Goal: Task Accomplishment & Management: Complete application form

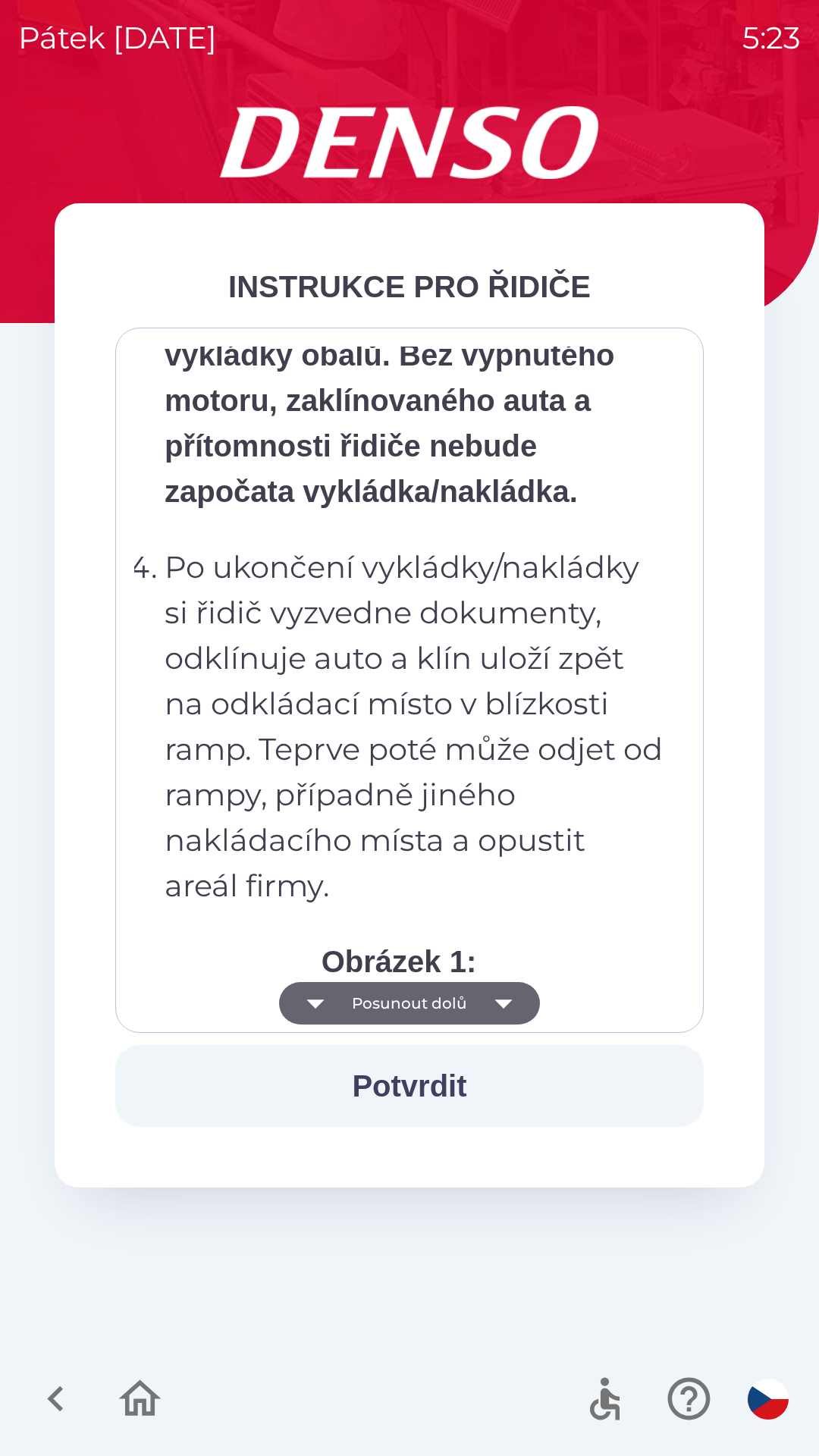
scroll to position [8521, 0]
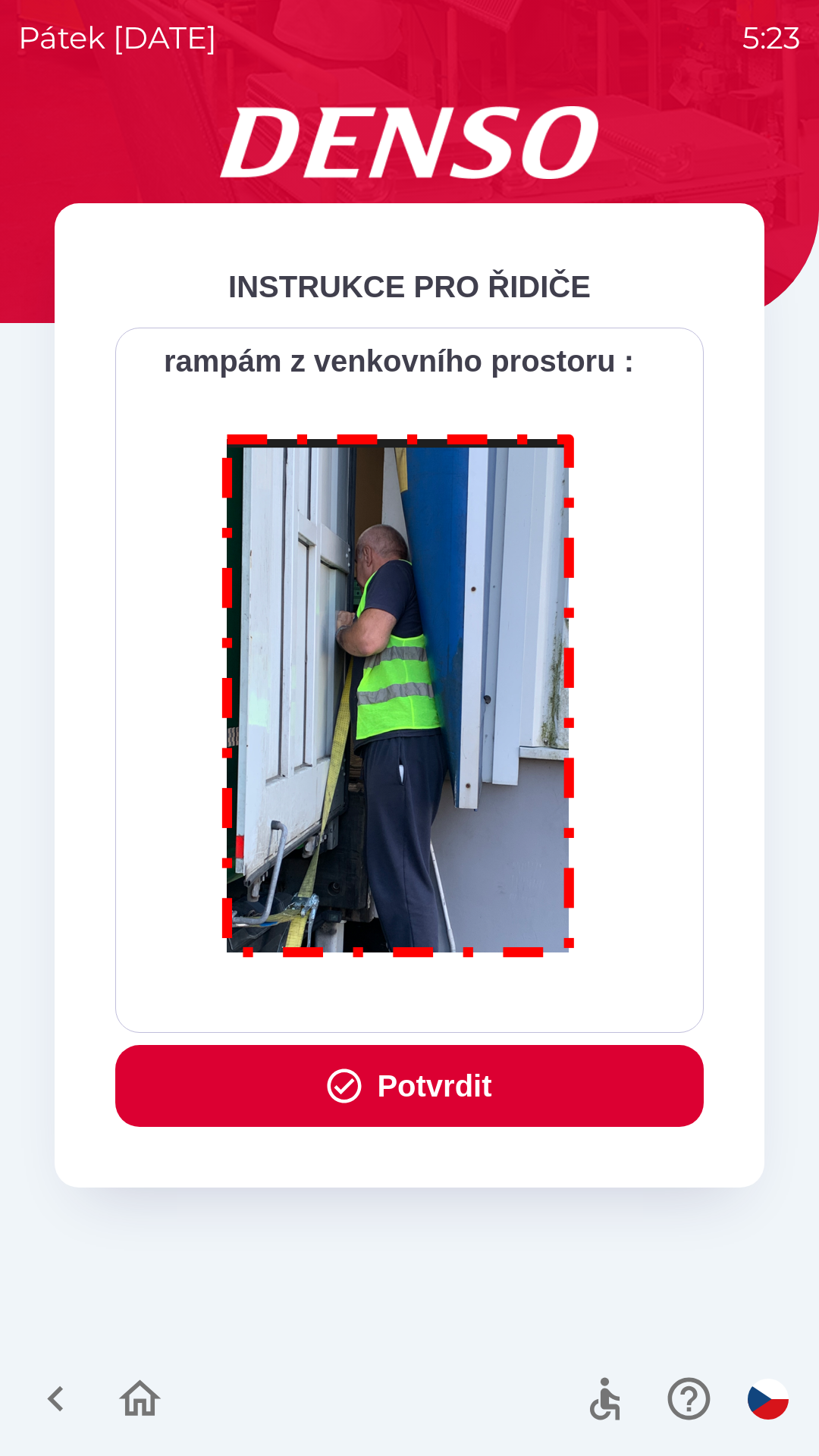
click at [392, 1082] on button "Potvrdit" at bounding box center [410, 1085] width 589 height 82
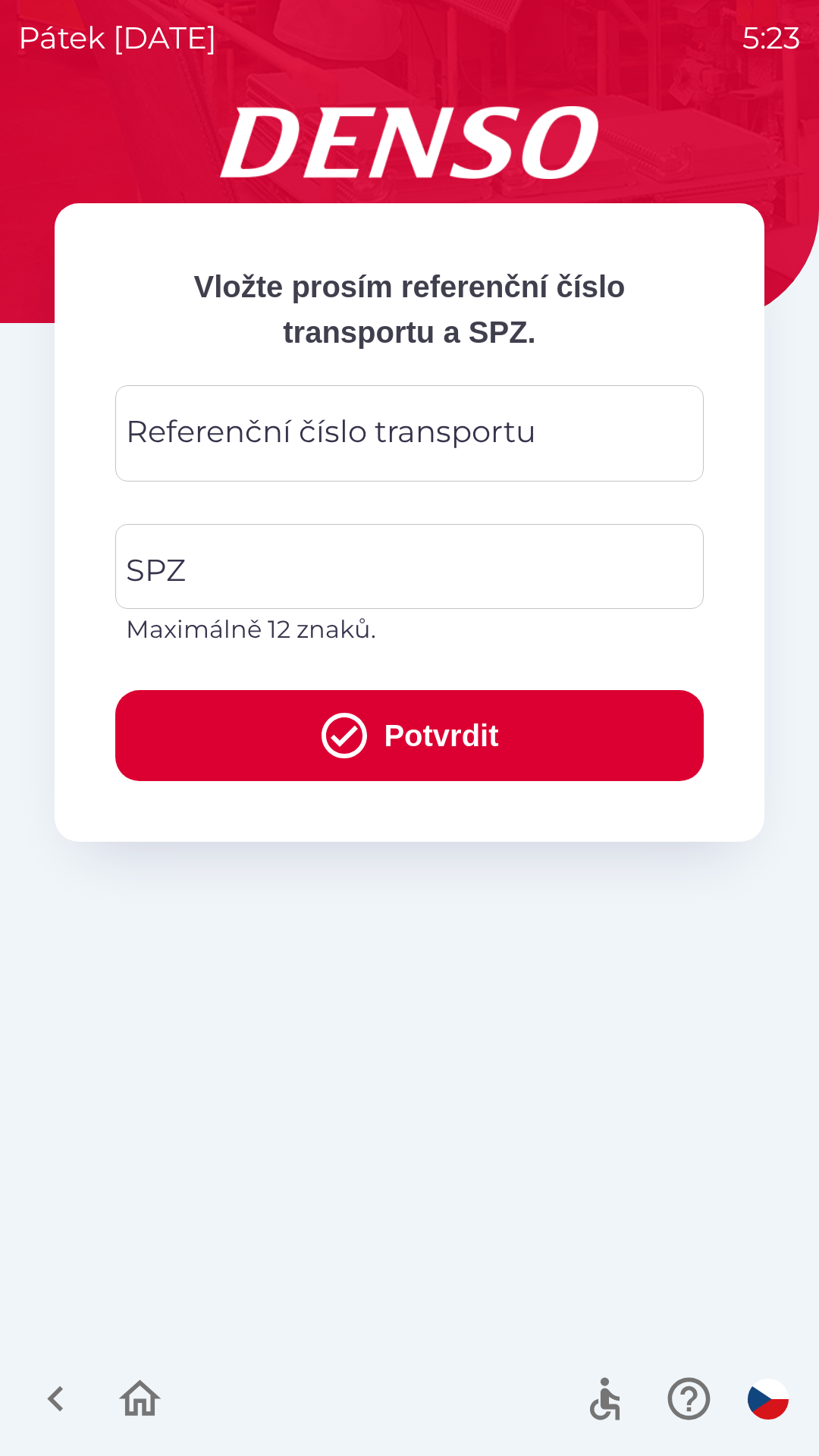
click at [234, 430] on div "Referenční číslo transportu Referenční číslo transportu" at bounding box center [410, 433] width 589 height 97
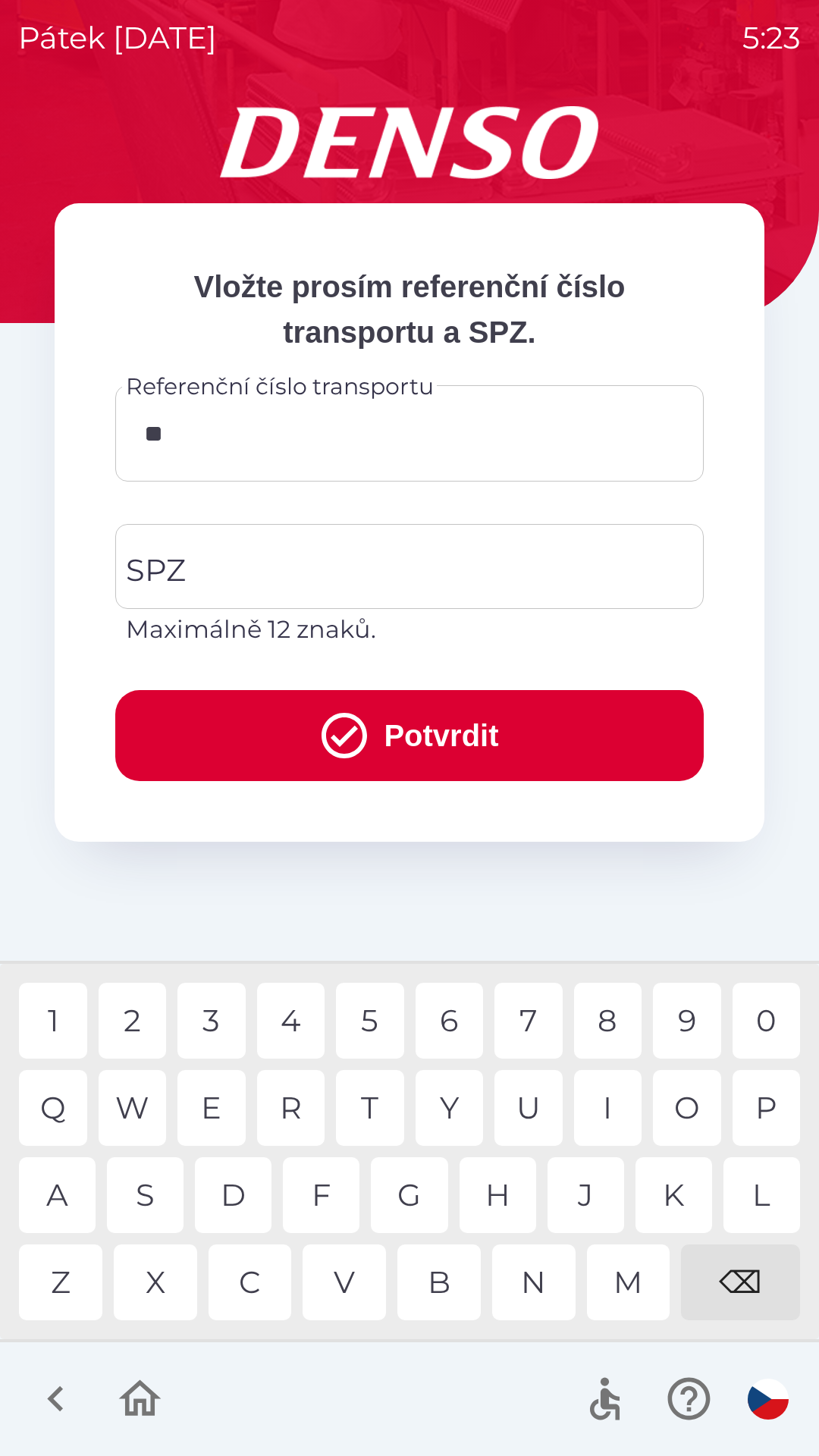
click at [749, 1012] on div "0" at bounding box center [767, 1021] width 68 height 76
click at [51, 1017] on div "1" at bounding box center [53, 1021] width 68 height 76
type input "******"
click at [198, 548] on input "SPZ" at bounding box center [398, 566] width 552 height 71
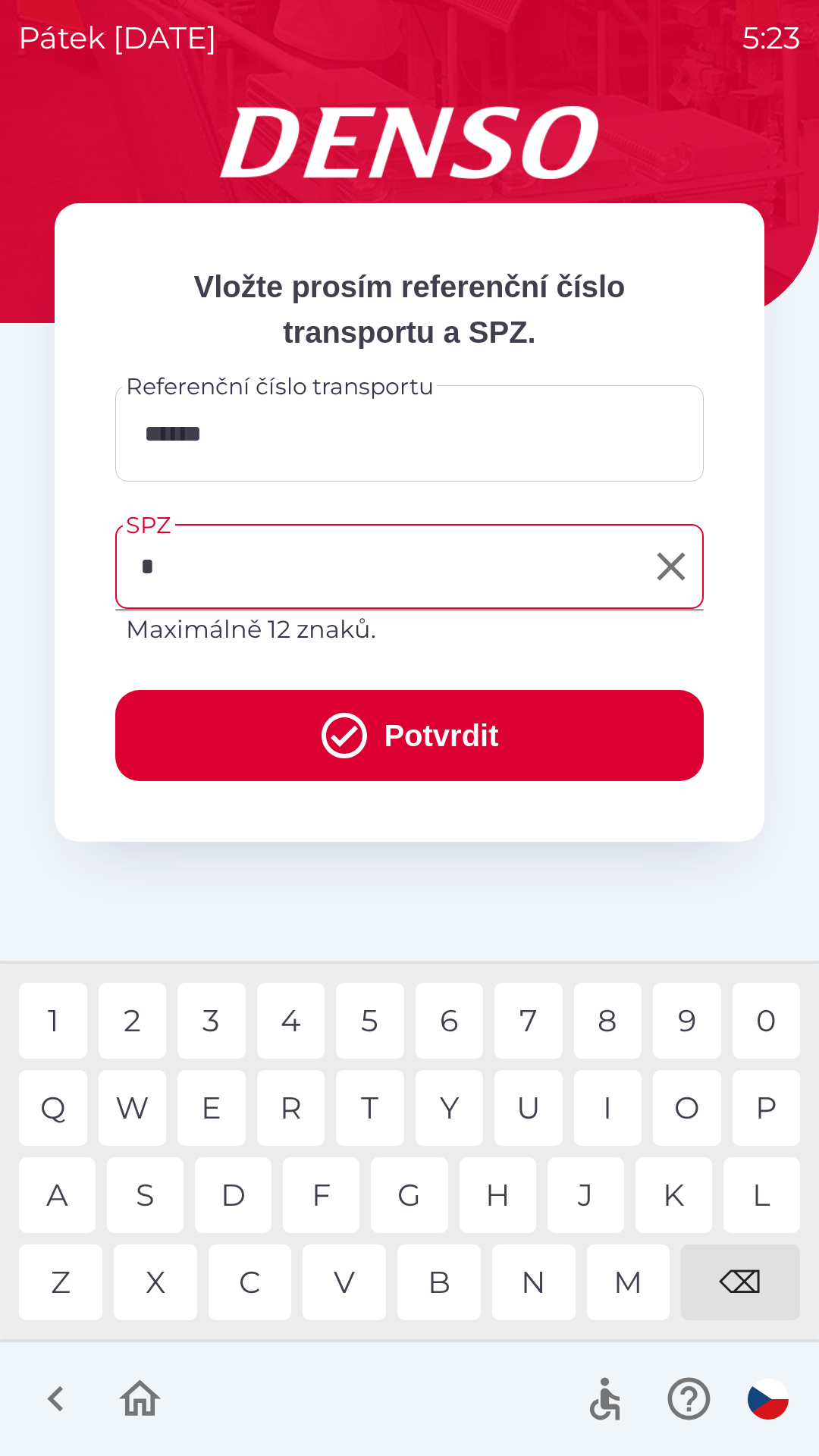
click at [294, 1024] on div "4" at bounding box center [291, 1021] width 68 height 76
click at [615, 1279] on div "M" at bounding box center [628, 1283] width 83 height 76
click at [367, 1006] on div "5" at bounding box center [370, 1021] width 68 height 76
click at [616, 1007] on div "8" at bounding box center [608, 1021] width 68 height 76
type input "*******"
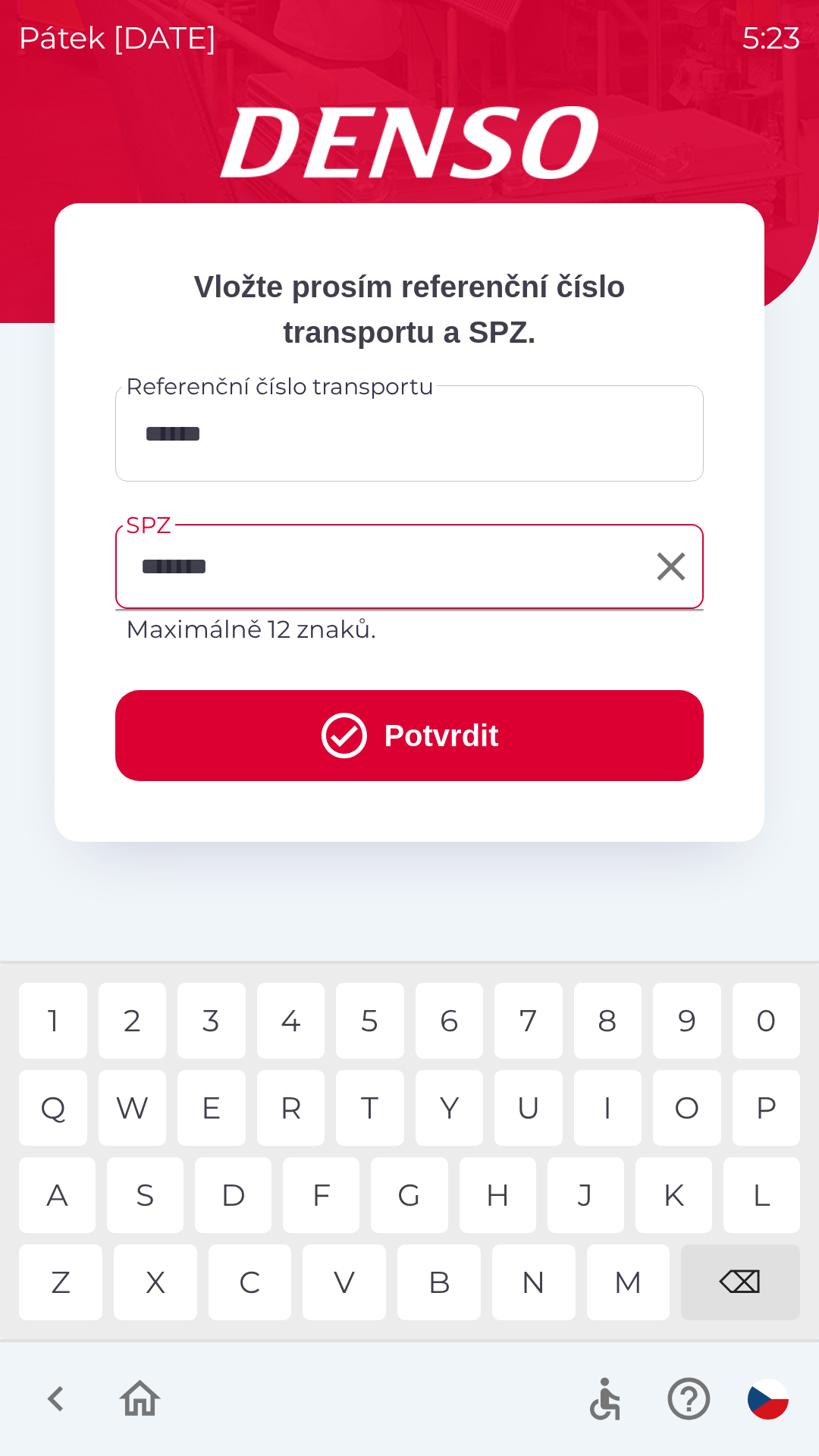
click at [142, 1017] on div "2" at bounding box center [133, 1021] width 68 height 76
click at [249, 714] on button "Potvrdit" at bounding box center [410, 736] width 589 height 91
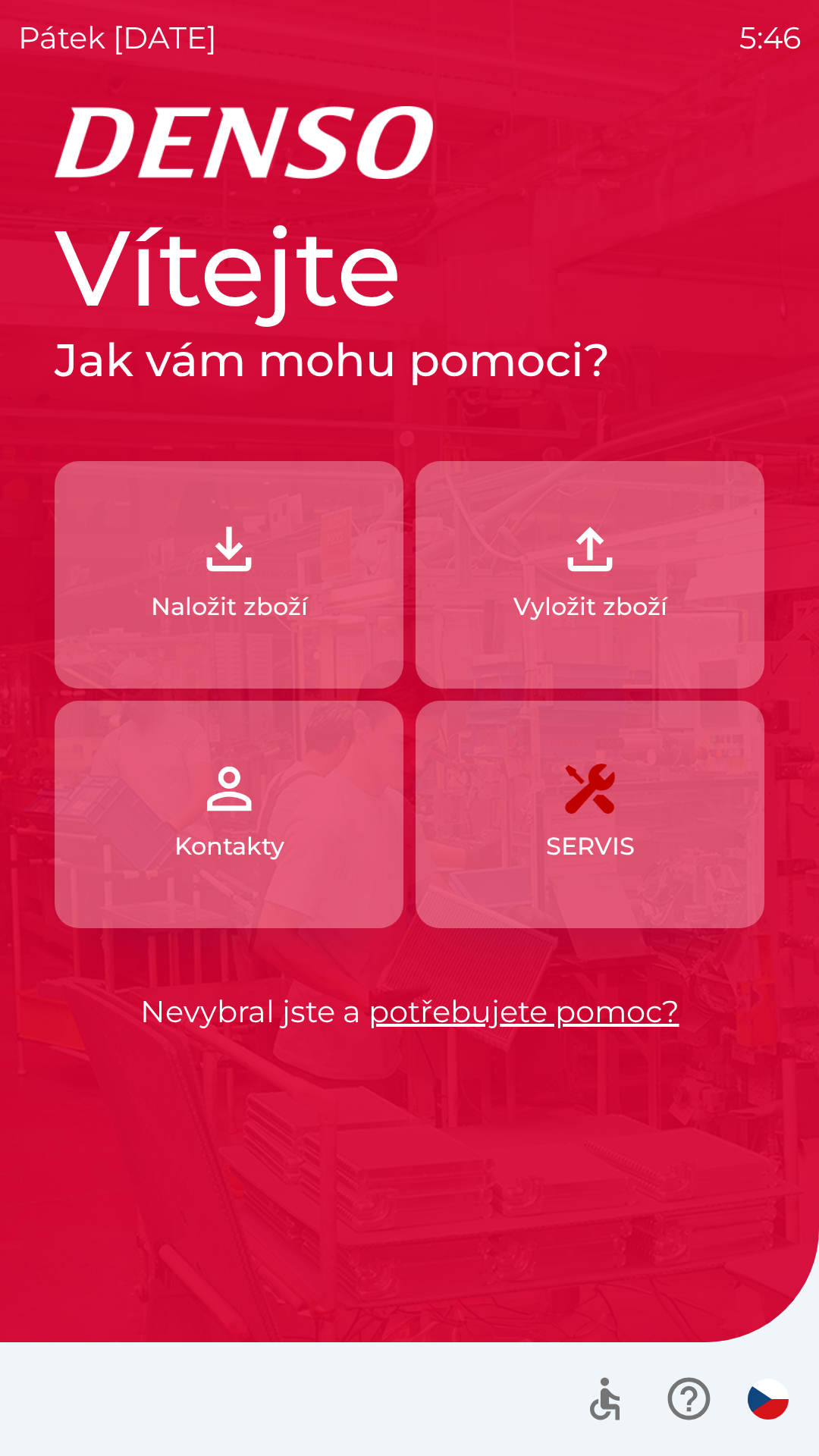
click at [612, 571] on img "button" at bounding box center [590, 549] width 66 height 66
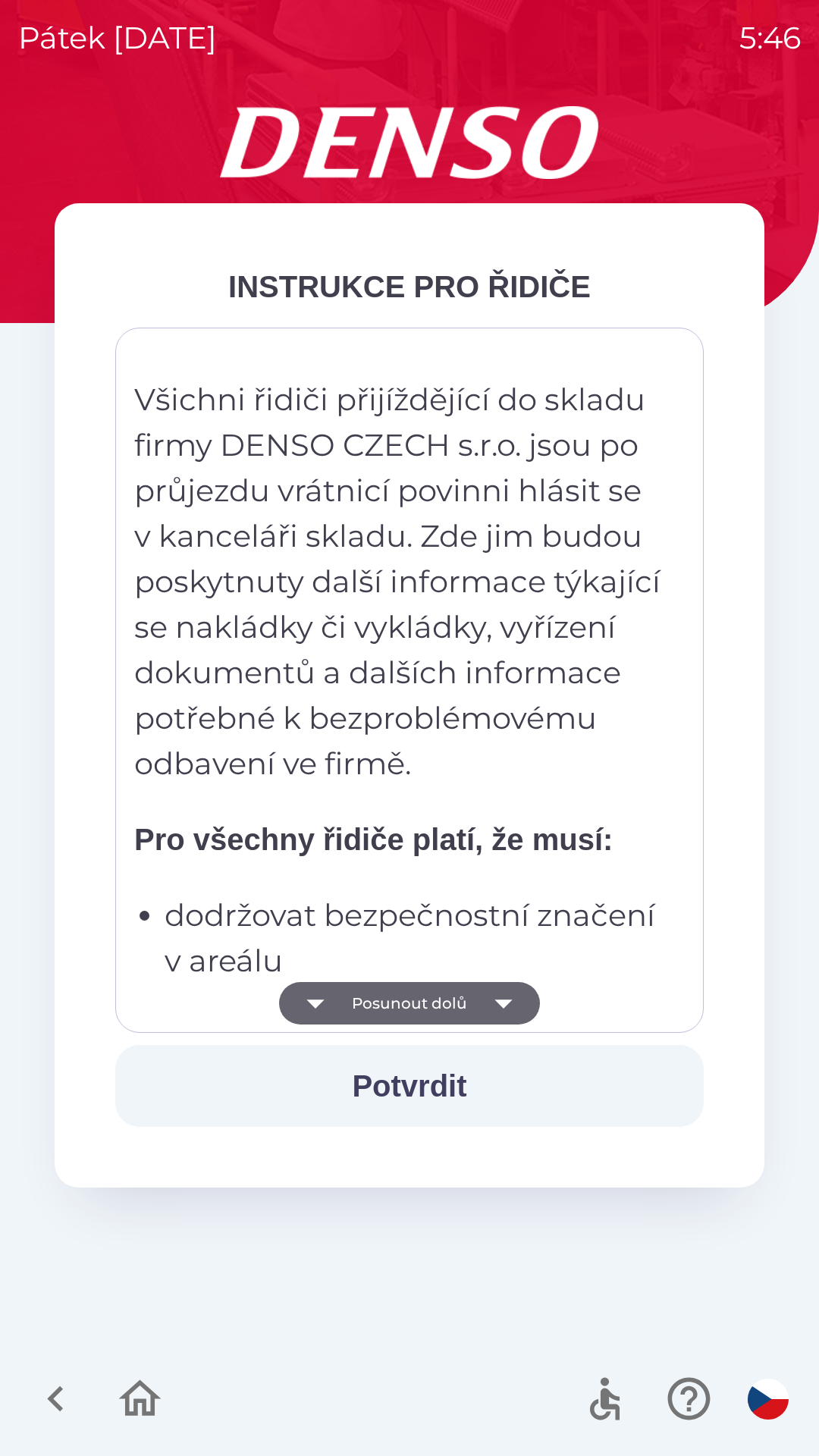
click at [448, 1094] on button "Potvrdit" at bounding box center [410, 1085] width 589 height 82
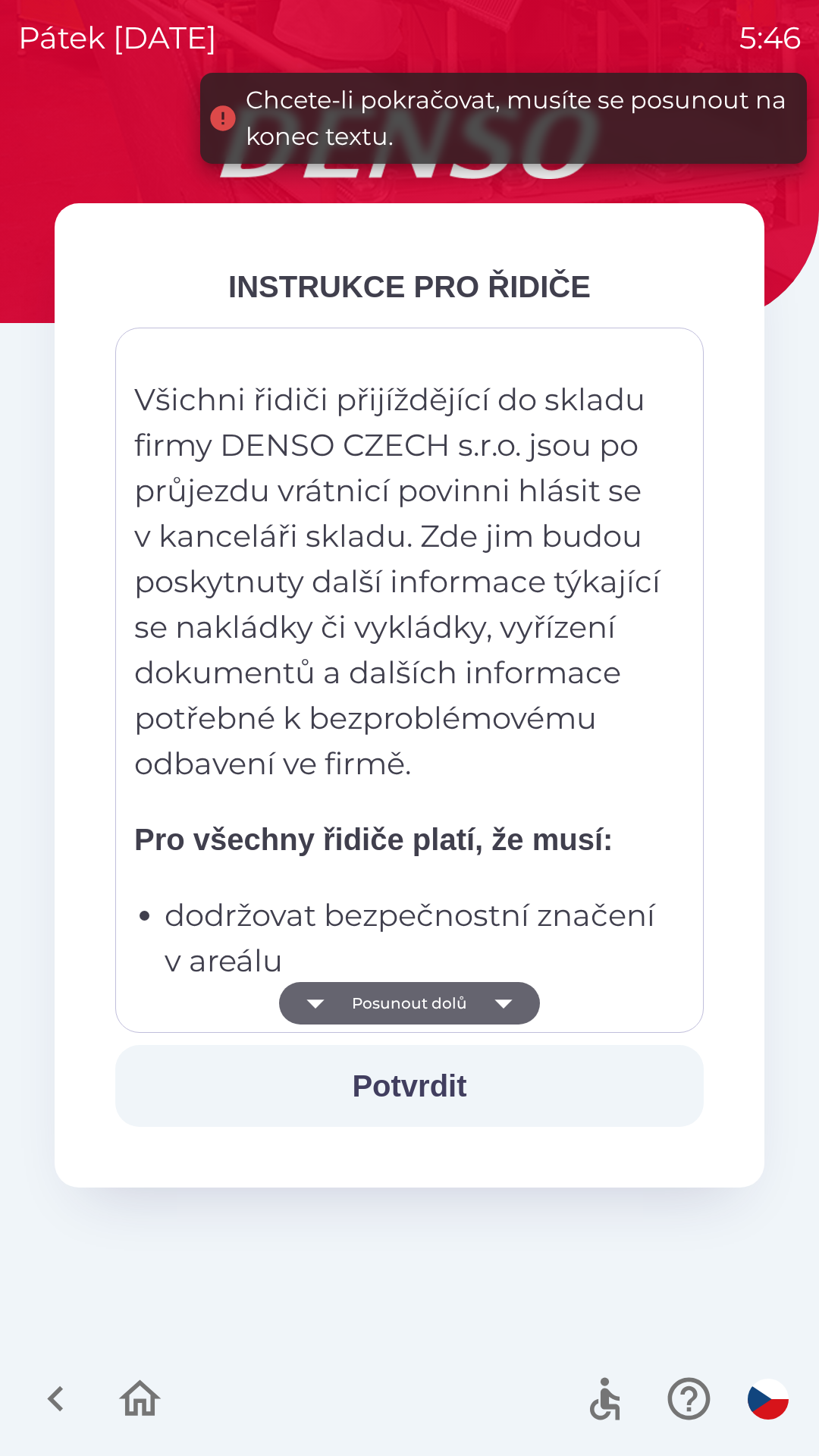
click at [469, 1077] on button "Potvrdit" at bounding box center [410, 1085] width 589 height 82
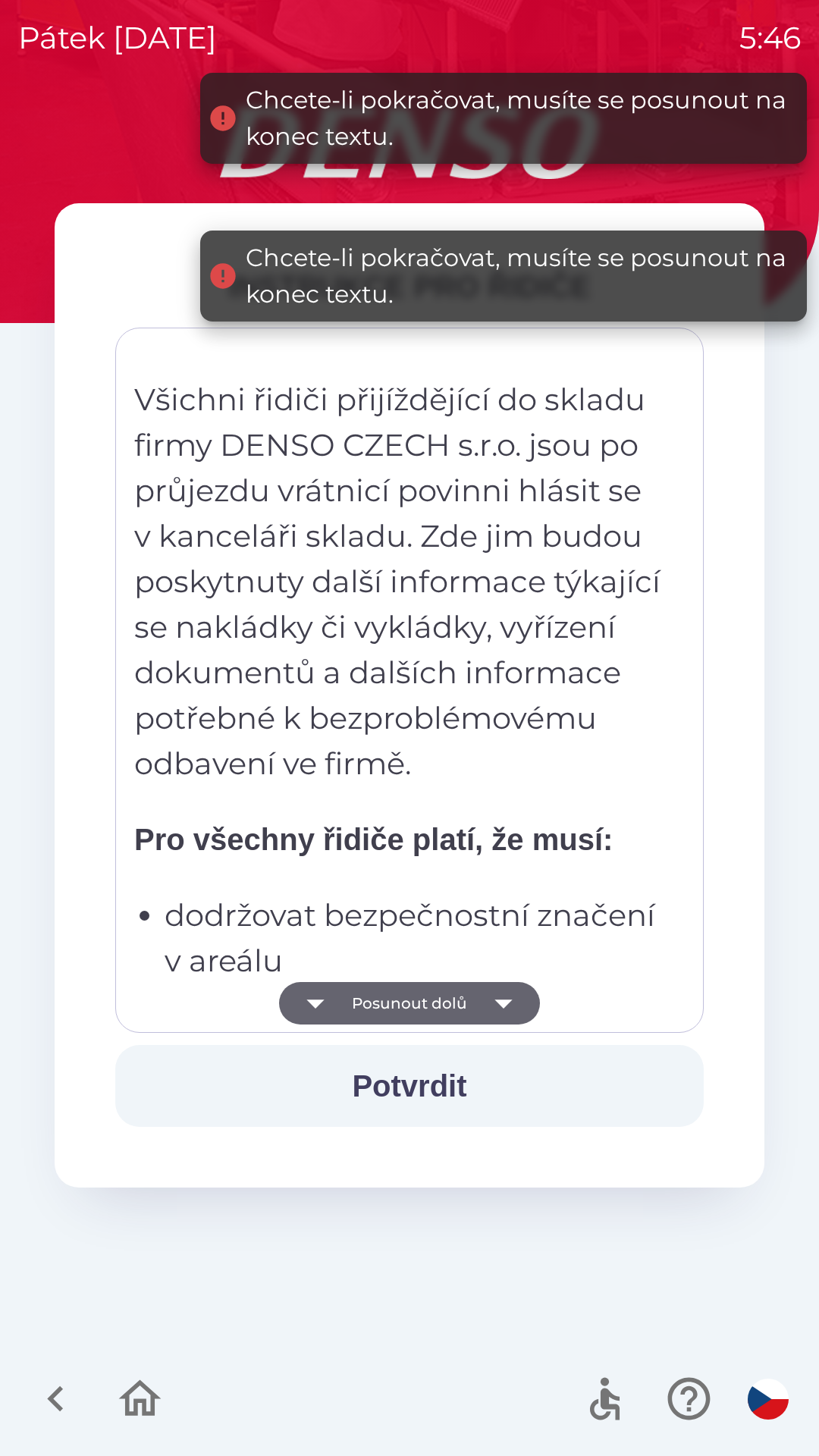
click at [473, 1050] on button "Potvrdit" at bounding box center [410, 1085] width 589 height 82
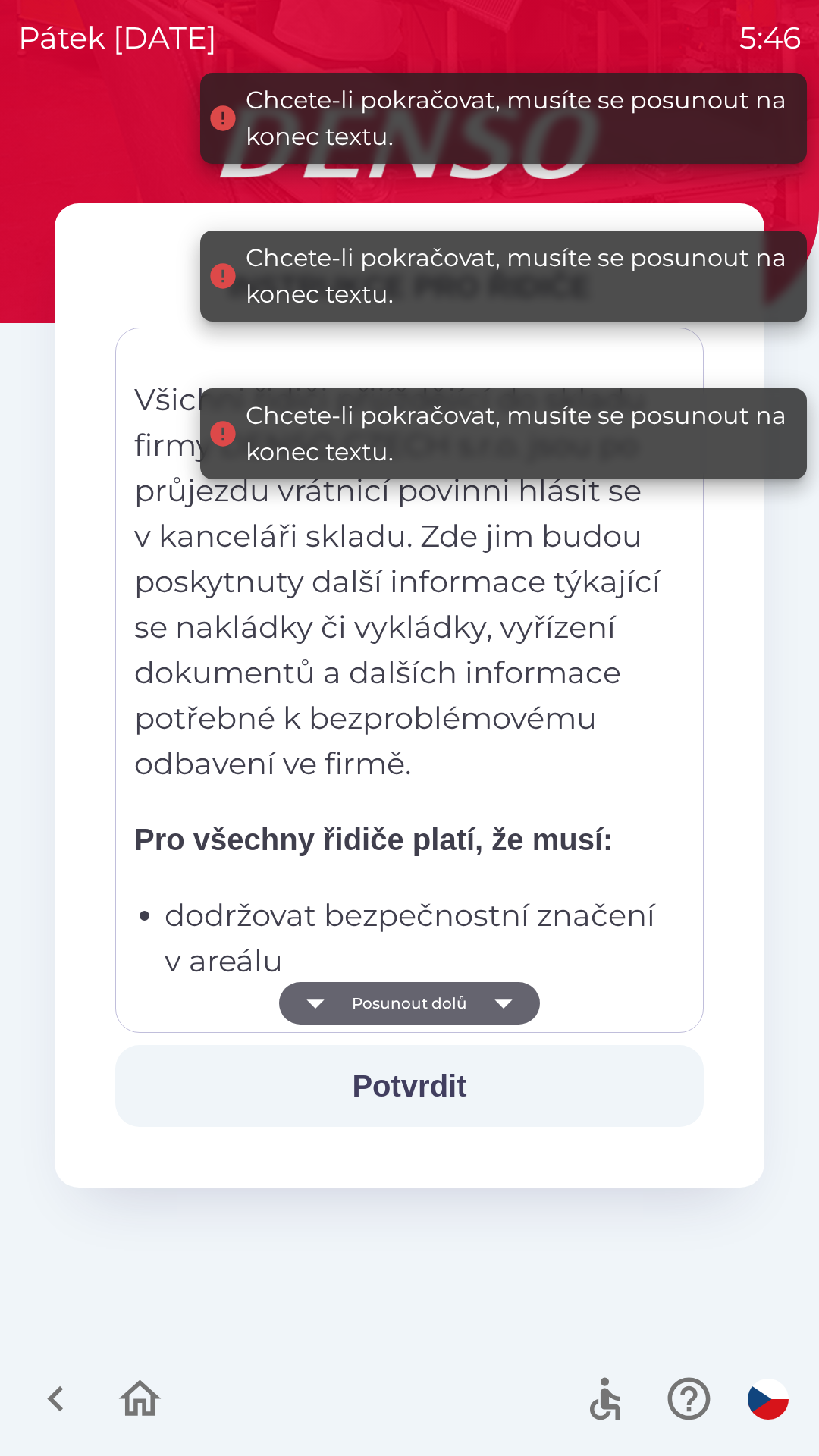
click at [499, 1010] on icon "button" at bounding box center [503, 1003] width 43 height 43
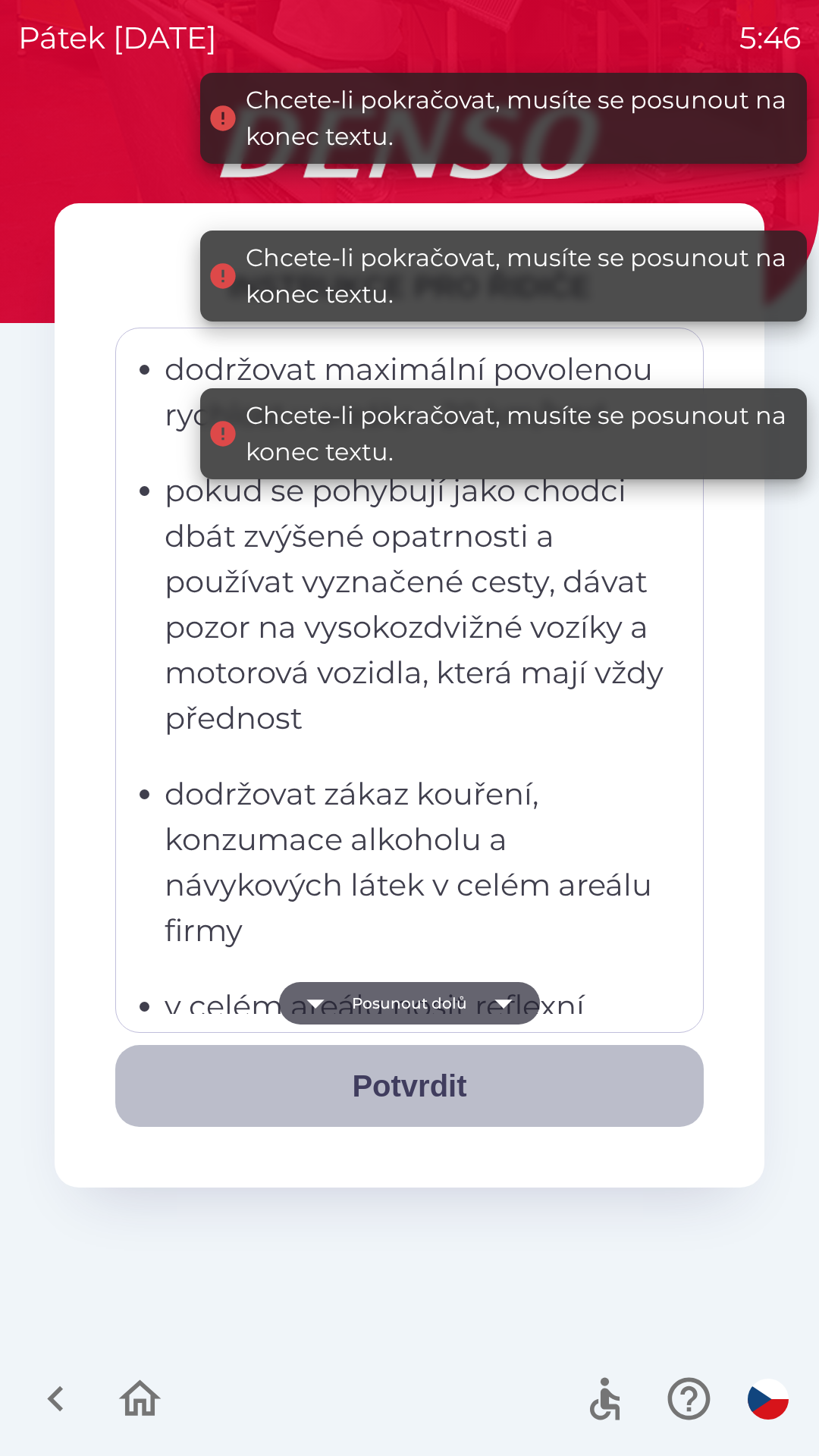
click at [461, 1082] on button "Potvrdit" at bounding box center [410, 1085] width 589 height 82
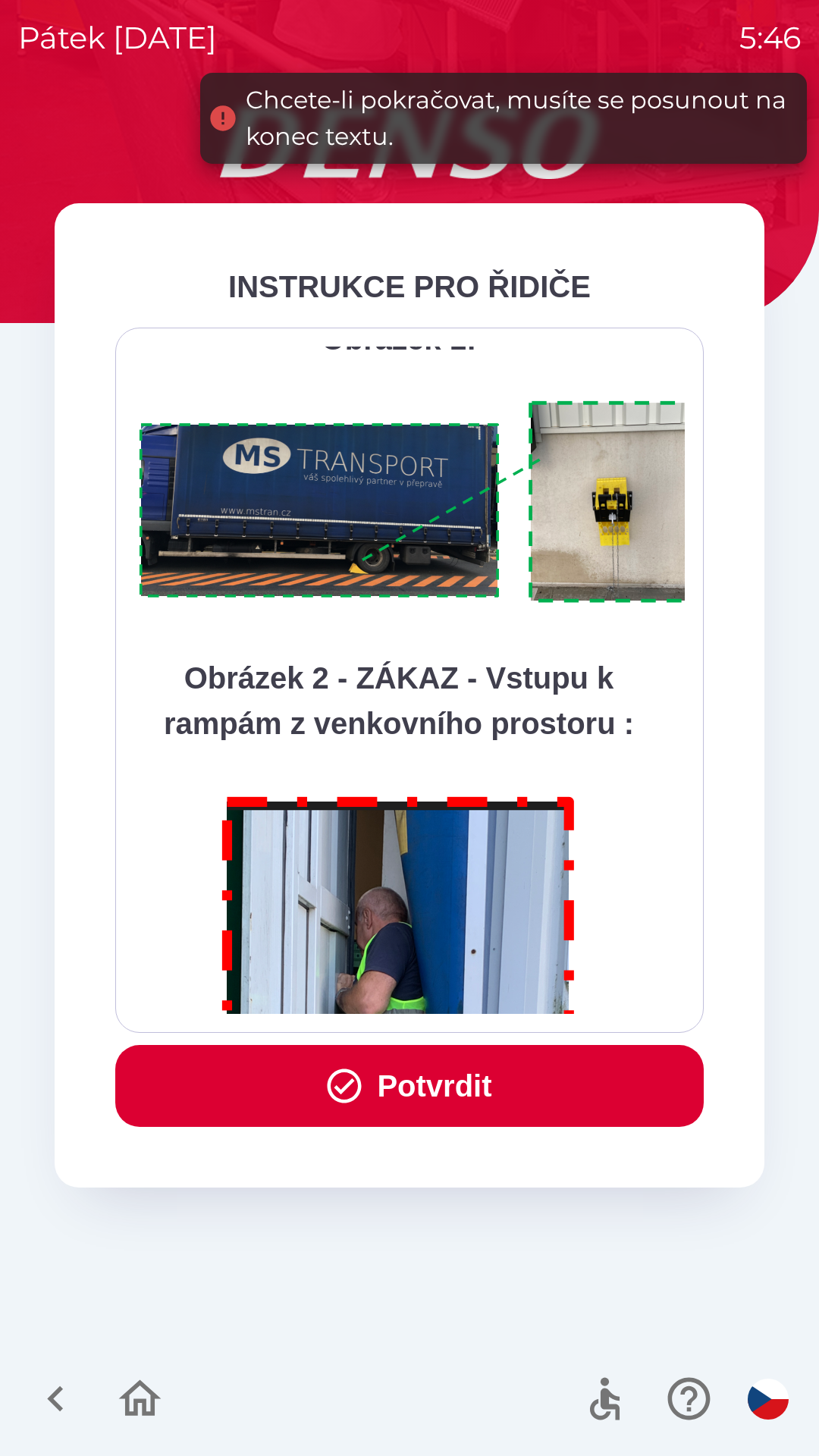
scroll to position [8521, 0]
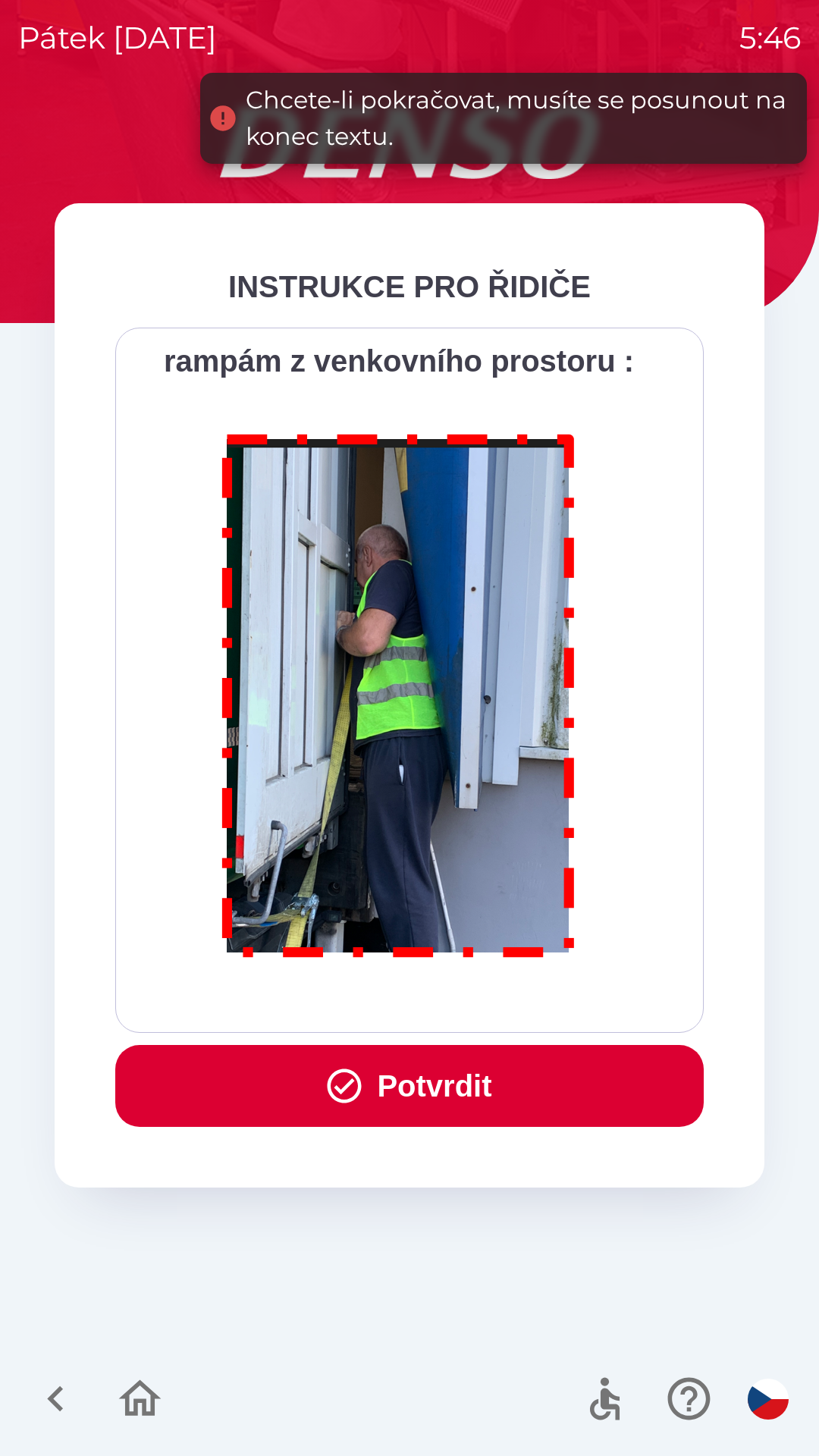
click at [466, 1085] on button "Potvrdit" at bounding box center [410, 1085] width 589 height 82
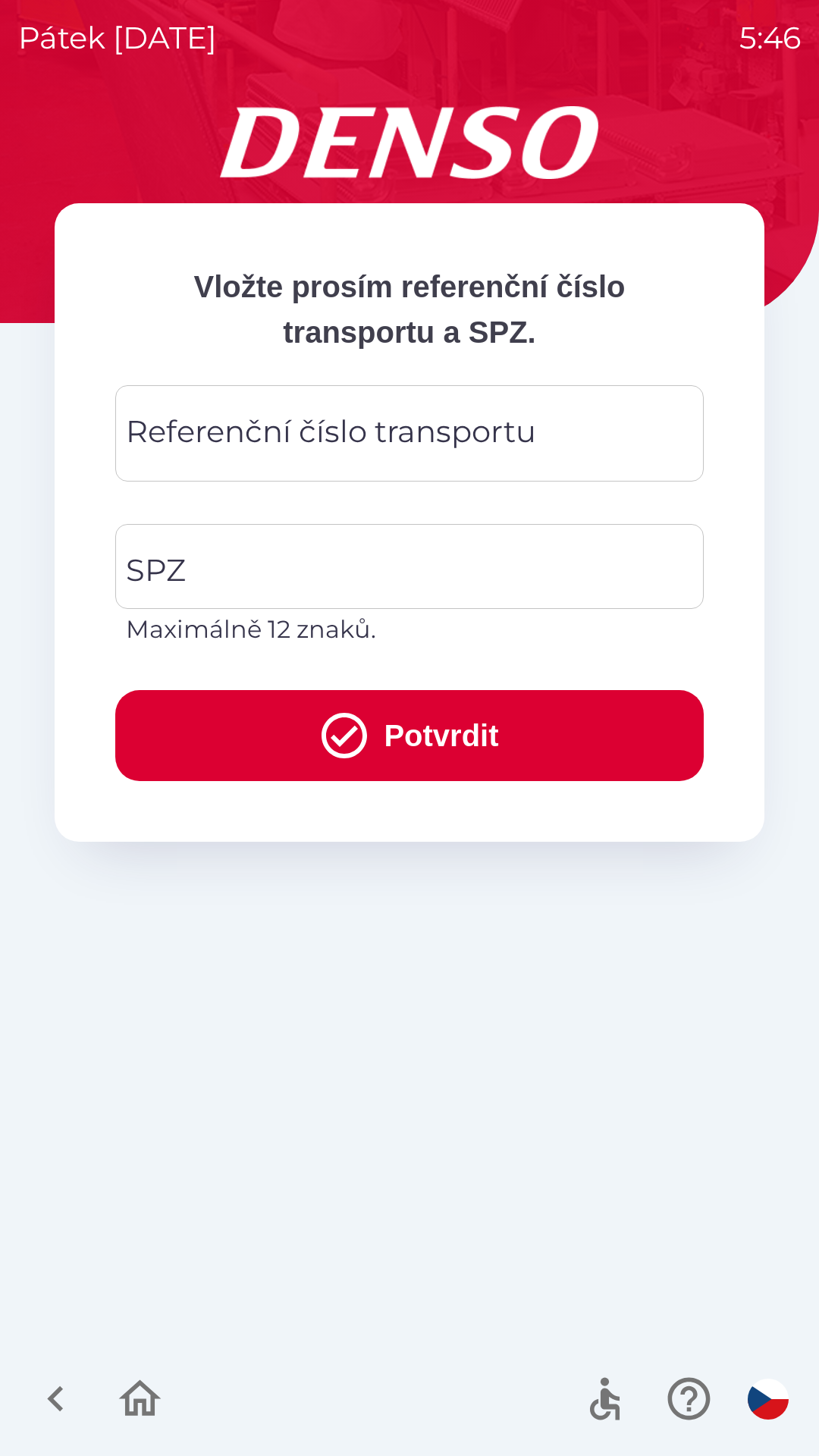
click at [343, 432] on div "Referenční číslo transportu Referenční číslo transportu" at bounding box center [410, 433] width 589 height 97
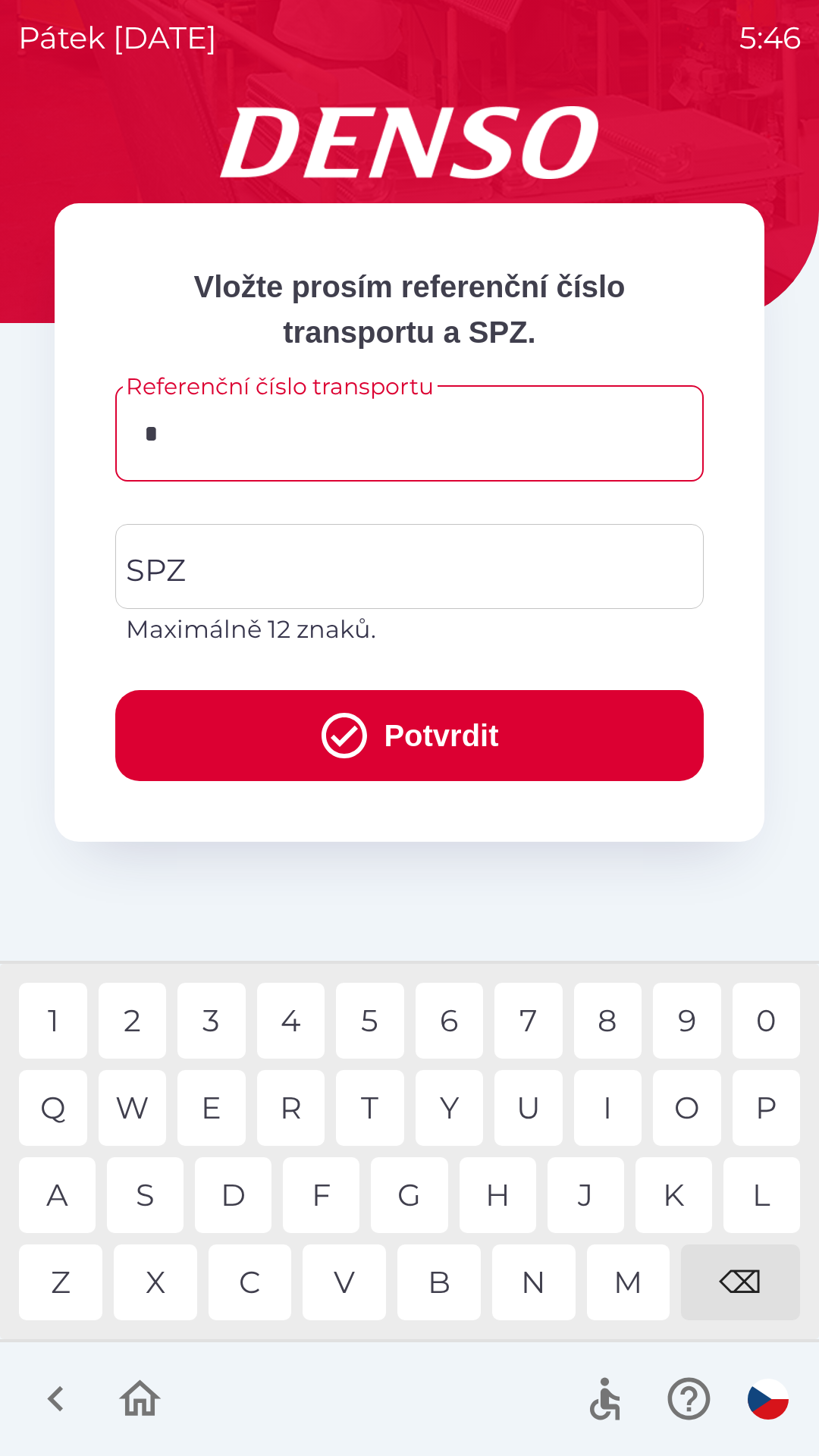
click at [668, 1188] on div "K" at bounding box center [673, 1195] width 77 height 76
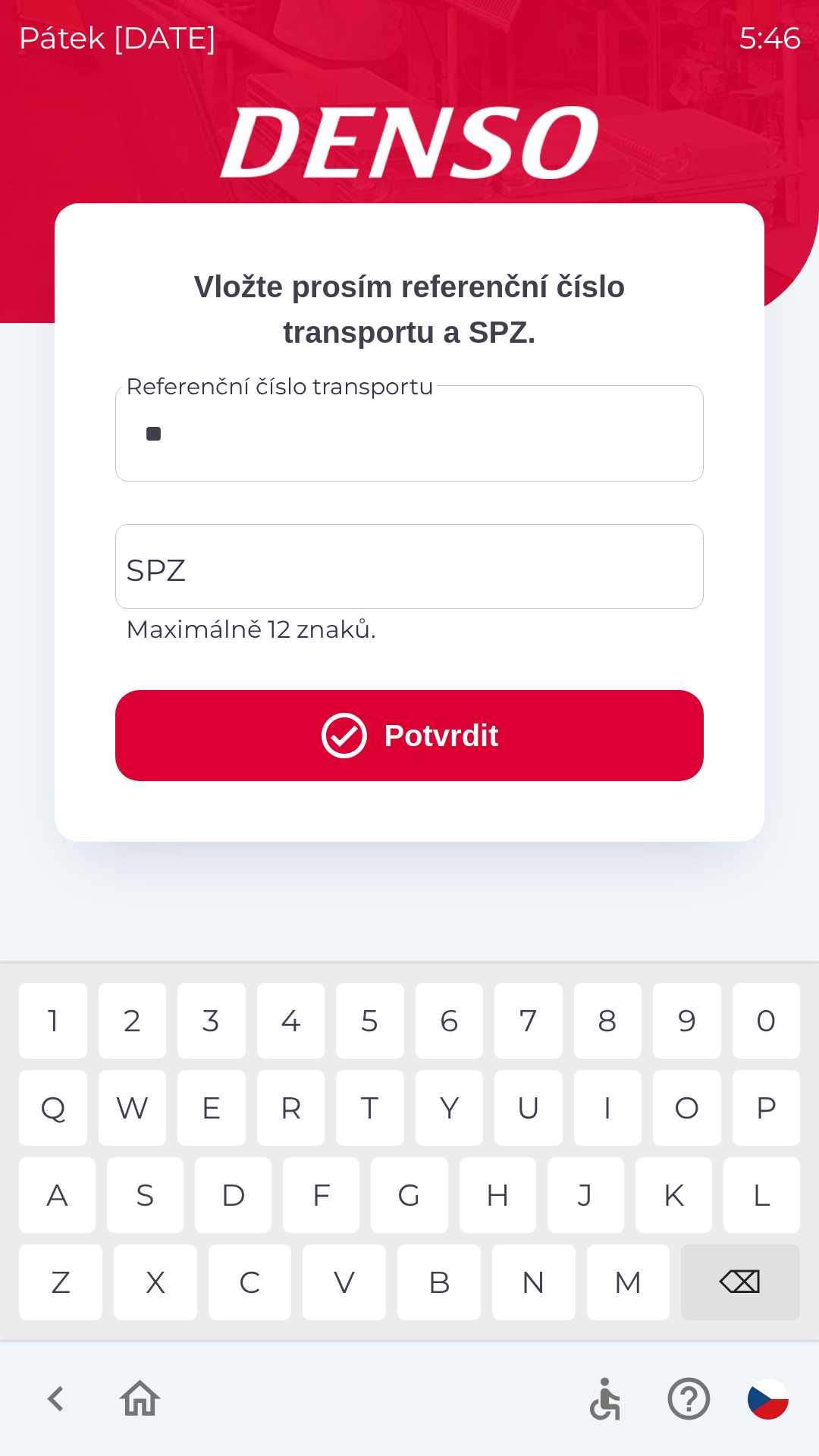
click at [681, 1104] on div "O" at bounding box center [687, 1108] width 68 height 76
click at [264, 1279] on div "C" at bounding box center [250, 1283] width 83 height 76
click at [282, 1017] on div "4" at bounding box center [291, 1021] width 68 height 76
click at [143, 1013] on div "2" at bounding box center [133, 1021] width 68 height 76
click at [377, 1028] on div "5" at bounding box center [370, 1021] width 68 height 76
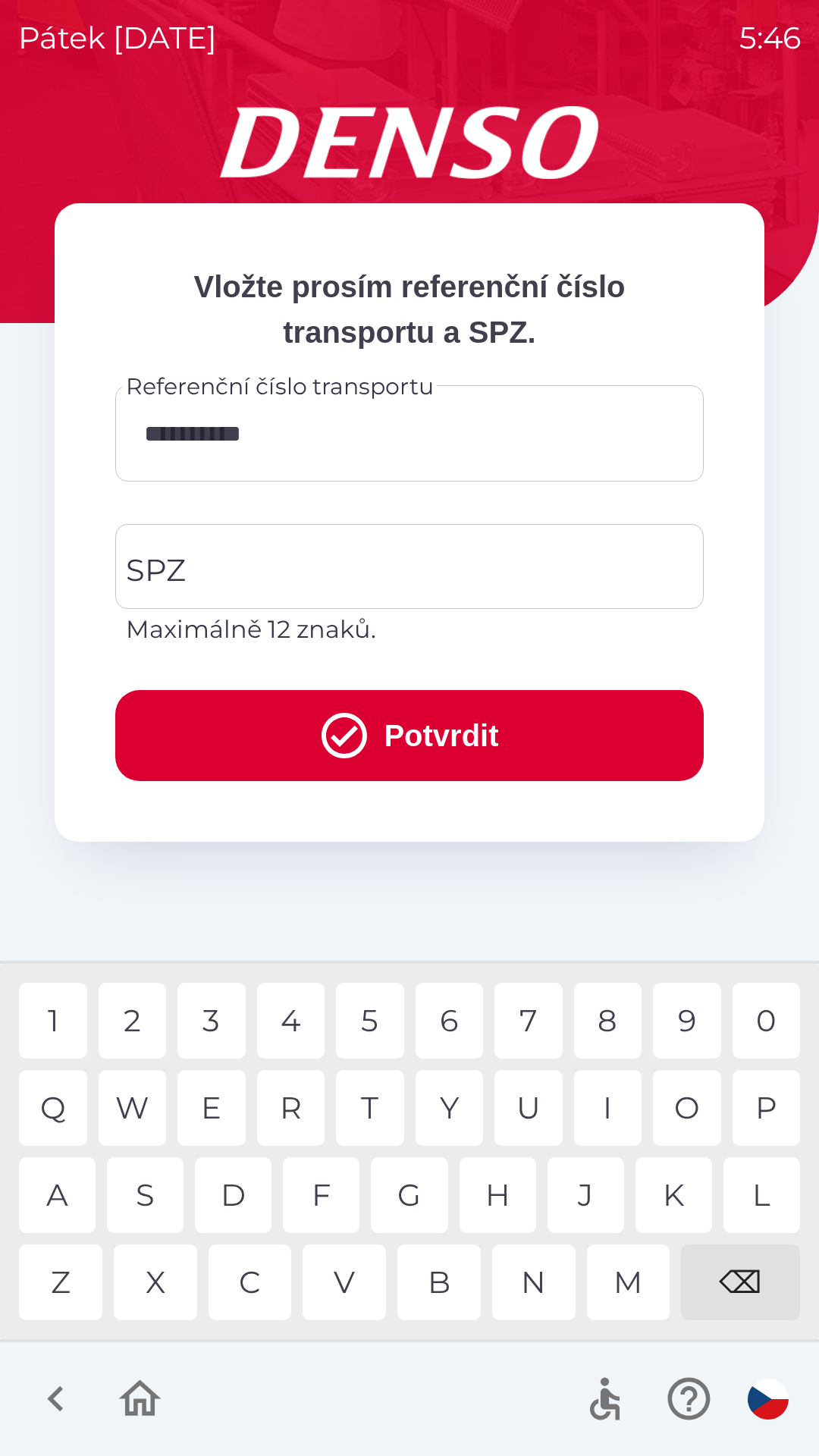
click at [610, 1011] on div "8" at bounding box center [608, 1021] width 68 height 76
type input "**********"
click at [353, 560] on input "SPZ" at bounding box center [398, 566] width 552 height 71
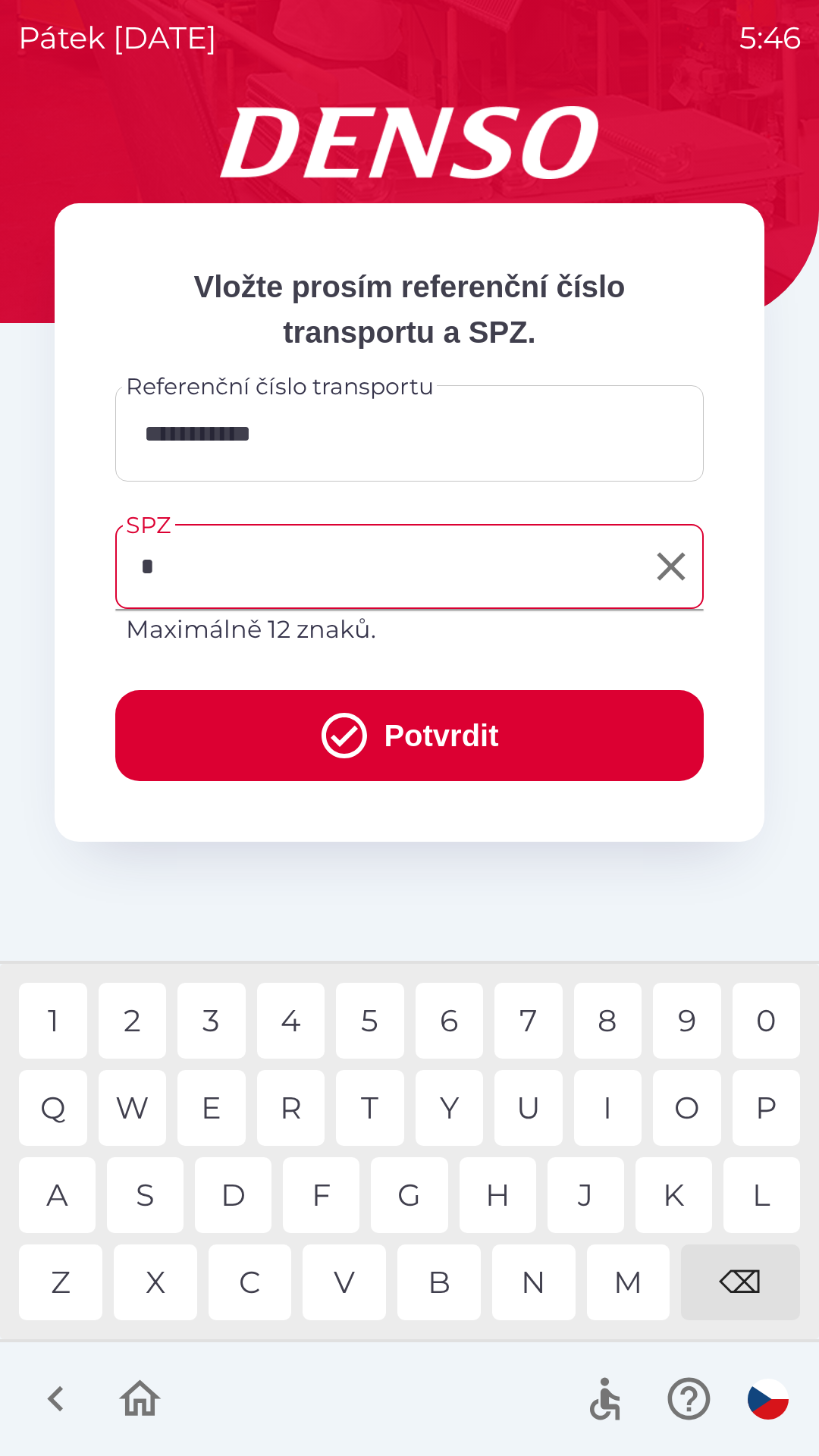
click at [453, 1013] on div "6" at bounding box center [449, 1021] width 68 height 76
click at [377, 1017] on div "5" at bounding box center [370, 1021] width 68 height 76
click at [764, 1015] on div "0" at bounding box center [767, 1021] width 68 height 76
type input "*******"
click at [440, 734] on button "Potvrdit" at bounding box center [410, 736] width 589 height 91
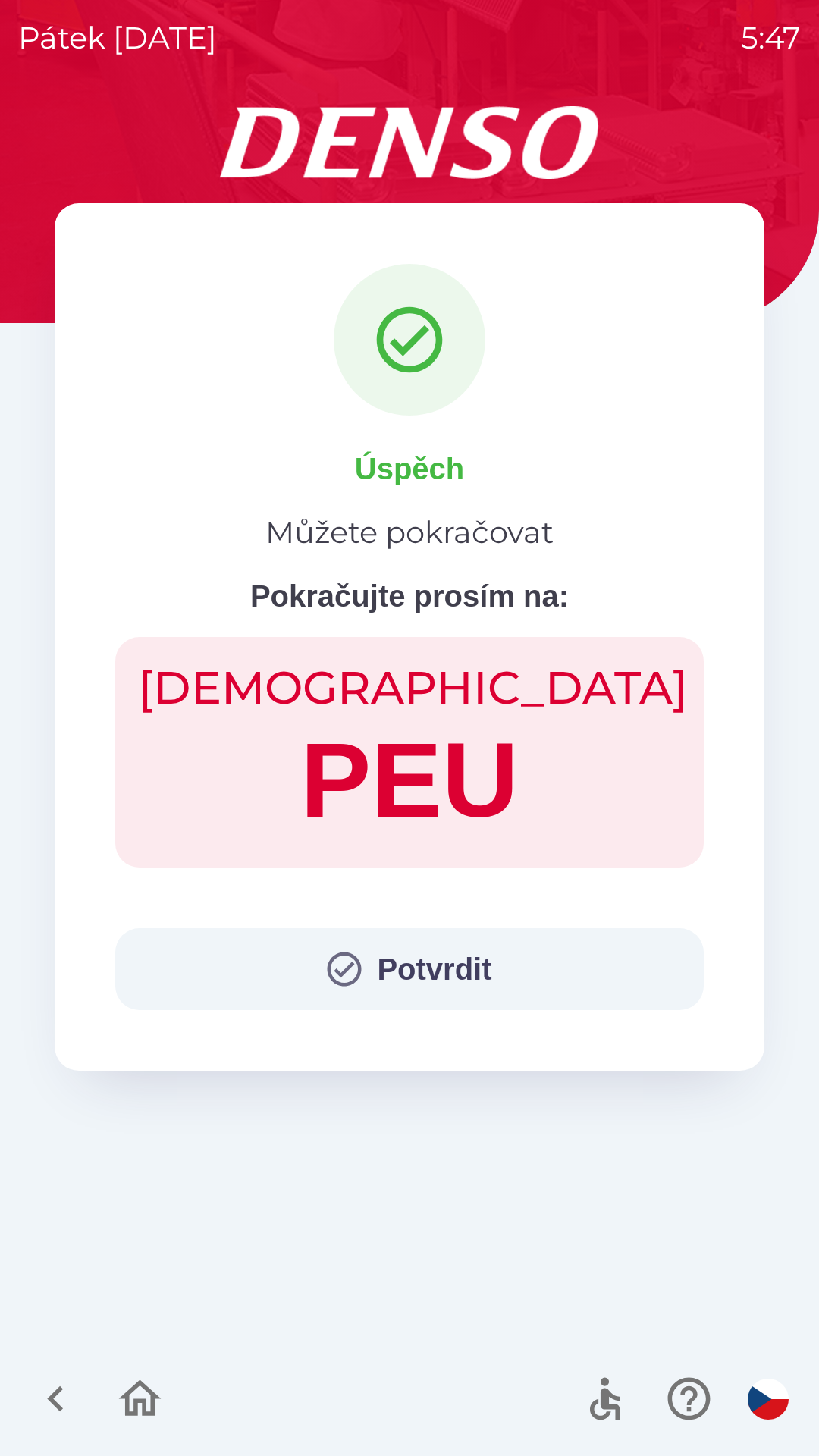
click at [443, 956] on button "Potvrdit" at bounding box center [410, 969] width 589 height 82
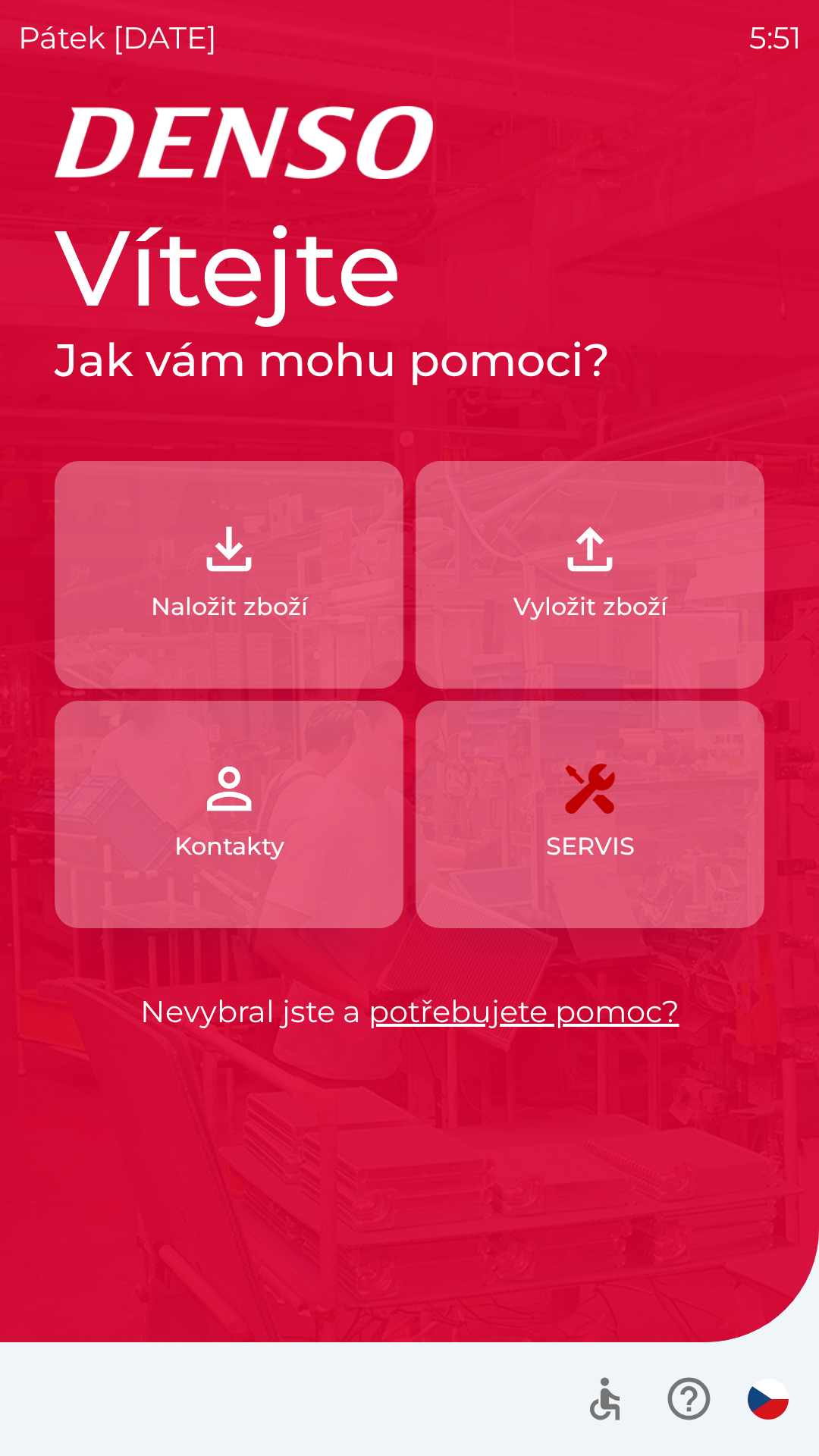
click at [146, 560] on button "Naložit zboží" at bounding box center [229, 574] width 349 height 228
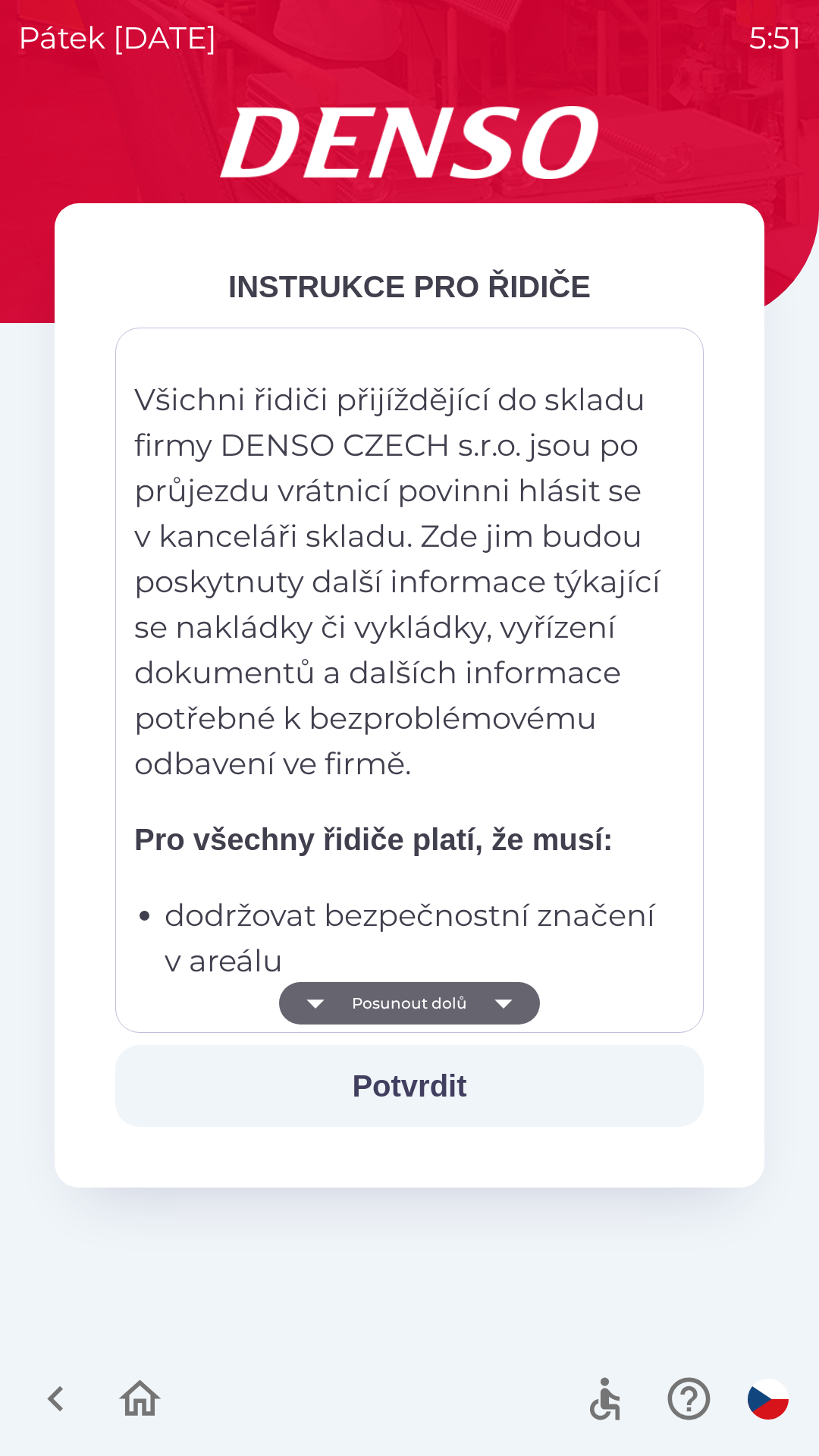
click at [464, 1024] on button "Posunout dolů" at bounding box center [409, 1003] width 261 height 43
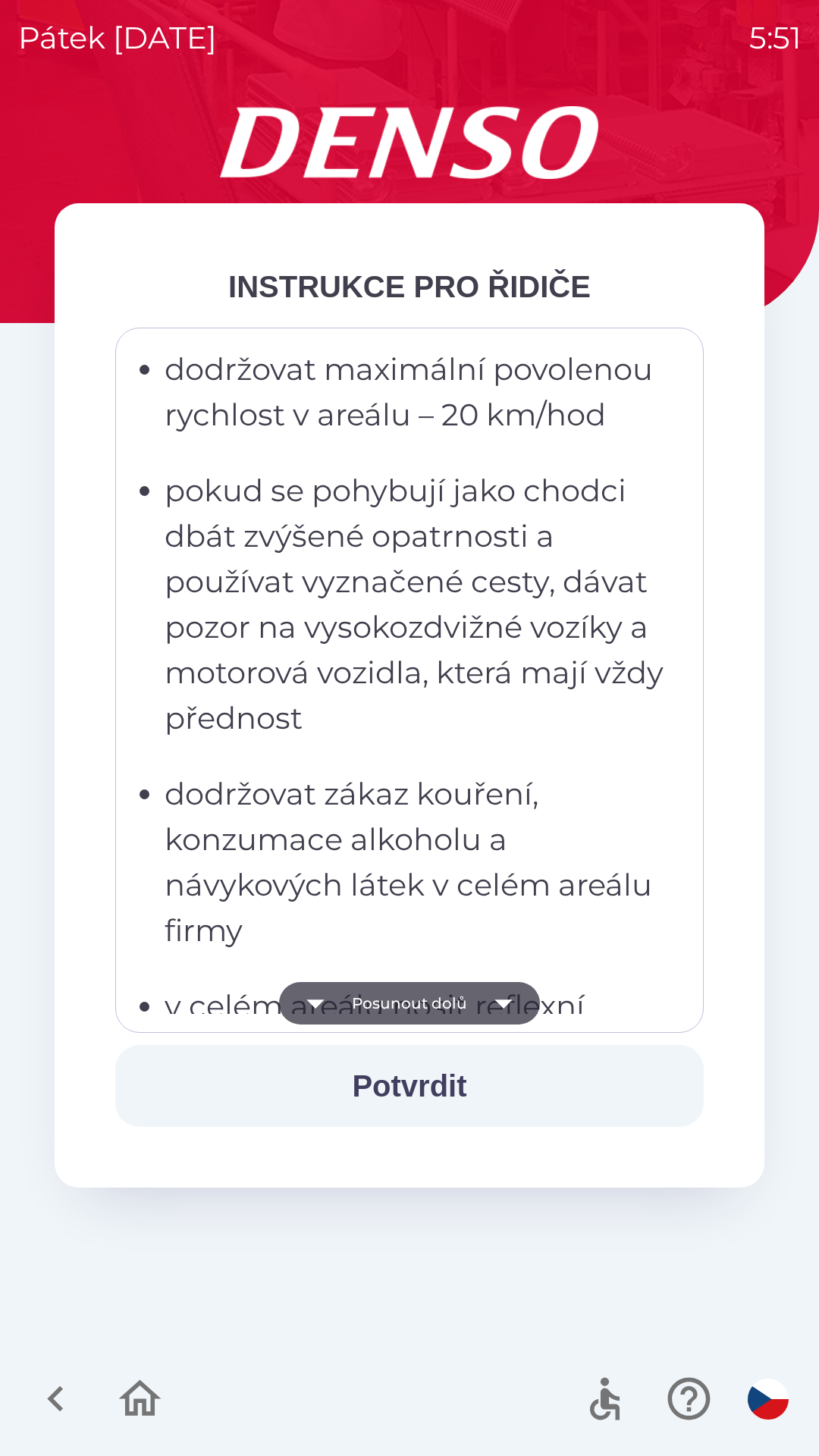
click at [457, 1023] on button "Posunout dolů" at bounding box center [409, 1003] width 261 height 43
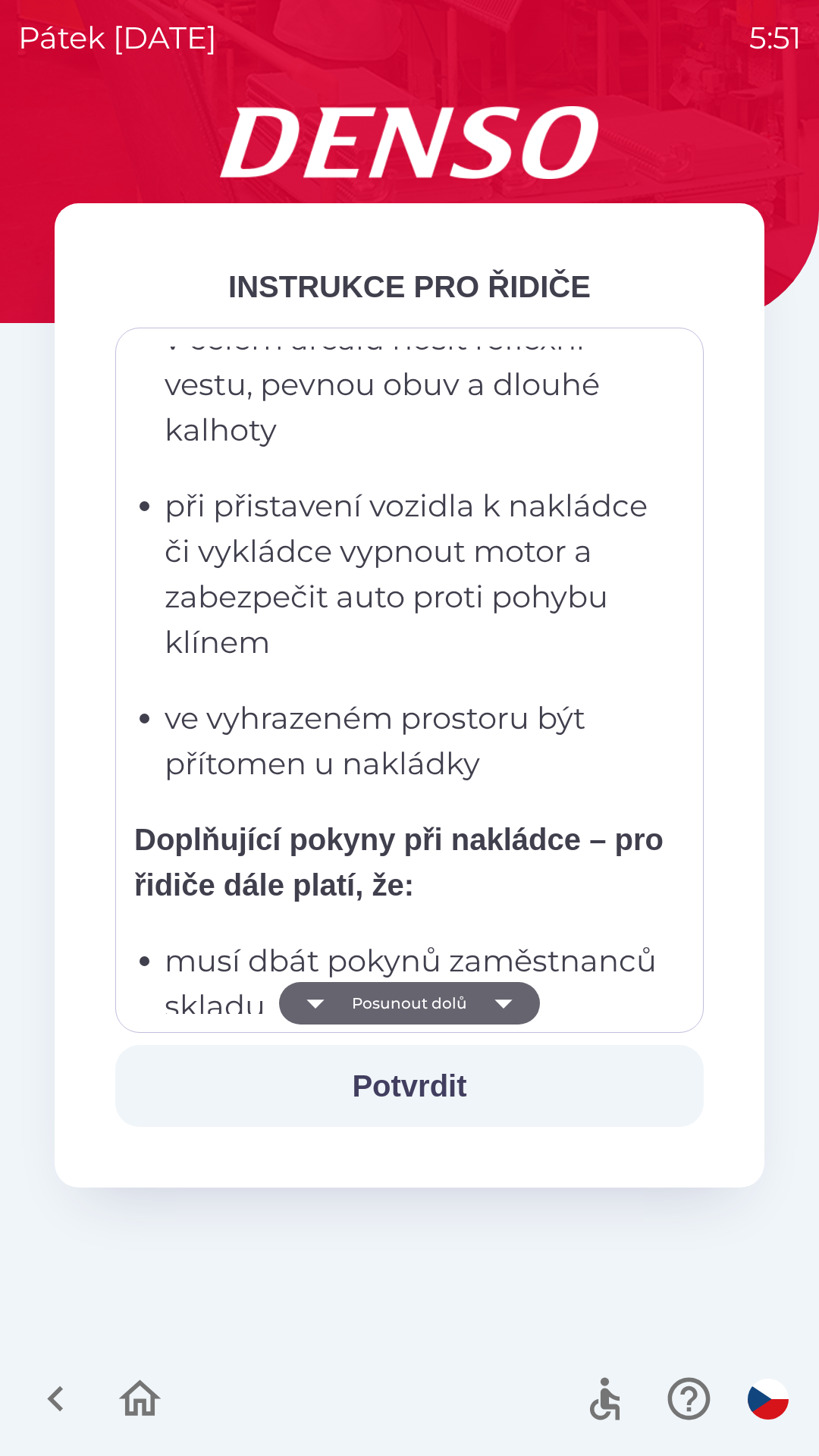
click at [450, 1013] on button "Posunout dolů" at bounding box center [409, 1003] width 261 height 43
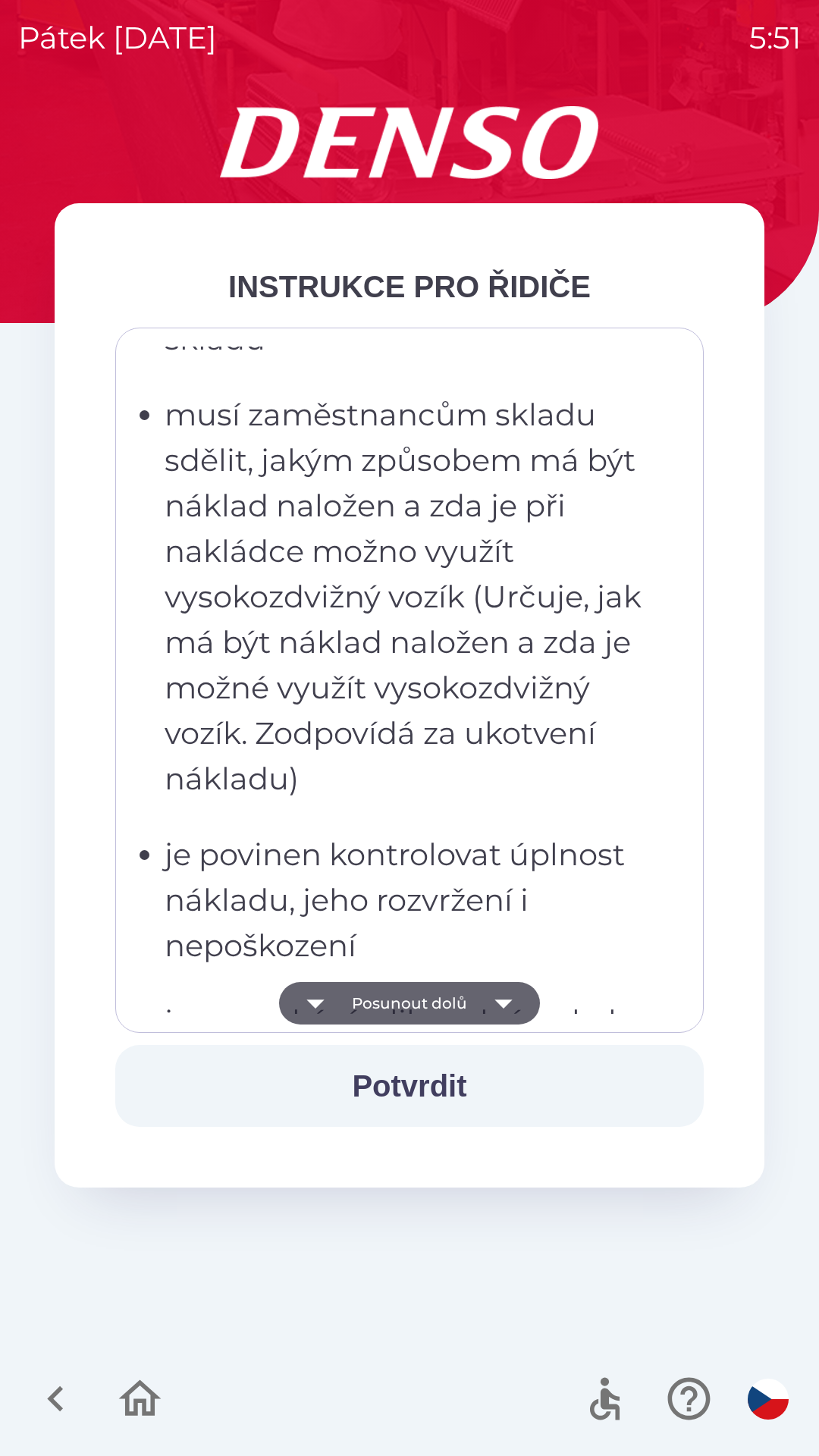
click at [471, 1008] on button "Posunout dolů" at bounding box center [409, 1003] width 261 height 43
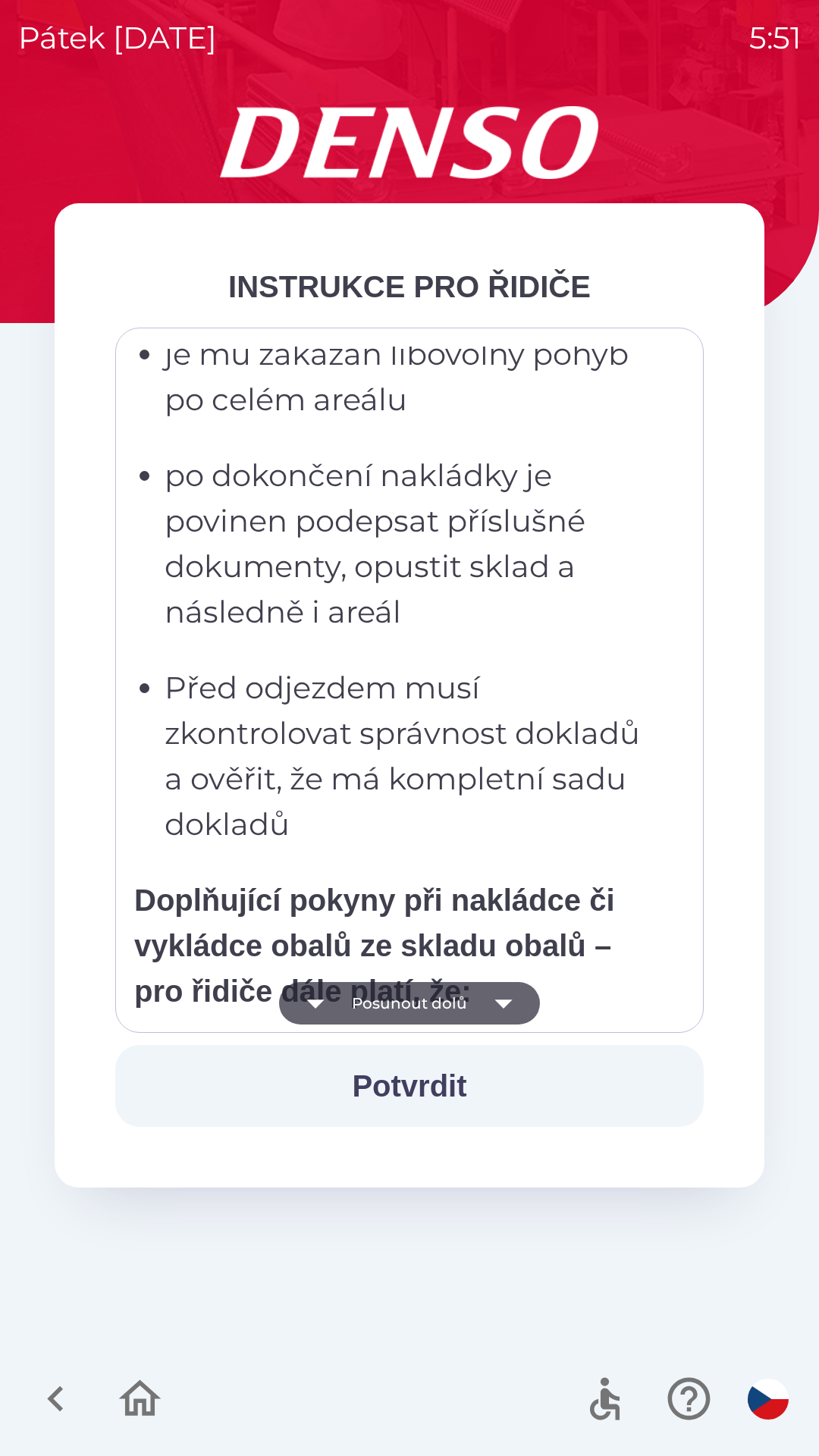
click at [496, 1002] on icon "button" at bounding box center [503, 1004] width 17 height 9
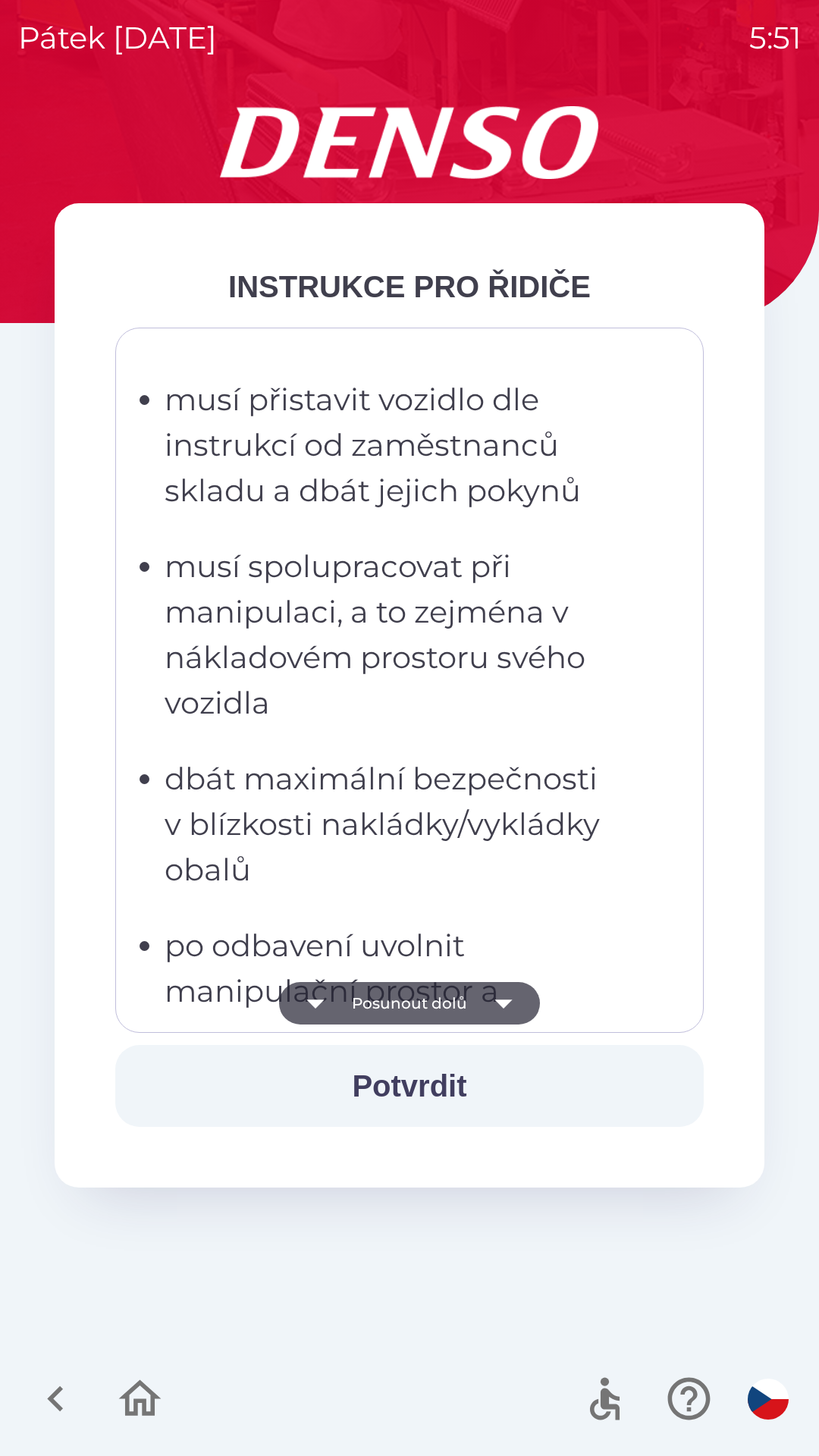
click at [509, 987] on icon "button" at bounding box center [503, 1003] width 43 height 43
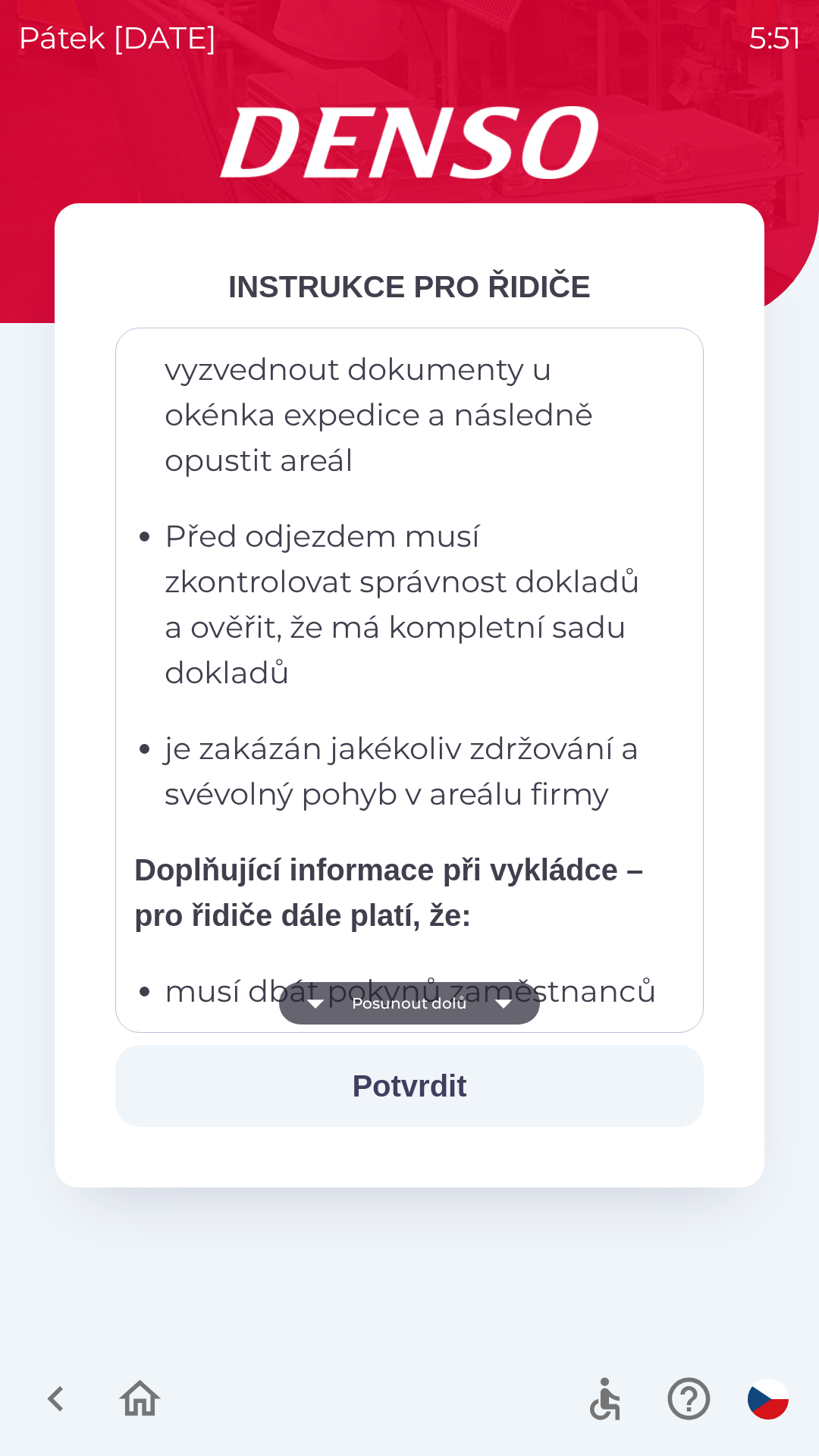
click at [507, 986] on icon "button" at bounding box center [503, 1003] width 43 height 43
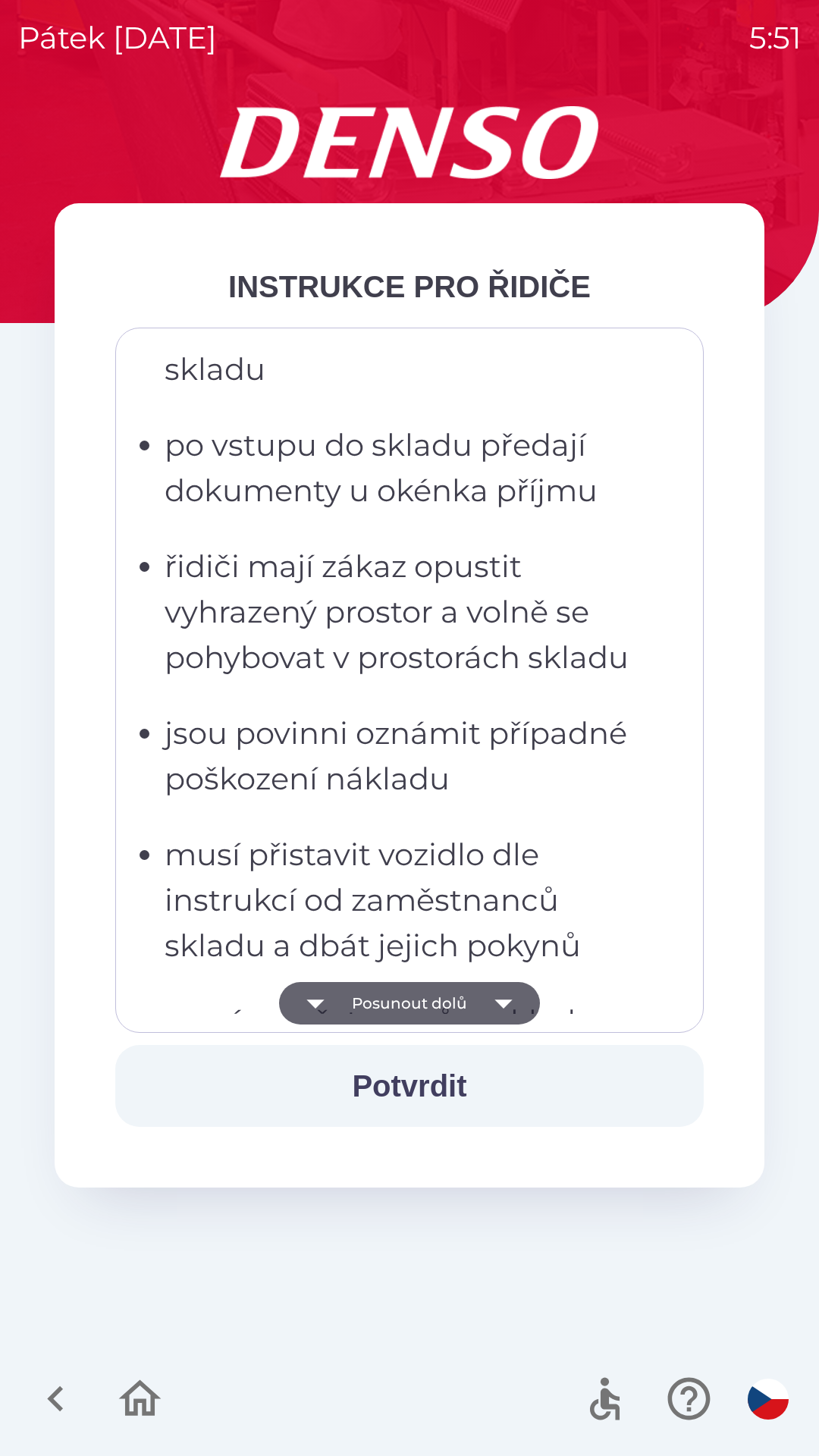
click at [513, 985] on icon "button" at bounding box center [503, 1003] width 43 height 43
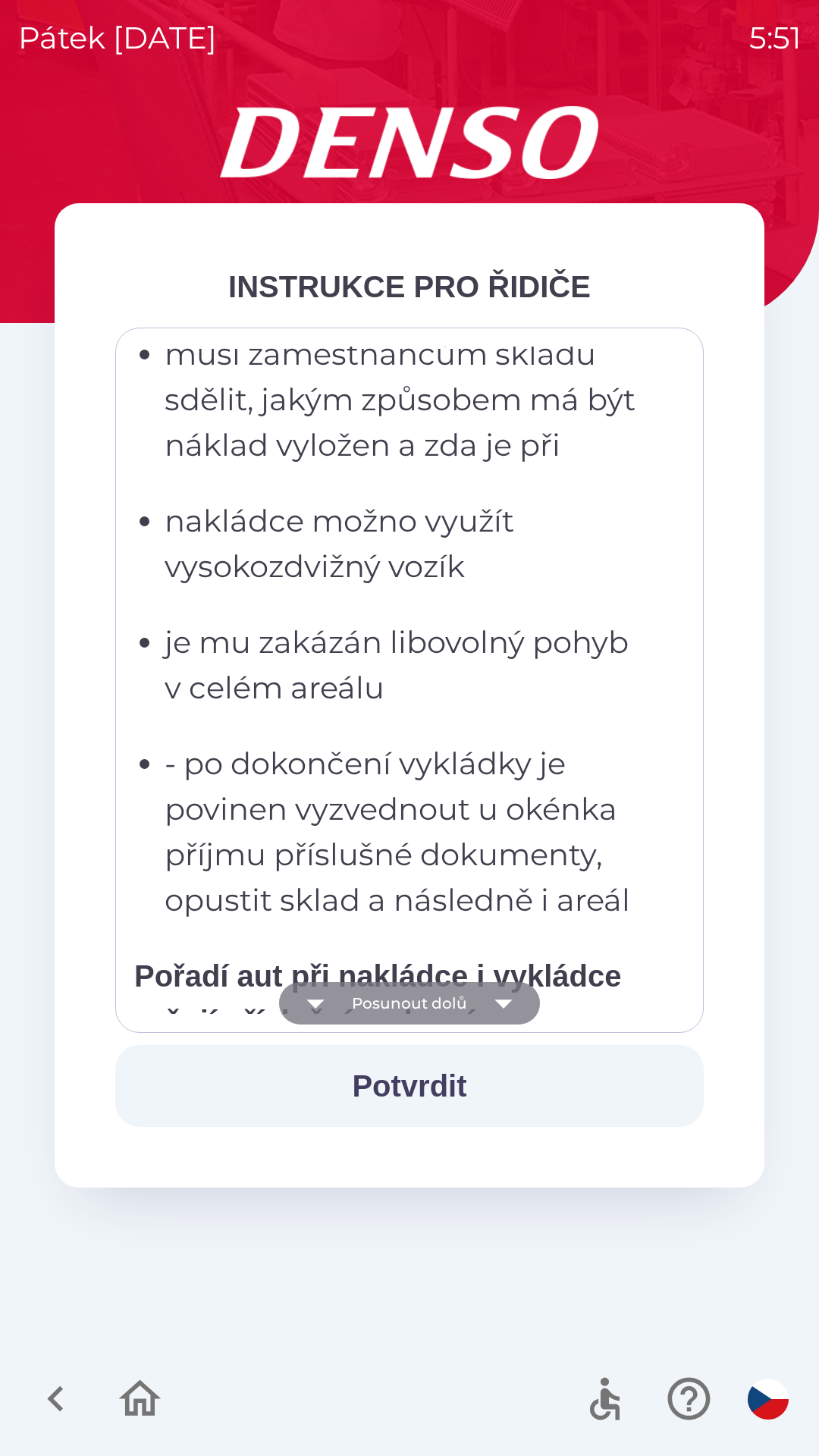
click at [505, 987] on icon "button" at bounding box center [503, 1003] width 43 height 43
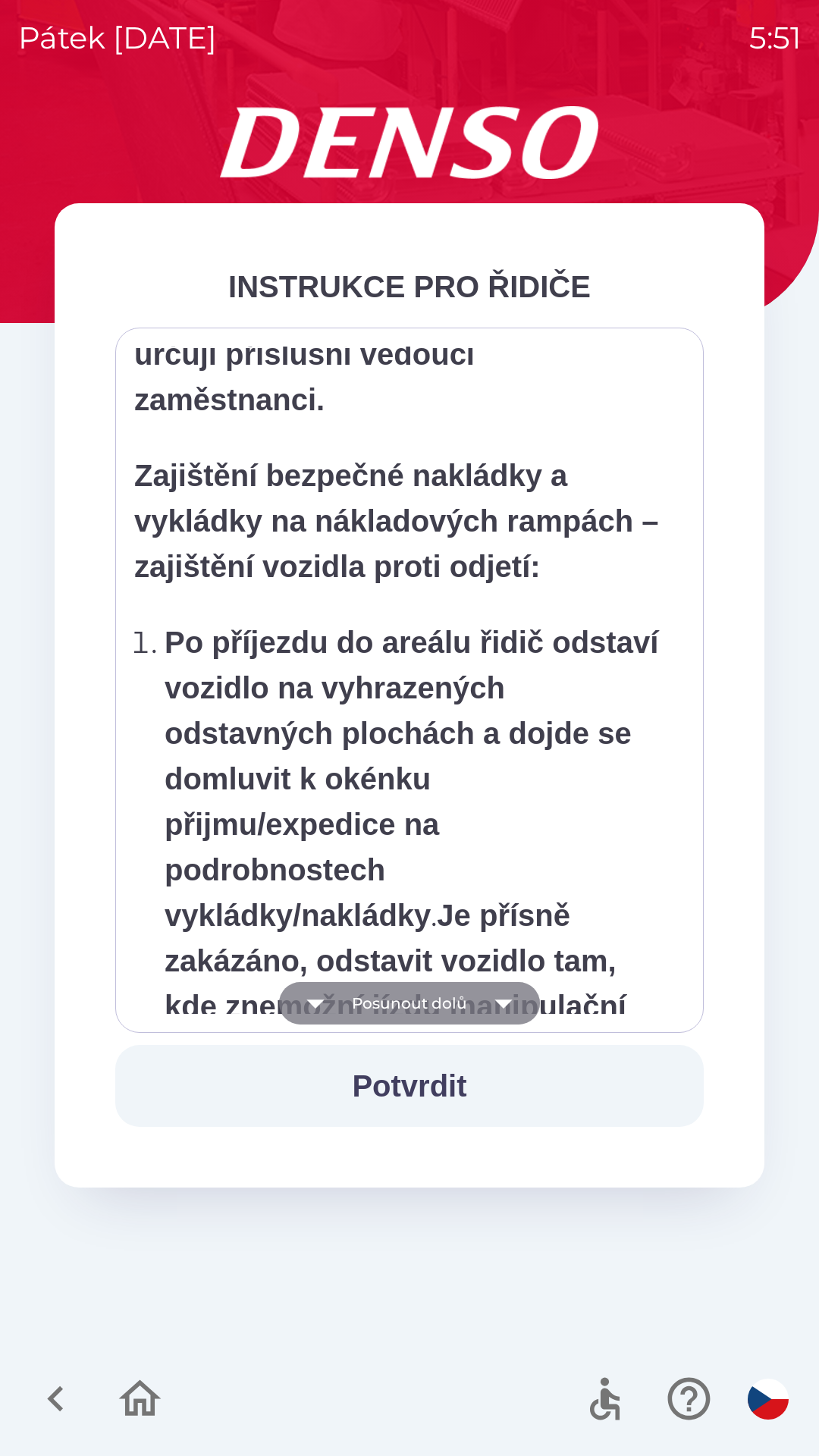
click at [496, 1001] on icon "button" at bounding box center [503, 1004] width 17 height 9
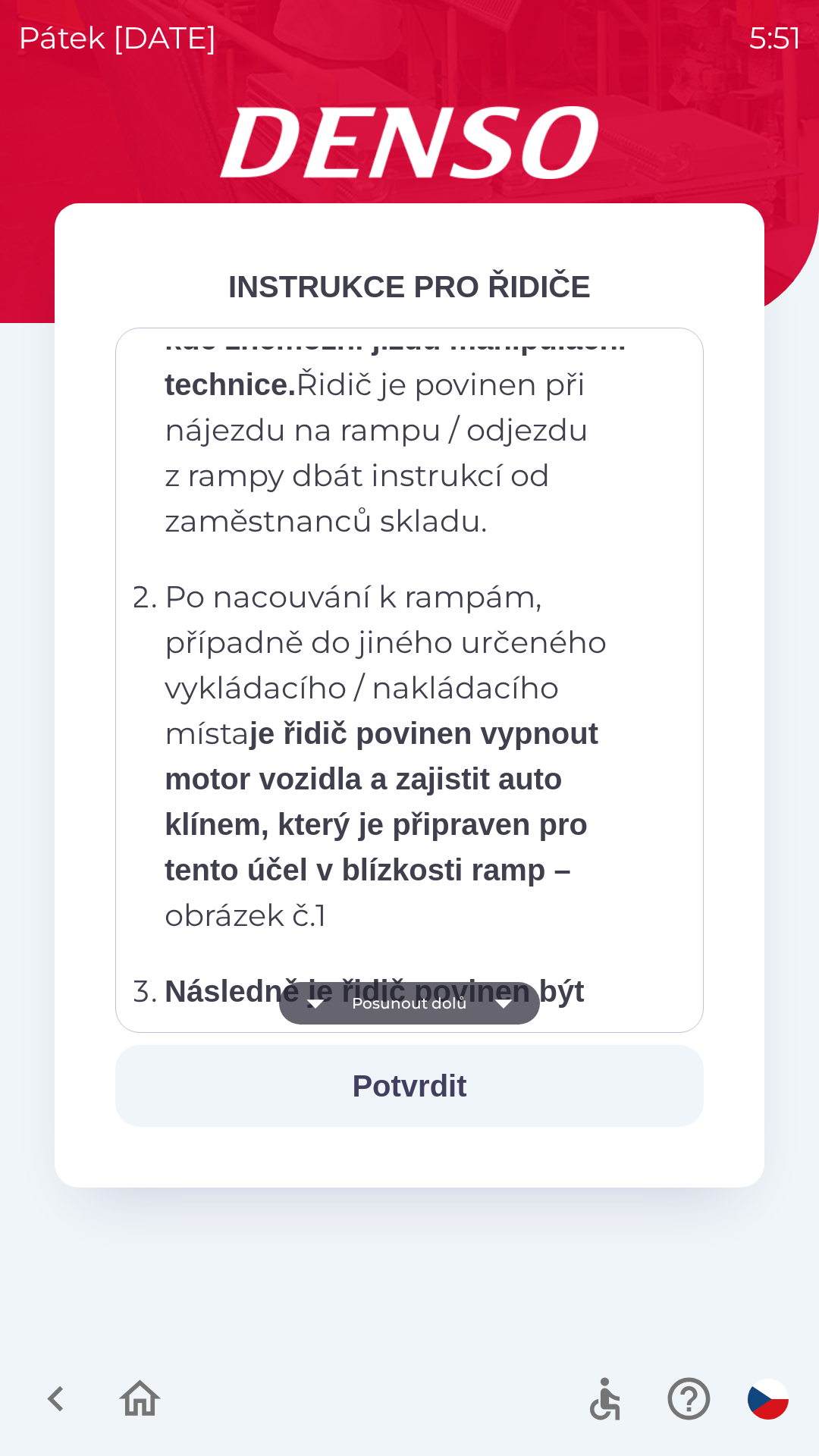
click at [493, 1000] on icon "button" at bounding box center [503, 1003] width 43 height 43
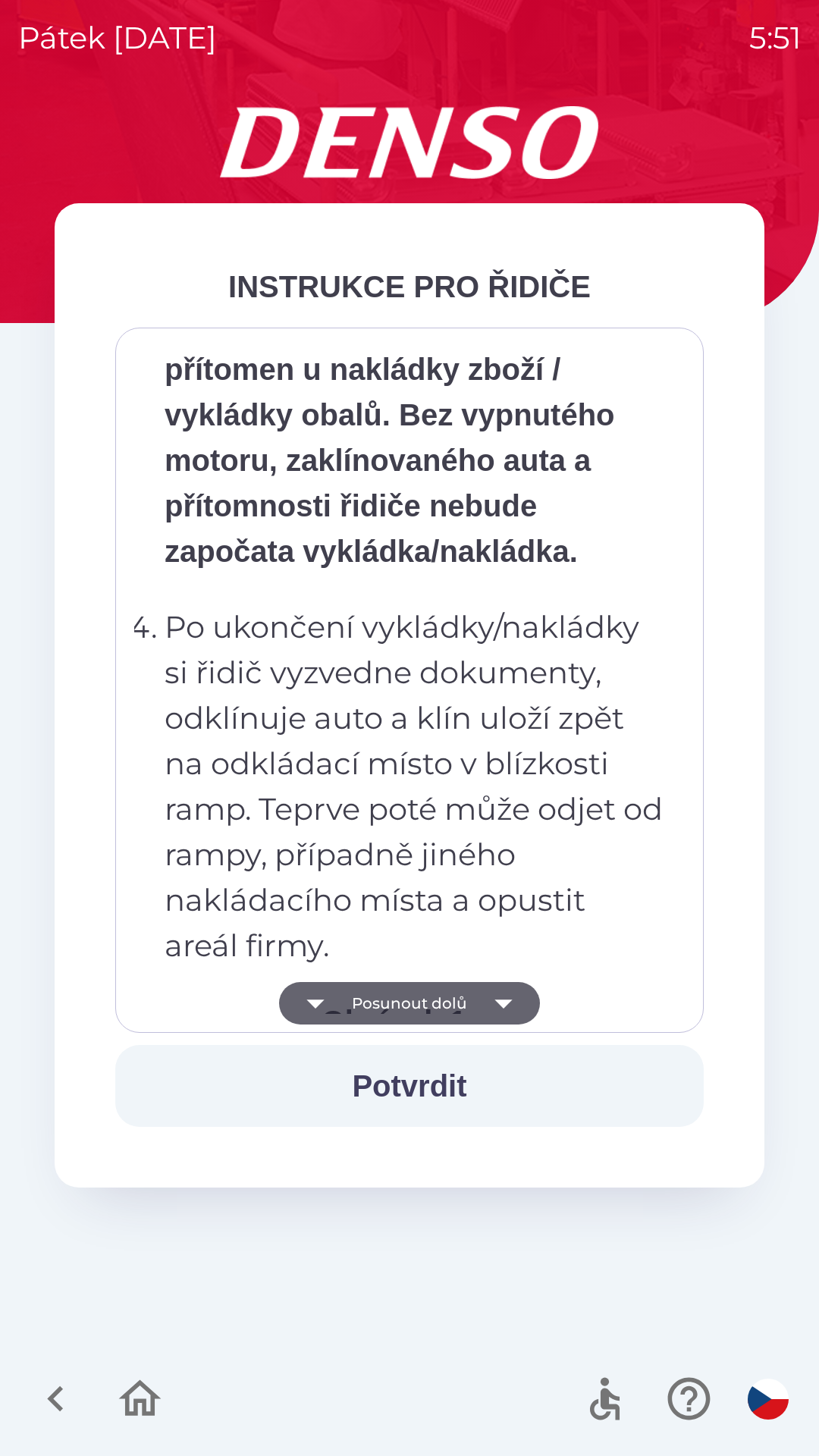
click at [476, 1013] on button "Posunout dolů" at bounding box center [409, 1003] width 261 height 43
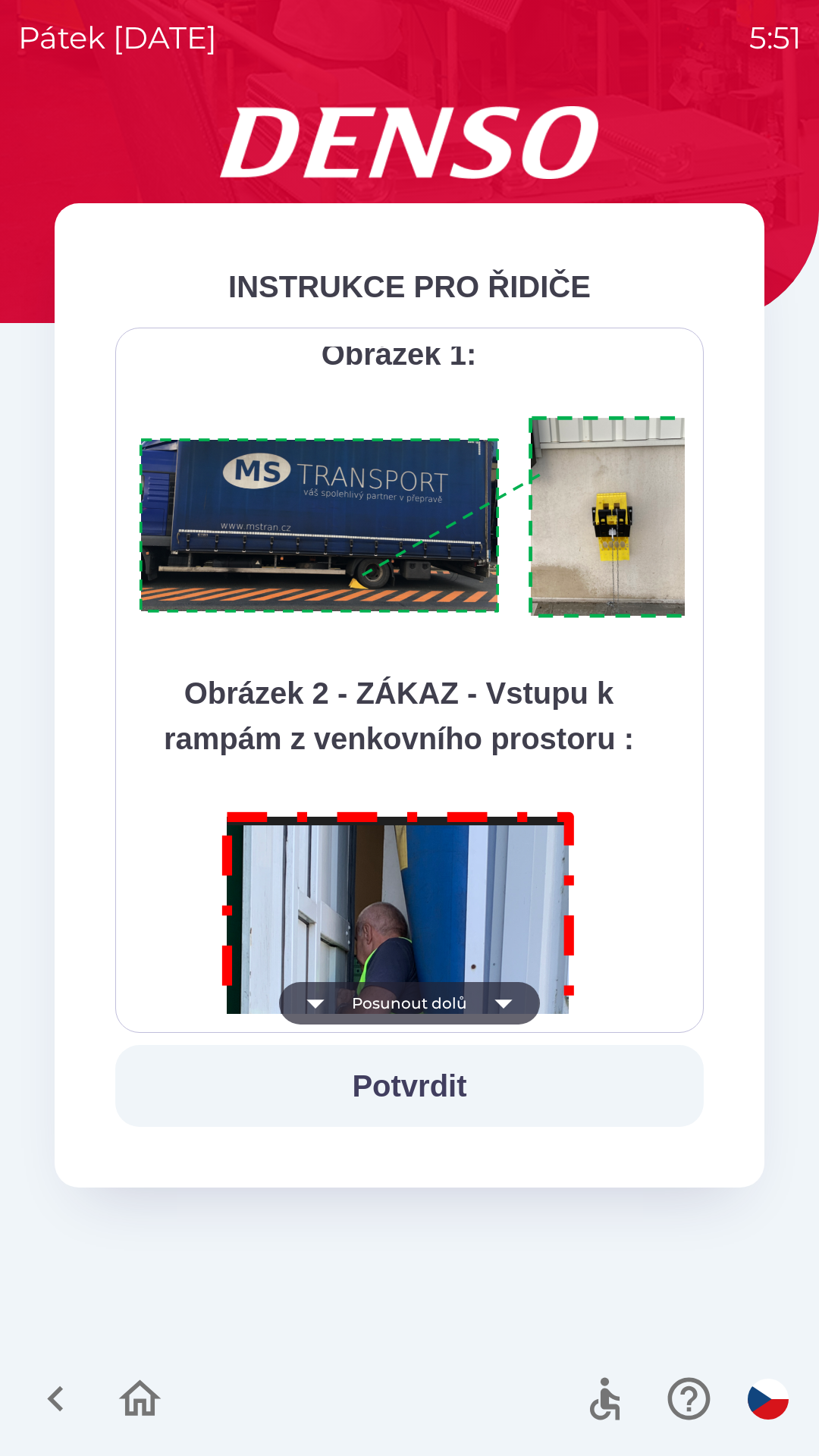
click at [473, 999] on button "Posunout dolů" at bounding box center [409, 1003] width 261 height 43
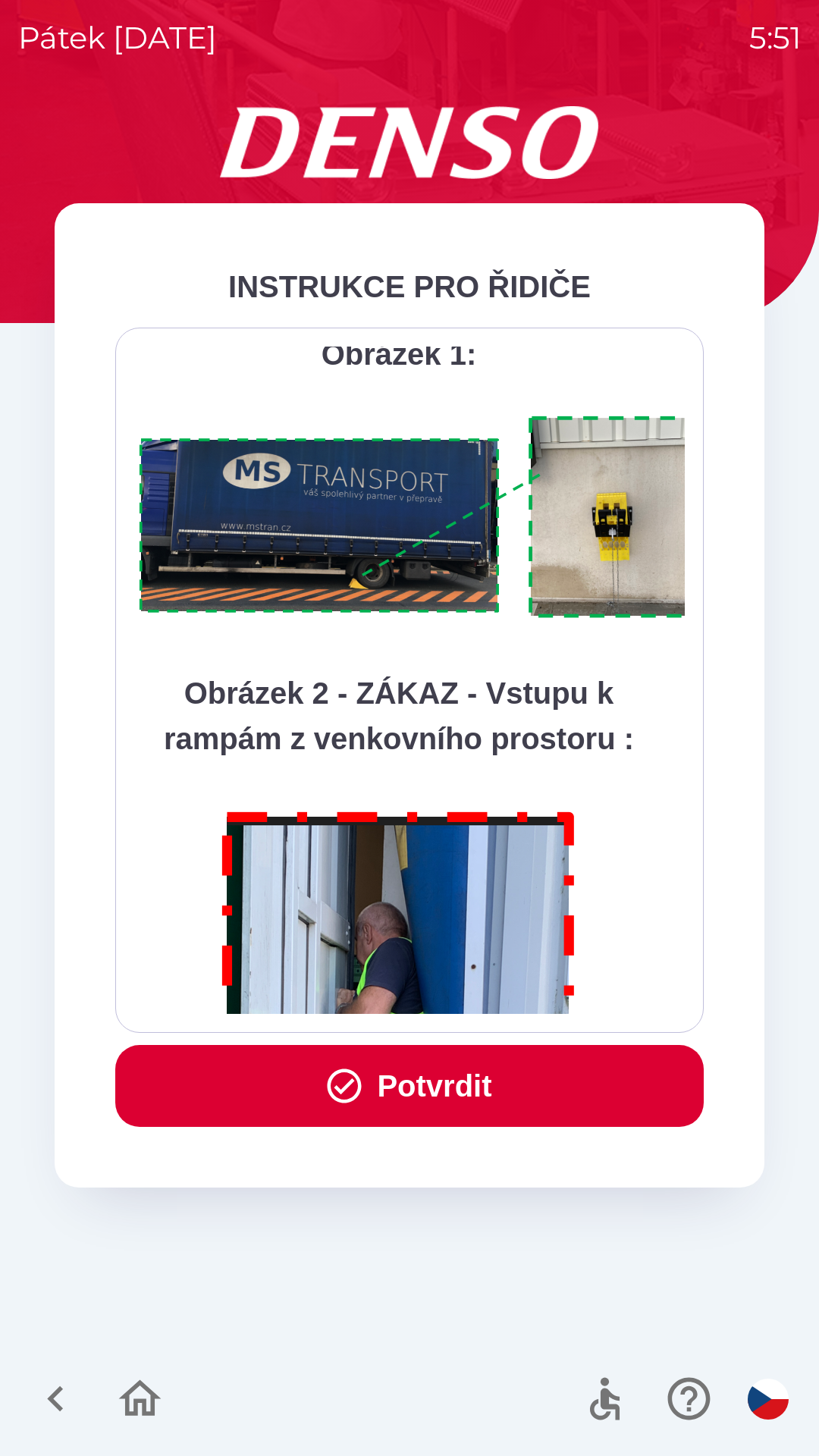
scroll to position [8521, 0]
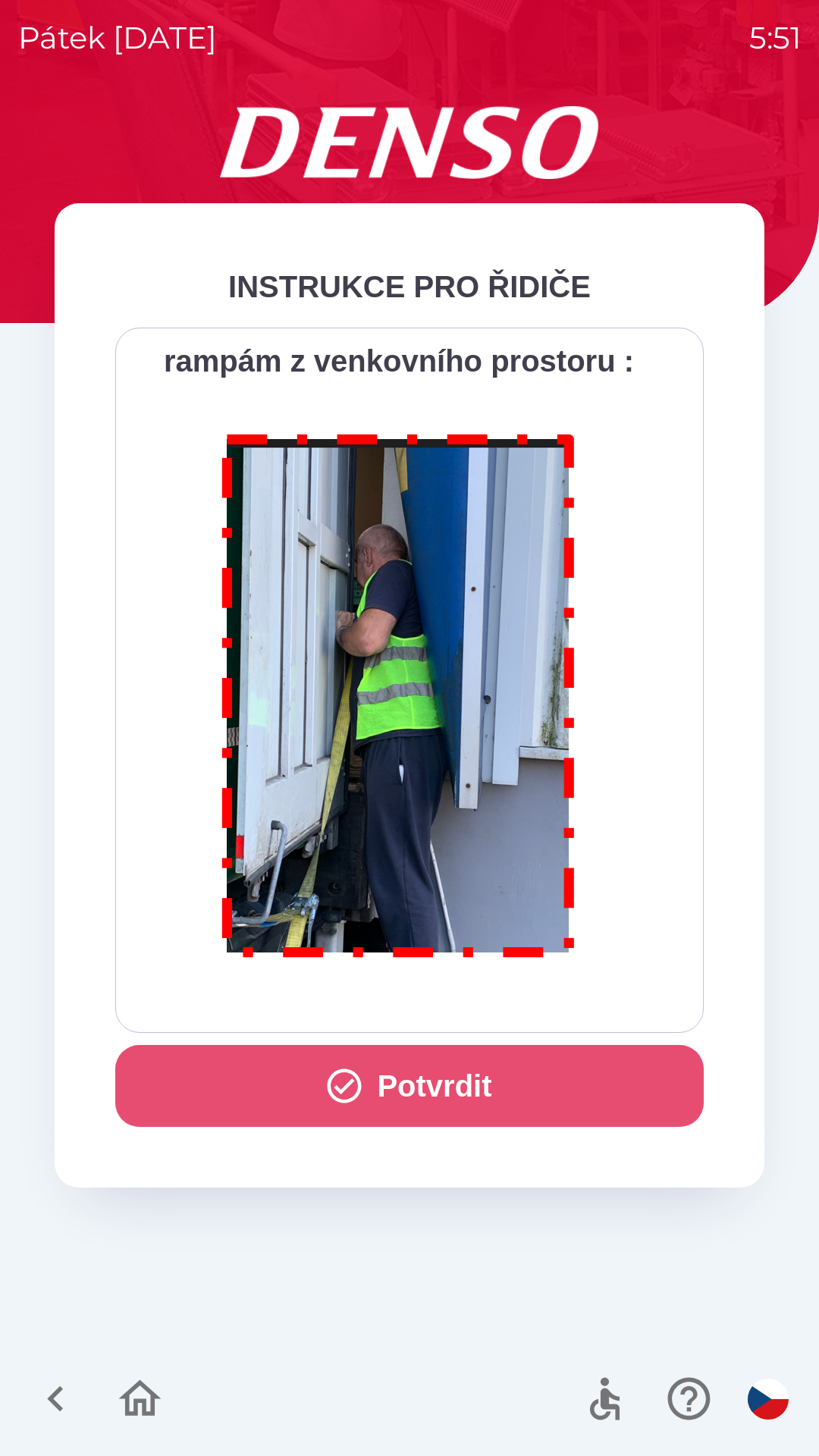
click at [511, 1076] on button "Potvrdit" at bounding box center [410, 1085] width 589 height 82
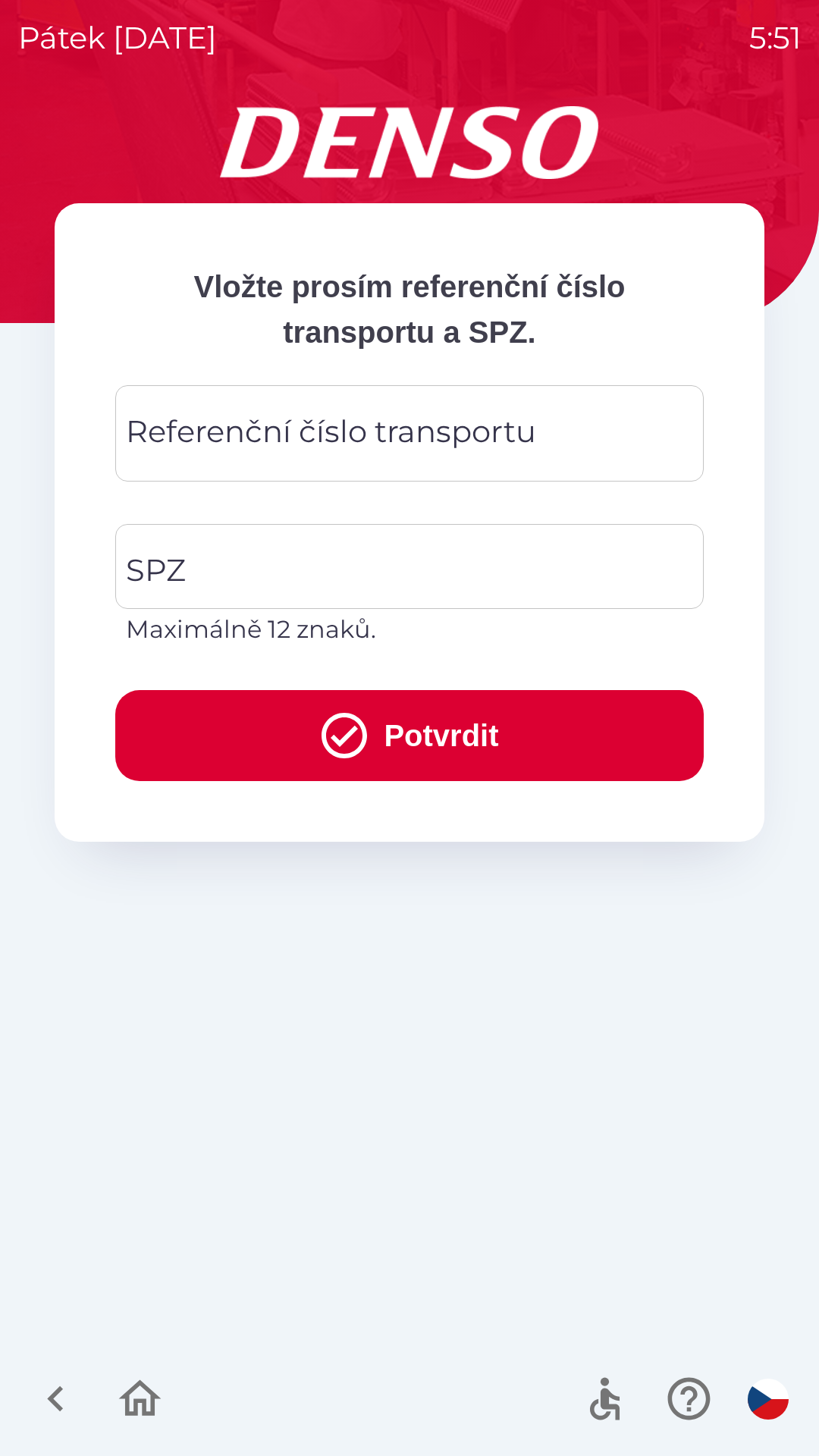
click at [346, 446] on div "Referenční číslo transportu Referenční číslo transportu" at bounding box center [410, 433] width 589 height 97
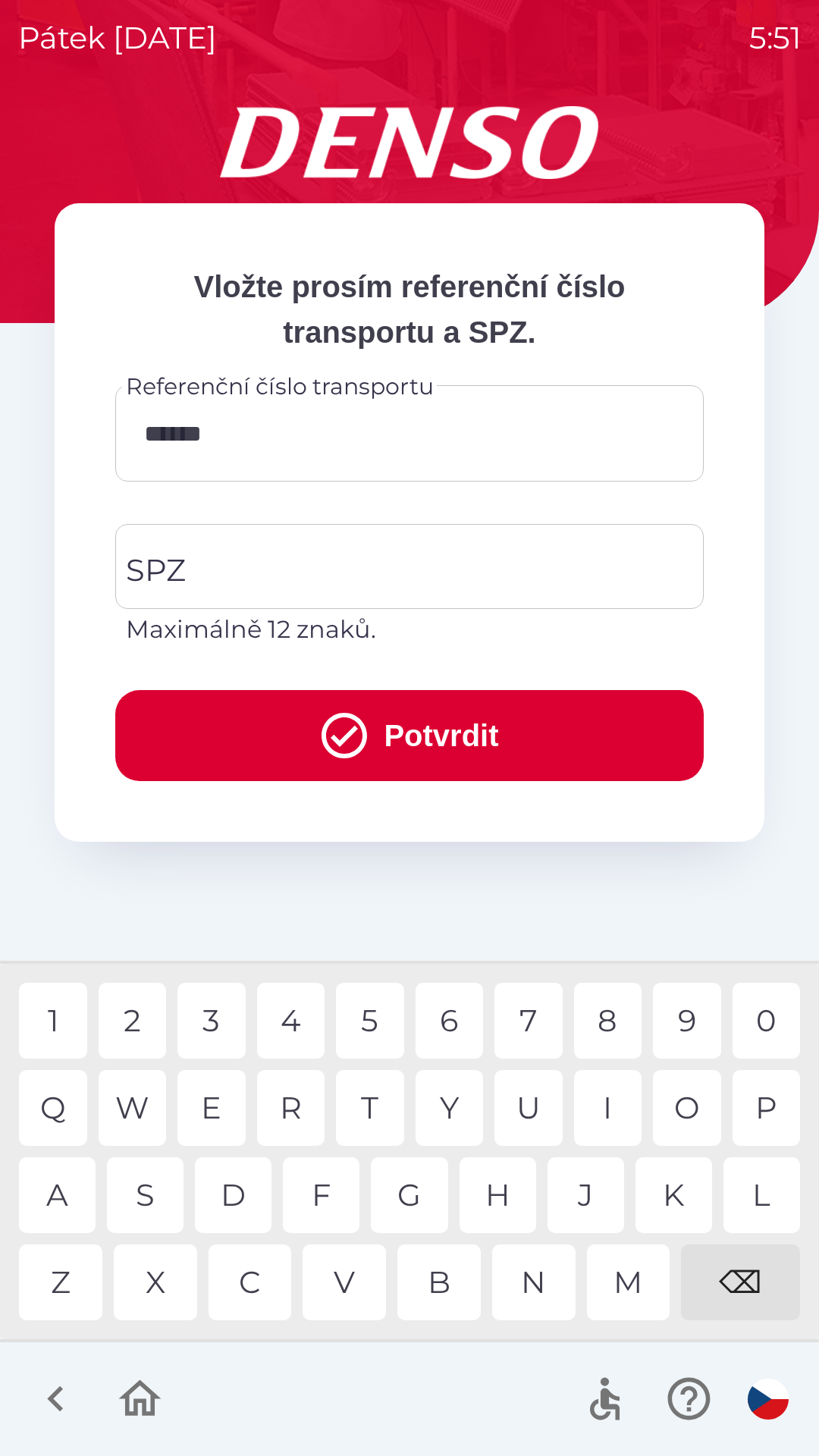
click at [141, 1103] on div "W" at bounding box center [133, 1108] width 68 height 76
type input "********"
click at [550, 1019] on div "7" at bounding box center [529, 1021] width 68 height 76
click at [352, 550] on input "SPZ" at bounding box center [398, 566] width 552 height 71
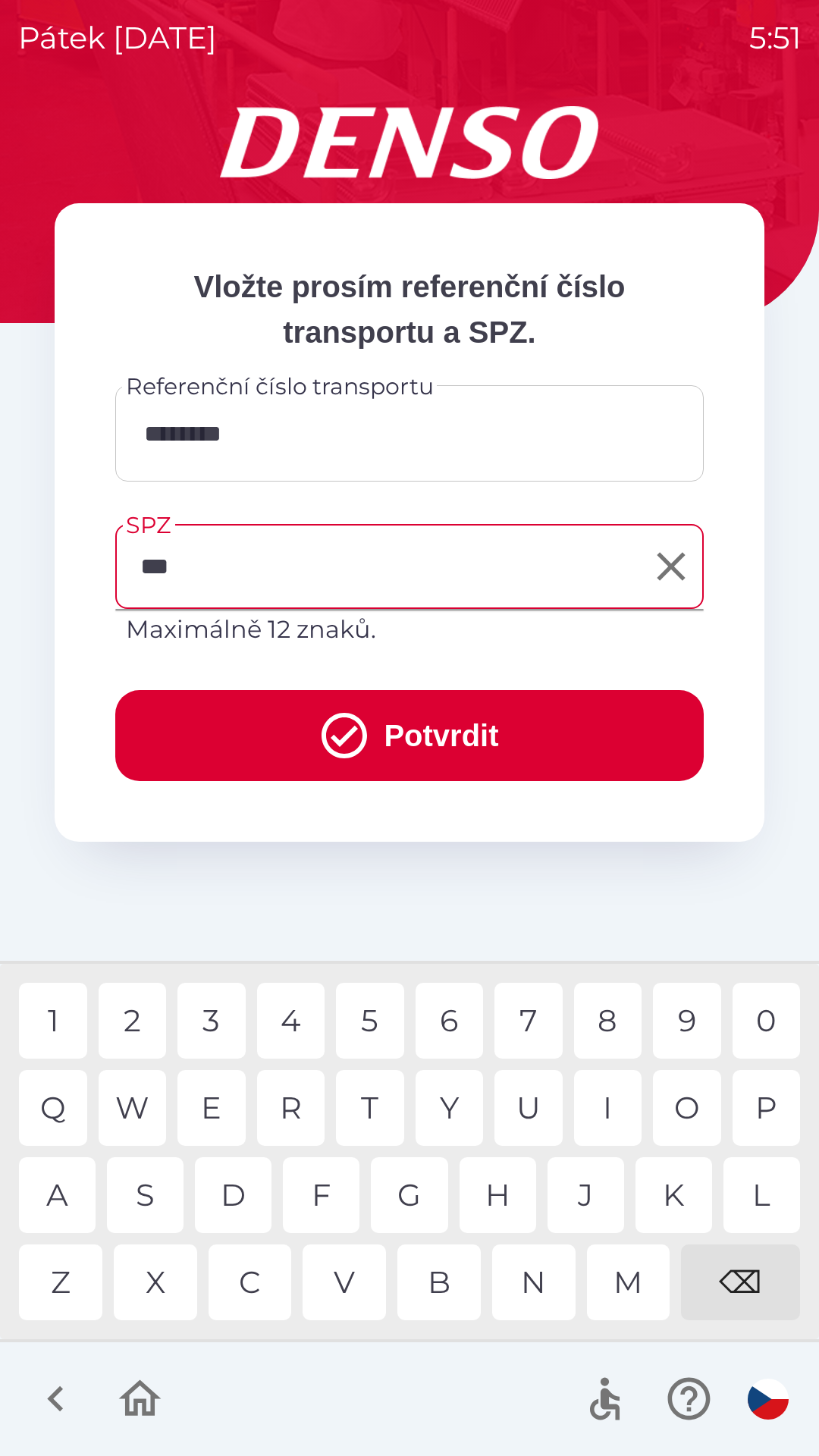
click at [370, 1025] on div "5" at bounding box center [370, 1021] width 68 height 76
type input "*******"
click at [473, 744] on button "Potvrdit" at bounding box center [410, 736] width 589 height 91
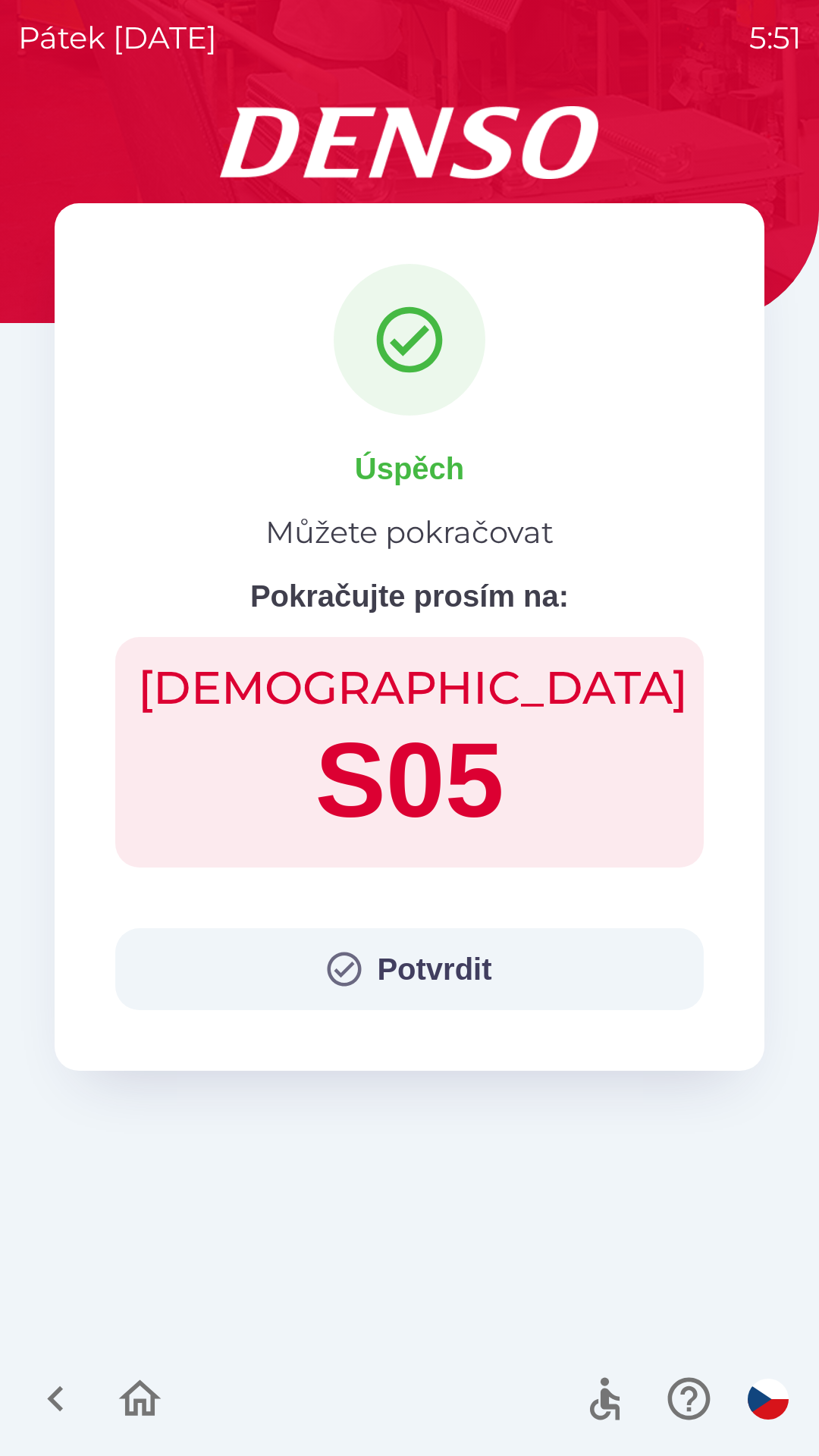
click at [423, 1010] on button "Potvrdit" at bounding box center [410, 969] width 589 height 82
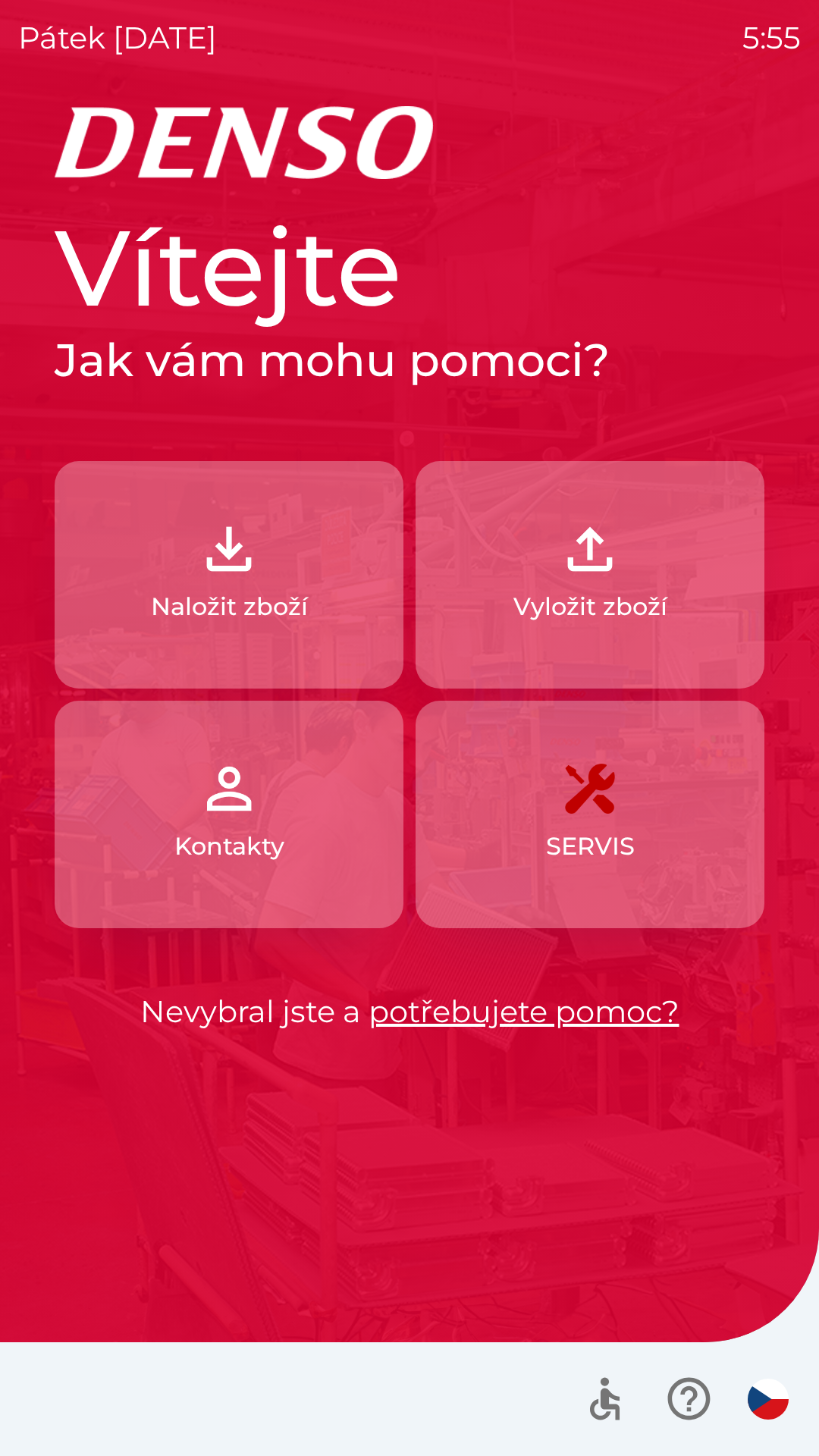
click at [570, 603] on p "Vyložit zboží" at bounding box center [591, 607] width 154 height 36
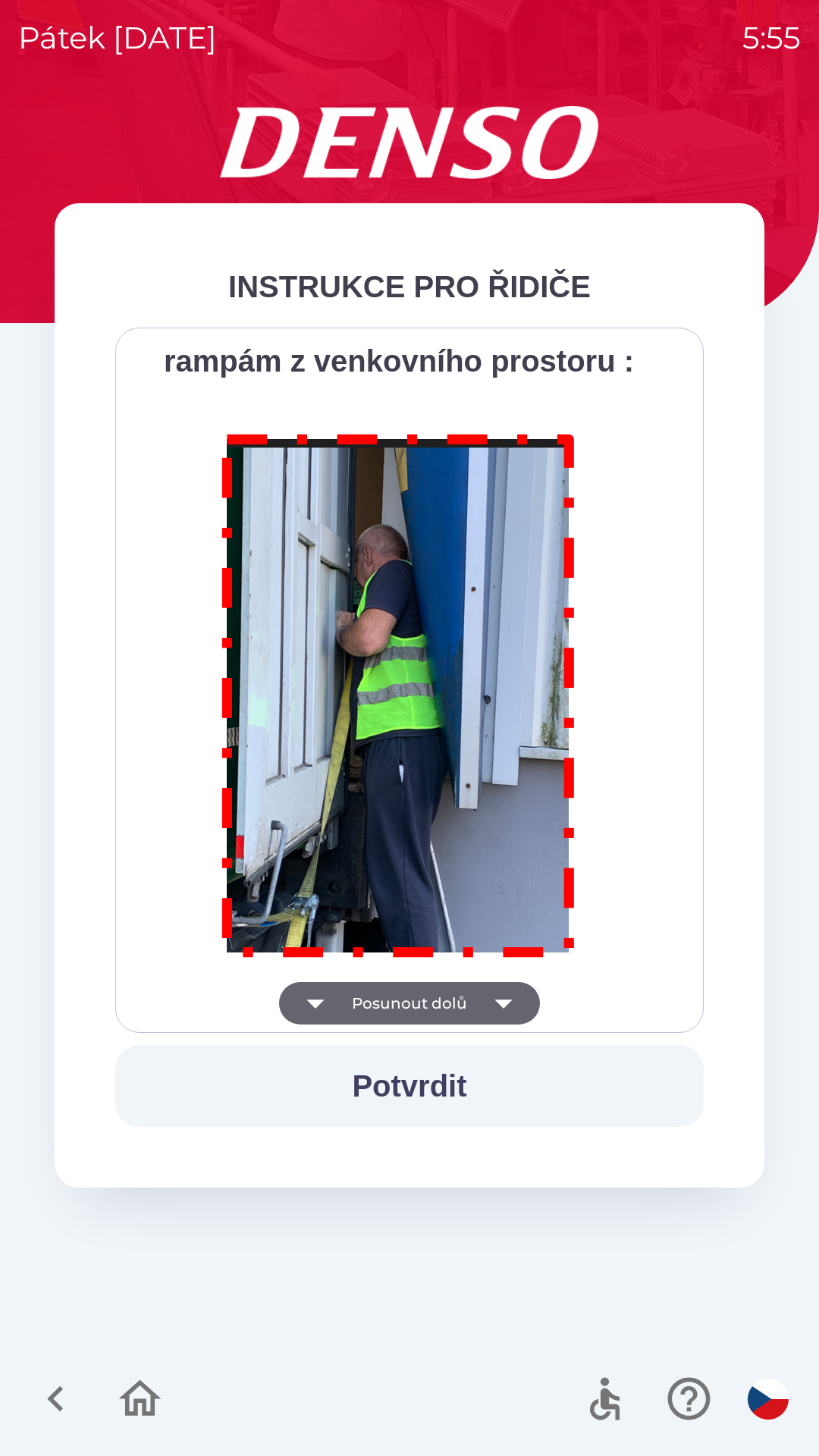
scroll to position [8521, 0]
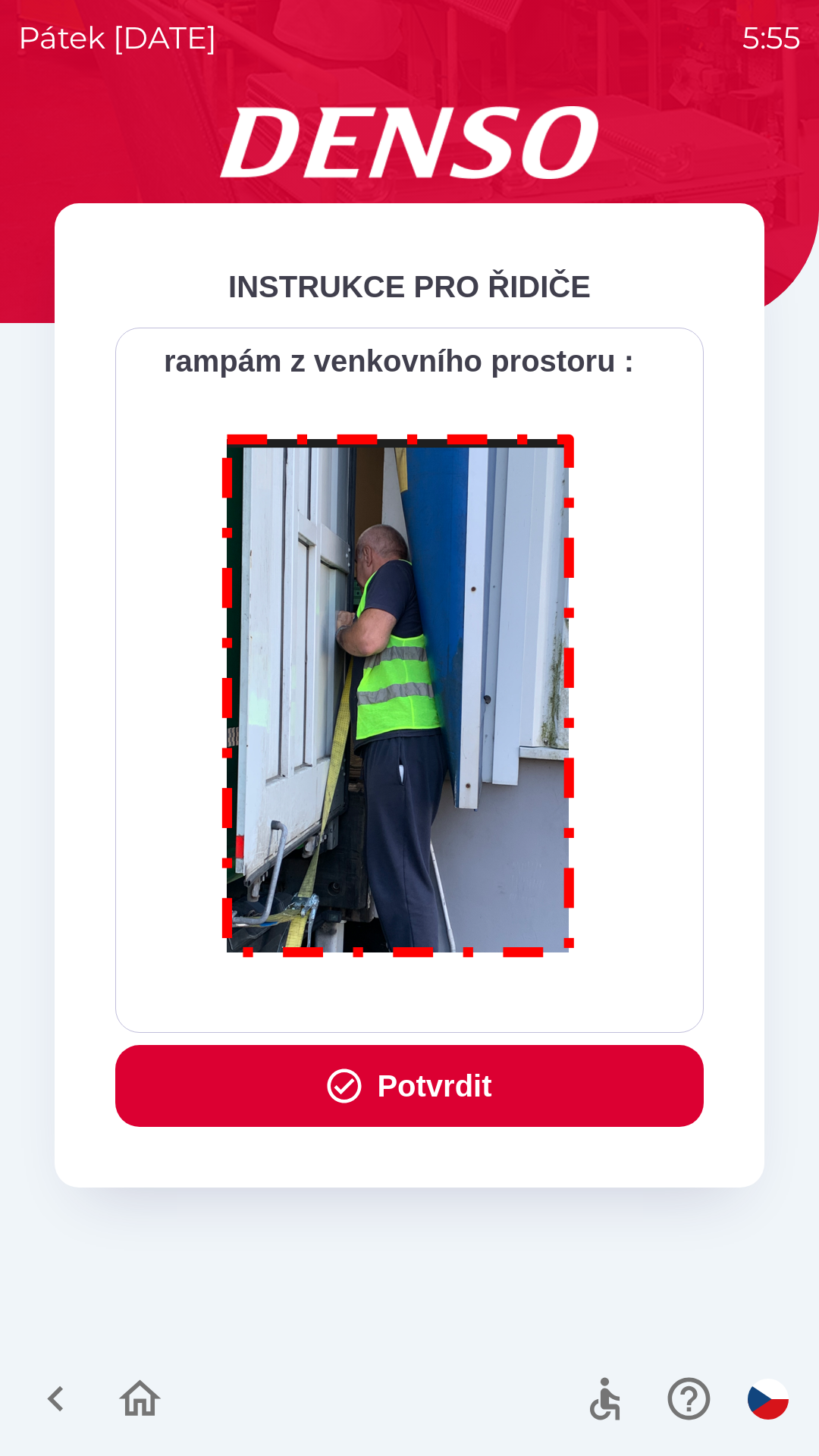
click at [427, 1085] on button "Potvrdit" at bounding box center [410, 1085] width 589 height 82
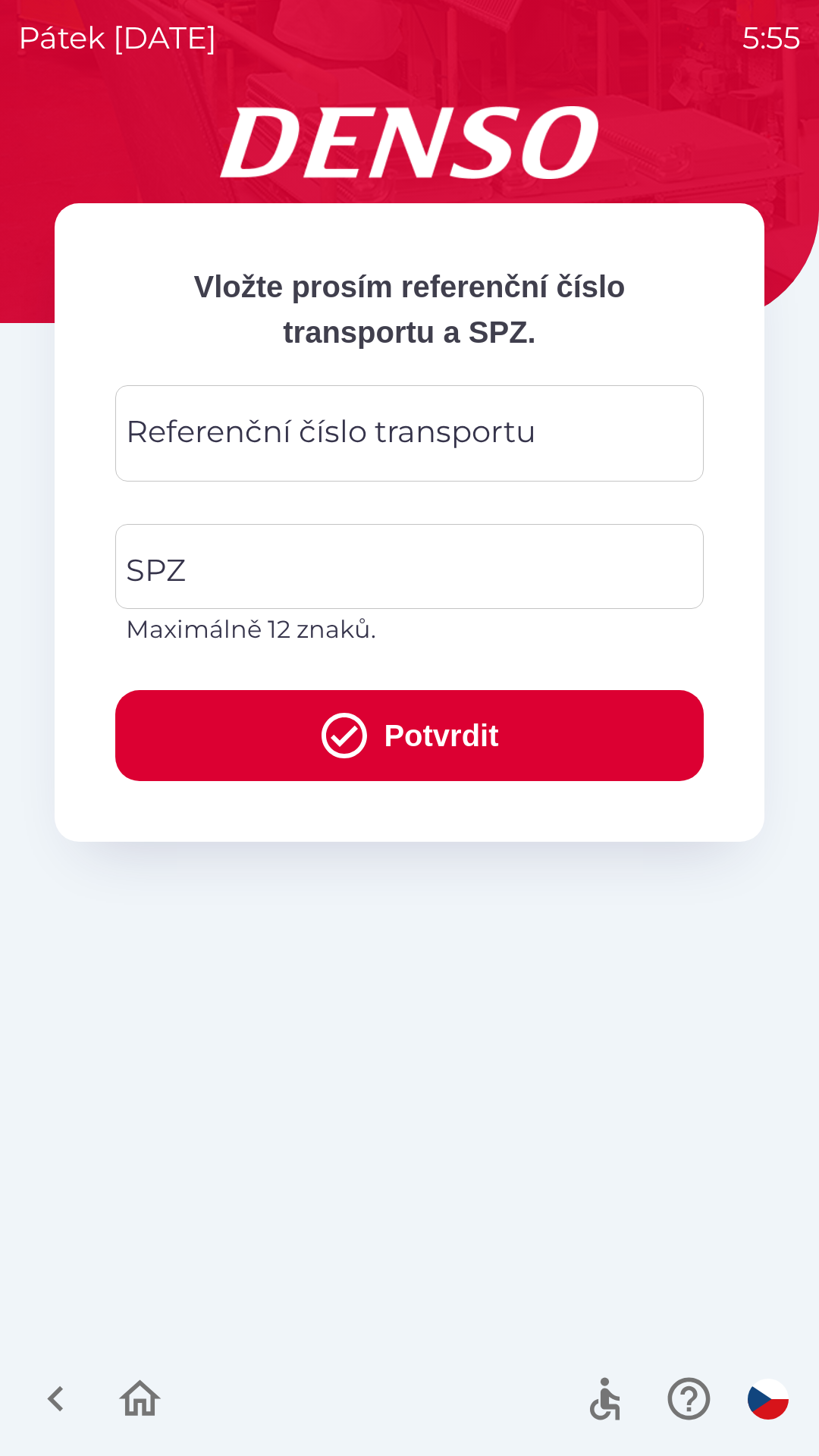
click at [398, 423] on div "Referenční číslo transportu Referenční číslo transportu" at bounding box center [410, 433] width 589 height 97
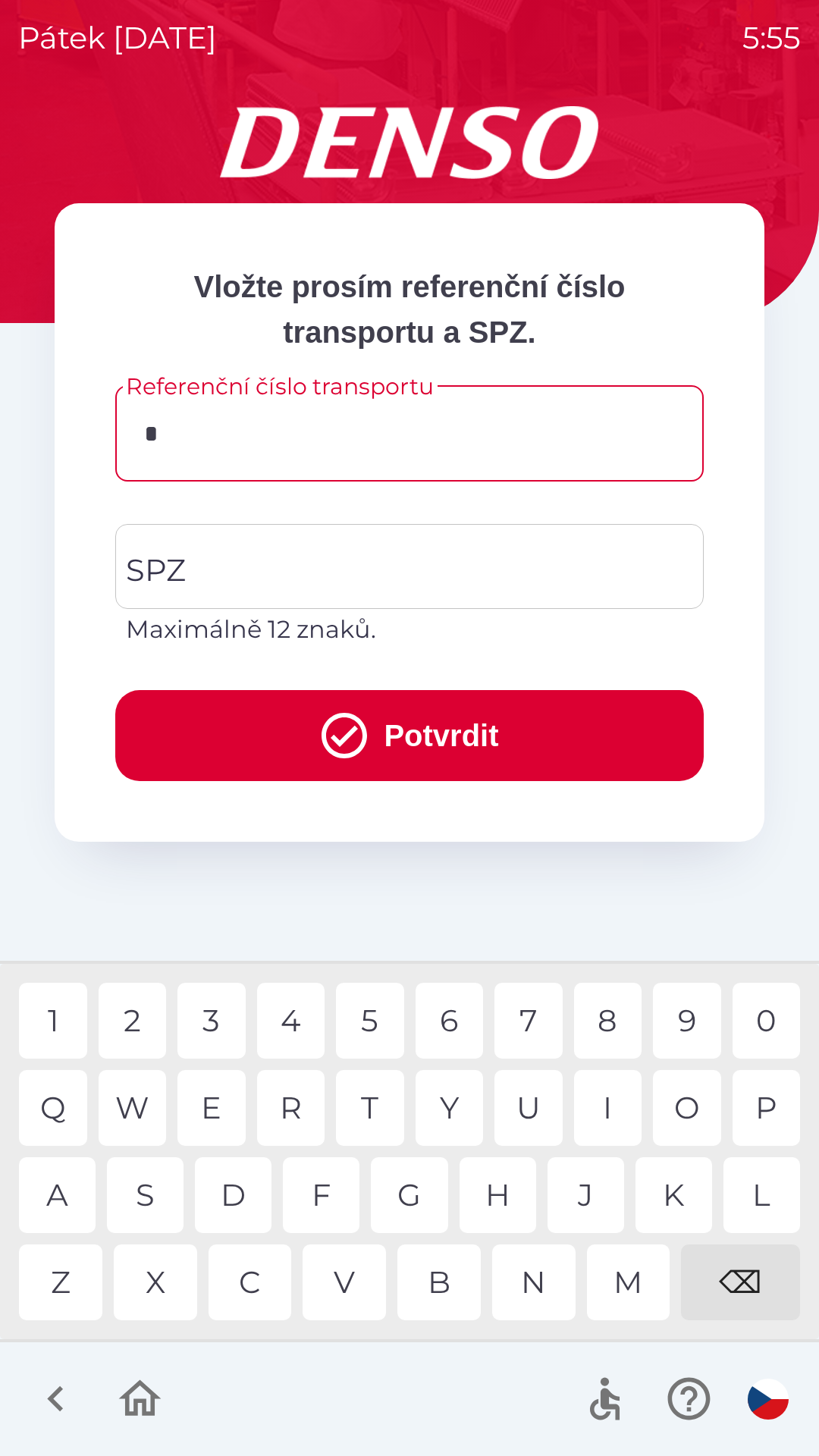
click at [241, 1196] on div "D" at bounding box center [233, 1195] width 77 height 76
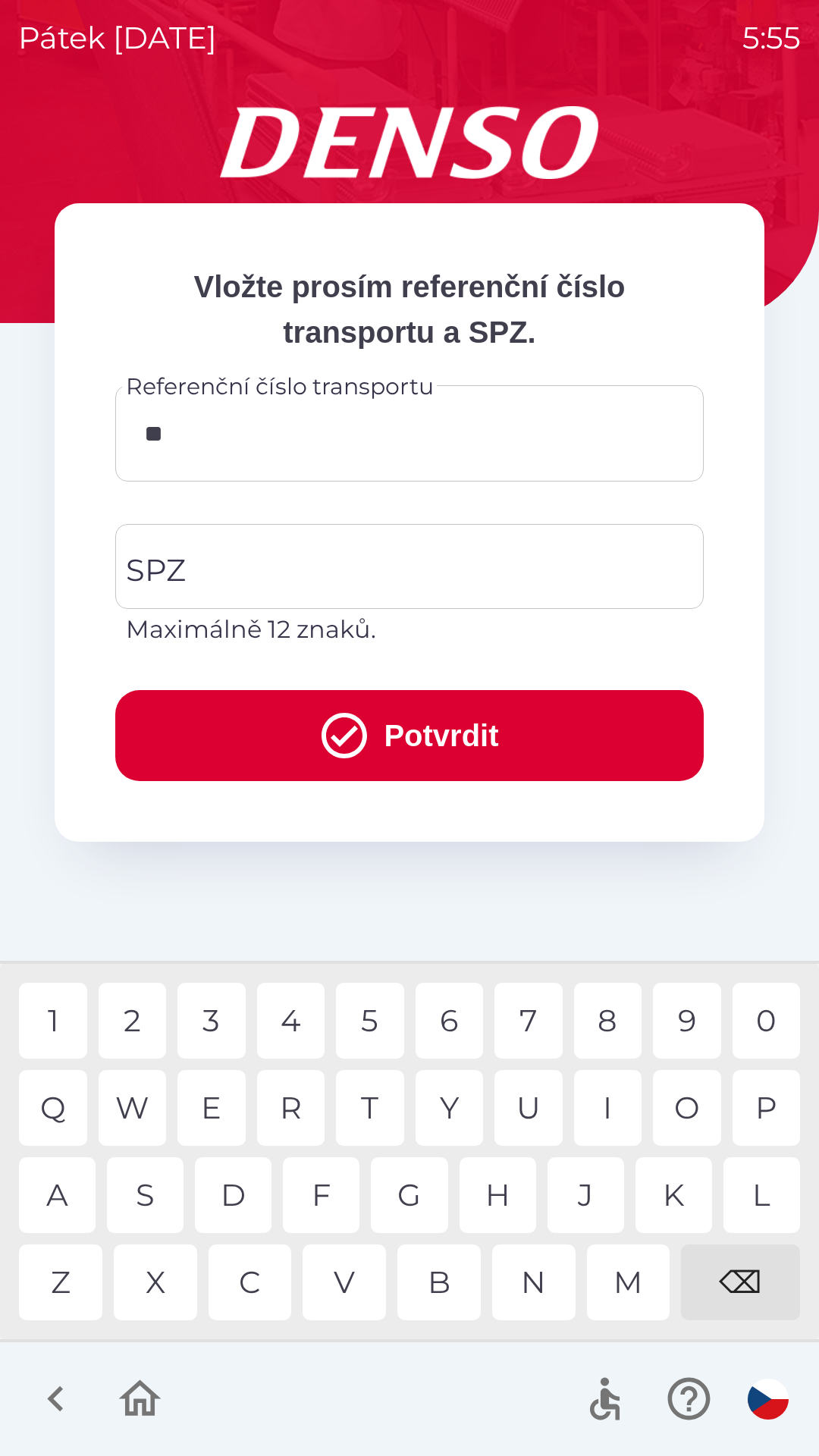
click at [752, 1021] on div "0" at bounding box center [767, 1021] width 68 height 76
type input "*******"
click at [290, 557] on input "SPZ" at bounding box center [398, 566] width 552 height 71
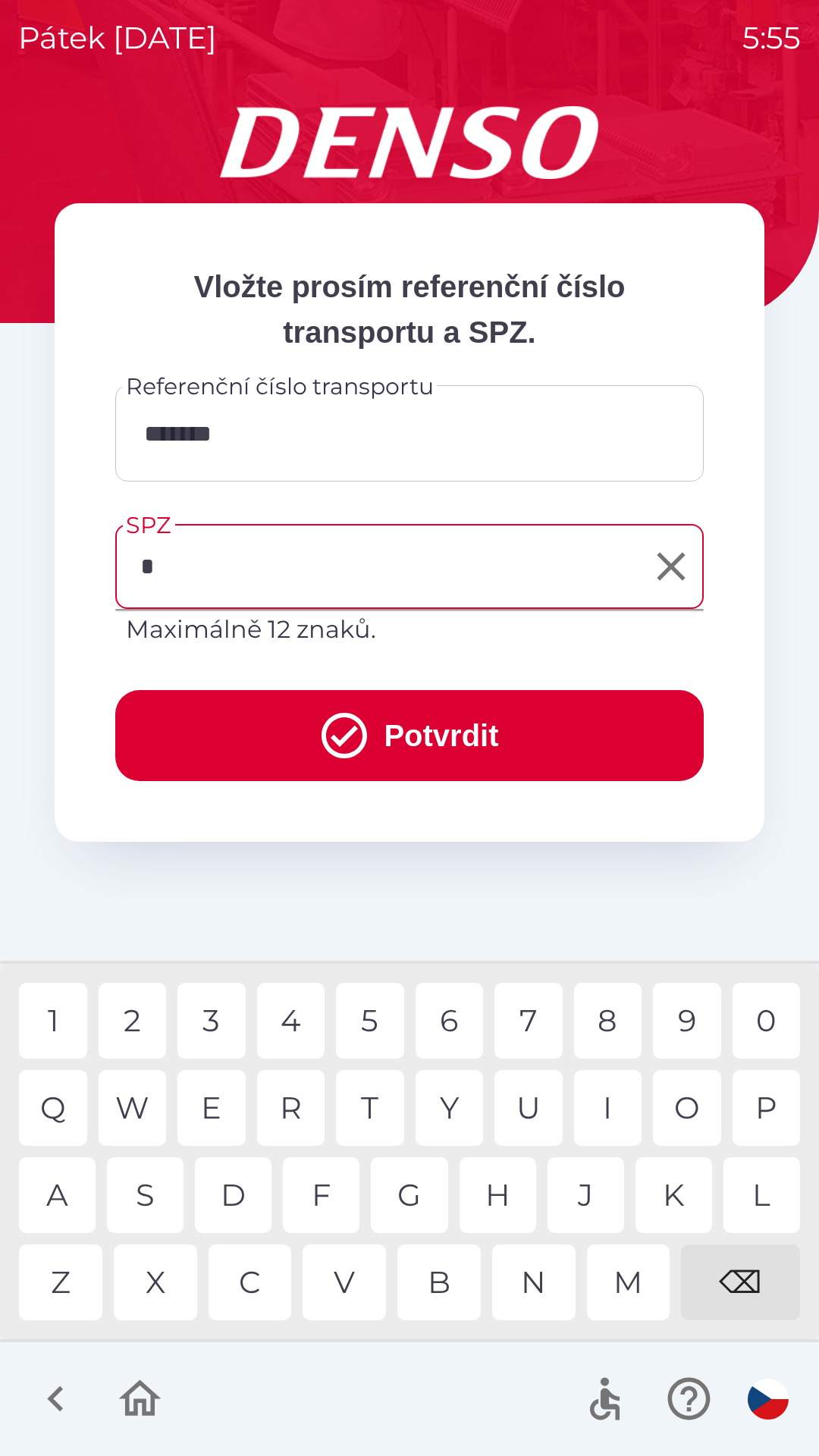
click at [70, 1195] on div "A" at bounding box center [57, 1195] width 77 height 76
click at [71, 1184] on div "A" at bounding box center [57, 1195] width 77 height 76
type input "*******"
click at [515, 744] on button "Potvrdit" at bounding box center [410, 736] width 589 height 91
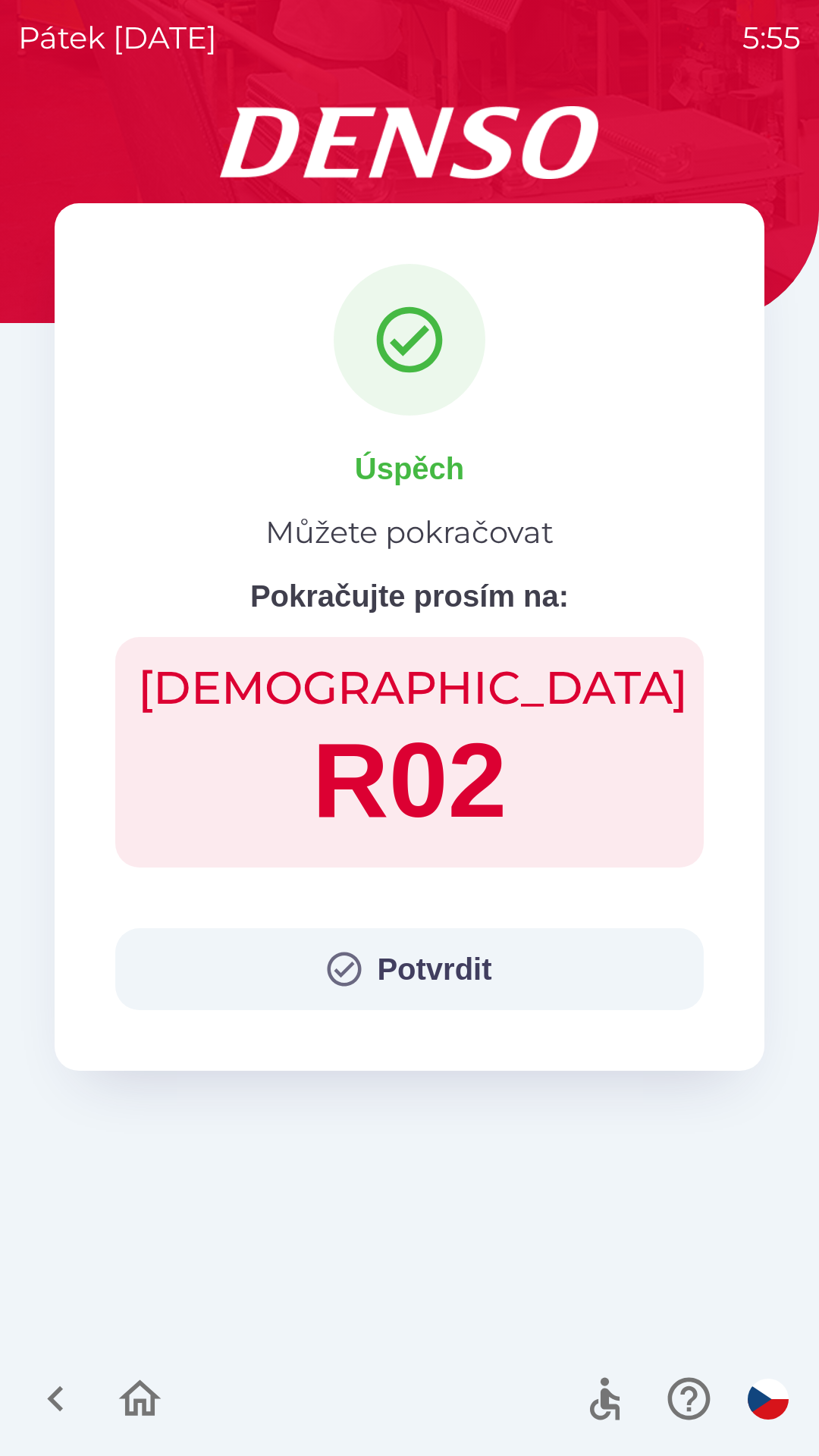
click at [466, 970] on button "Potvrdit" at bounding box center [410, 969] width 589 height 82
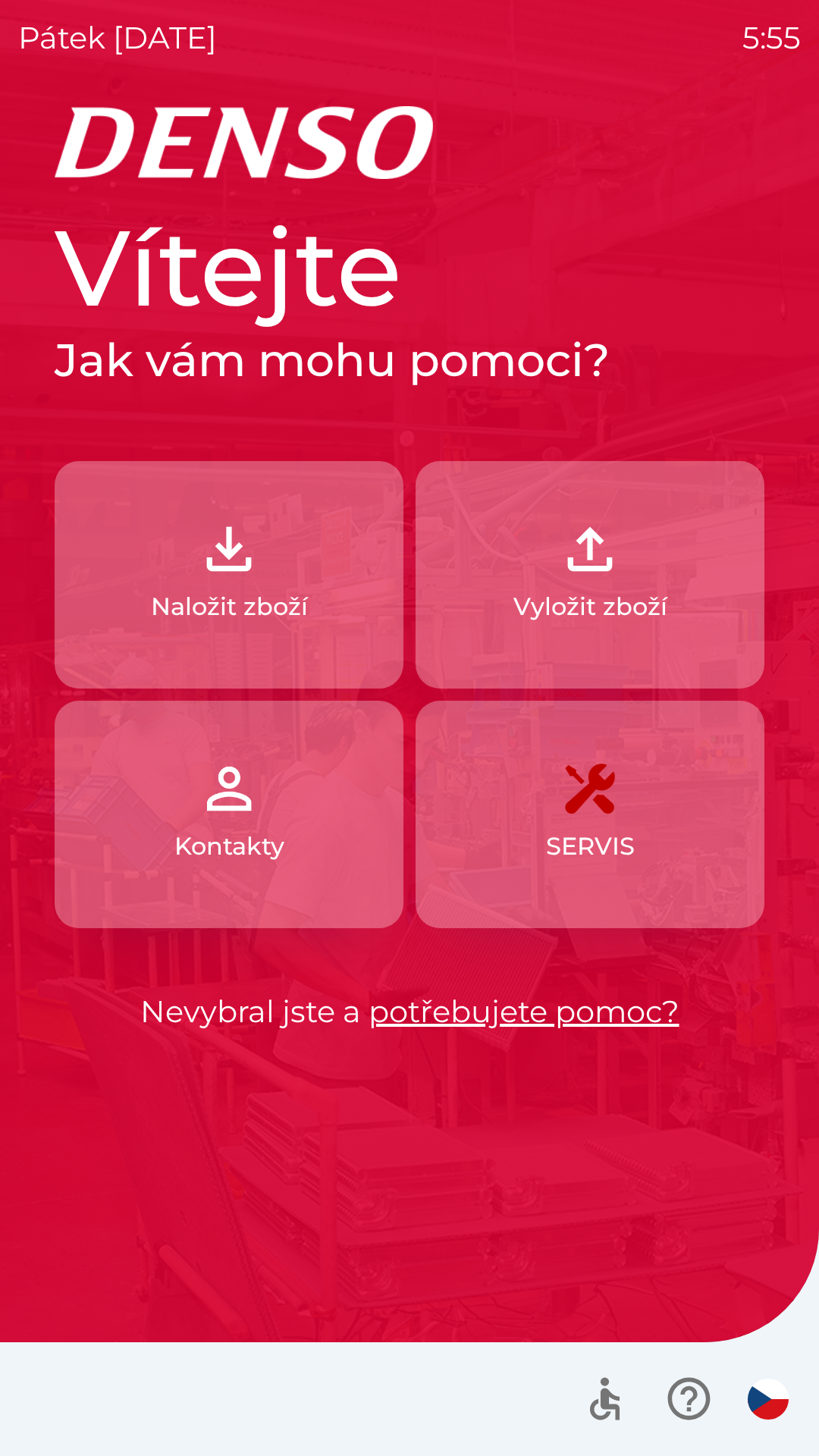
click at [606, 616] on p "Vyložit zboží" at bounding box center [591, 607] width 154 height 36
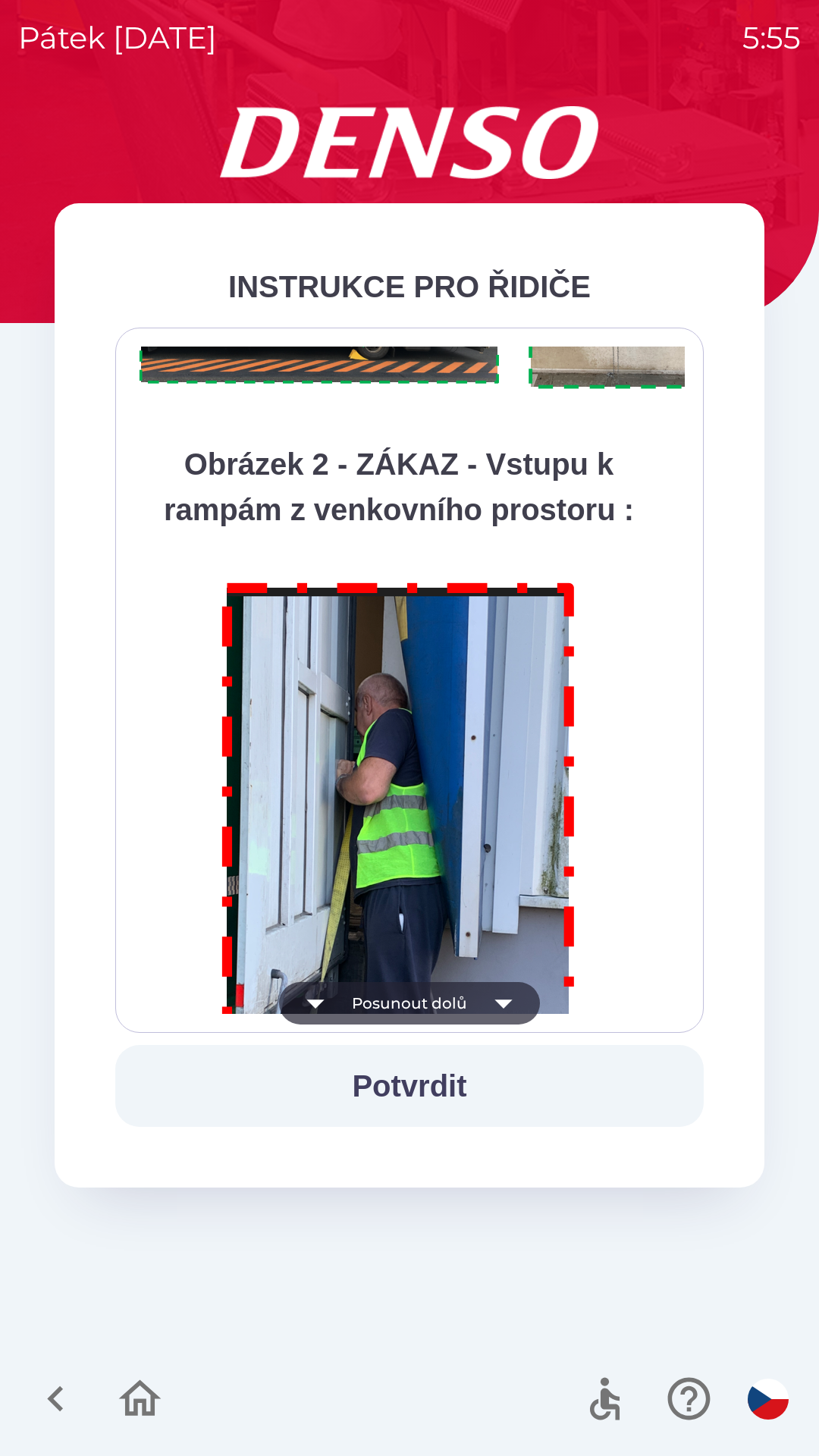
scroll to position [8521, 0]
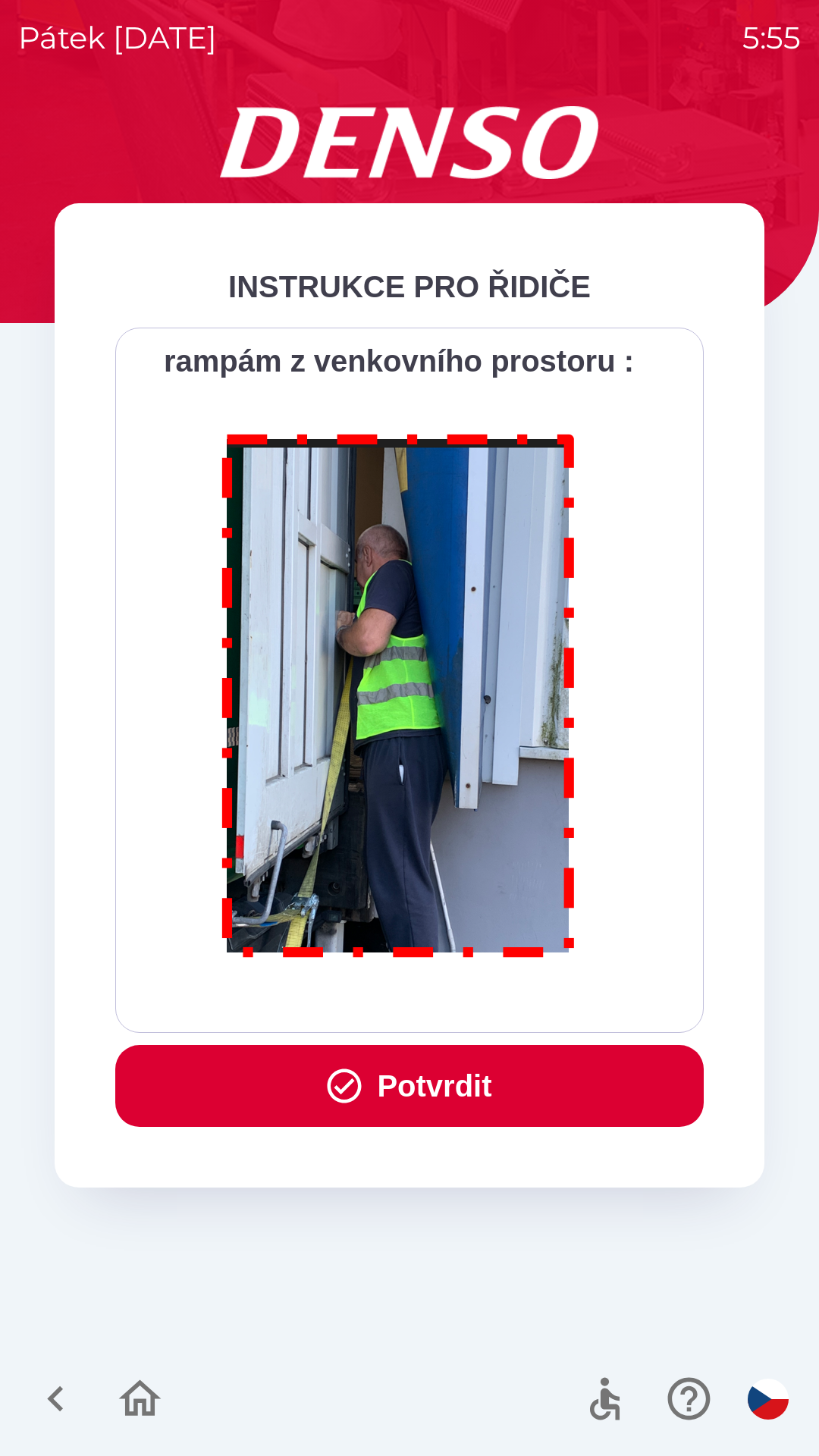
click at [521, 1091] on button "Potvrdit" at bounding box center [410, 1085] width 589 height 82
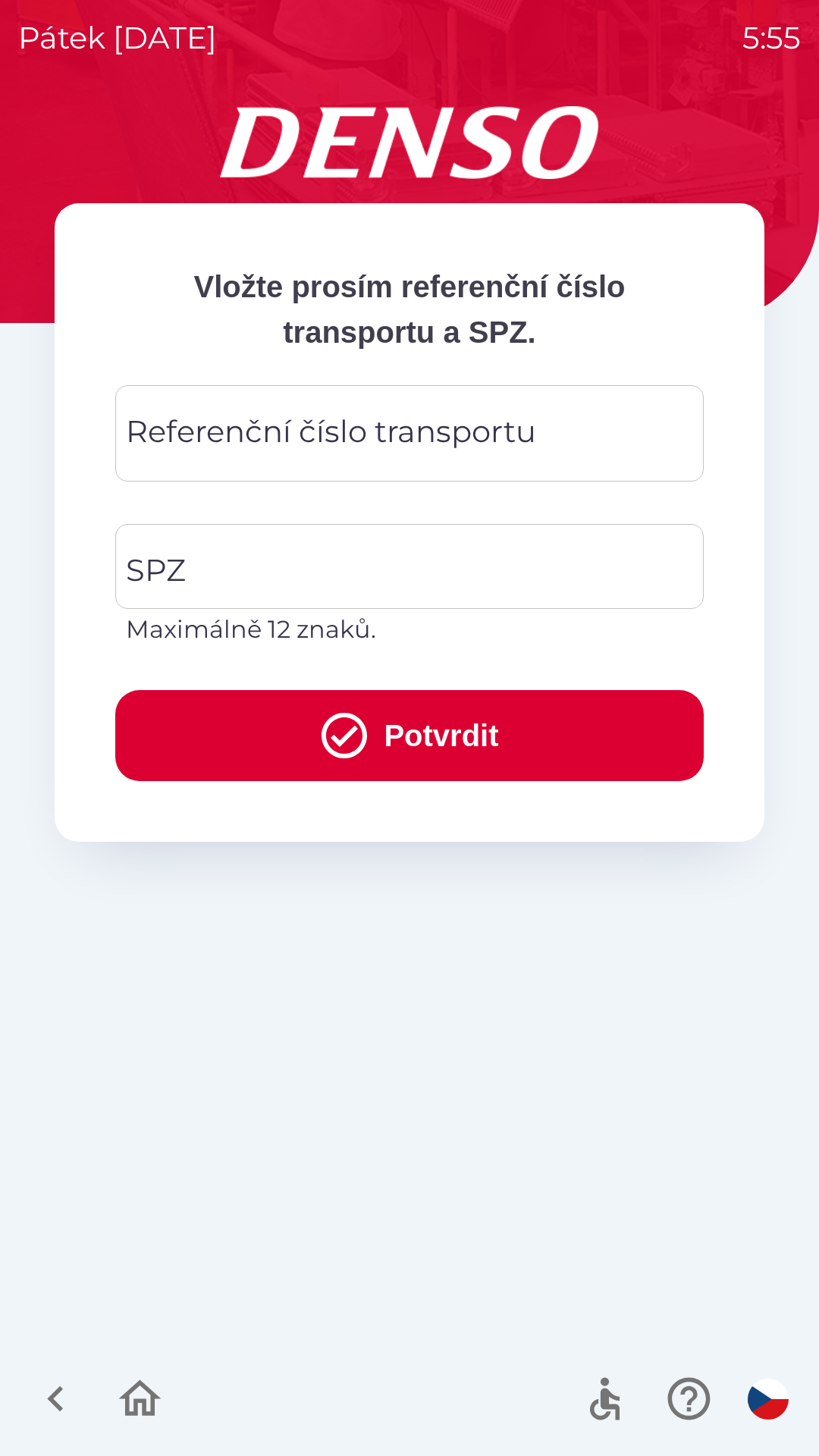
click at [466, 427] on div "Referenční číslo transportu Referenční číslo transportu" at bounding box center [410, 433] width 589 height 97
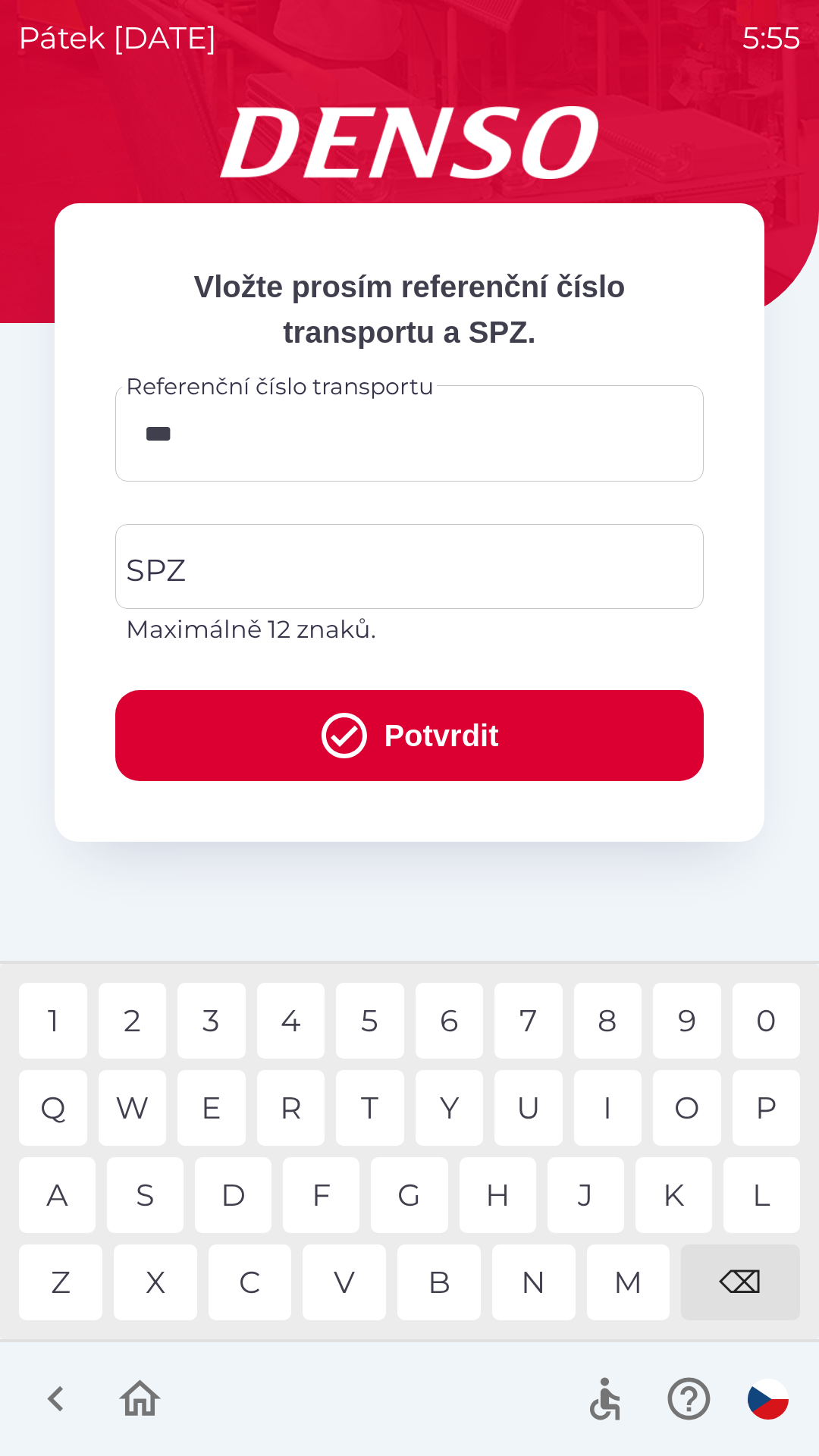
click at [614, 1017] on div "8" at bounding box center [608, 1021] width 68 height 76
click at [749, 1032] on div "0" at bounding box center [767, 1021] width 68 height 76
type input "********"
click at [320, 558] on input "SPZ" at bounding box center [398, 566] width 552 height 71
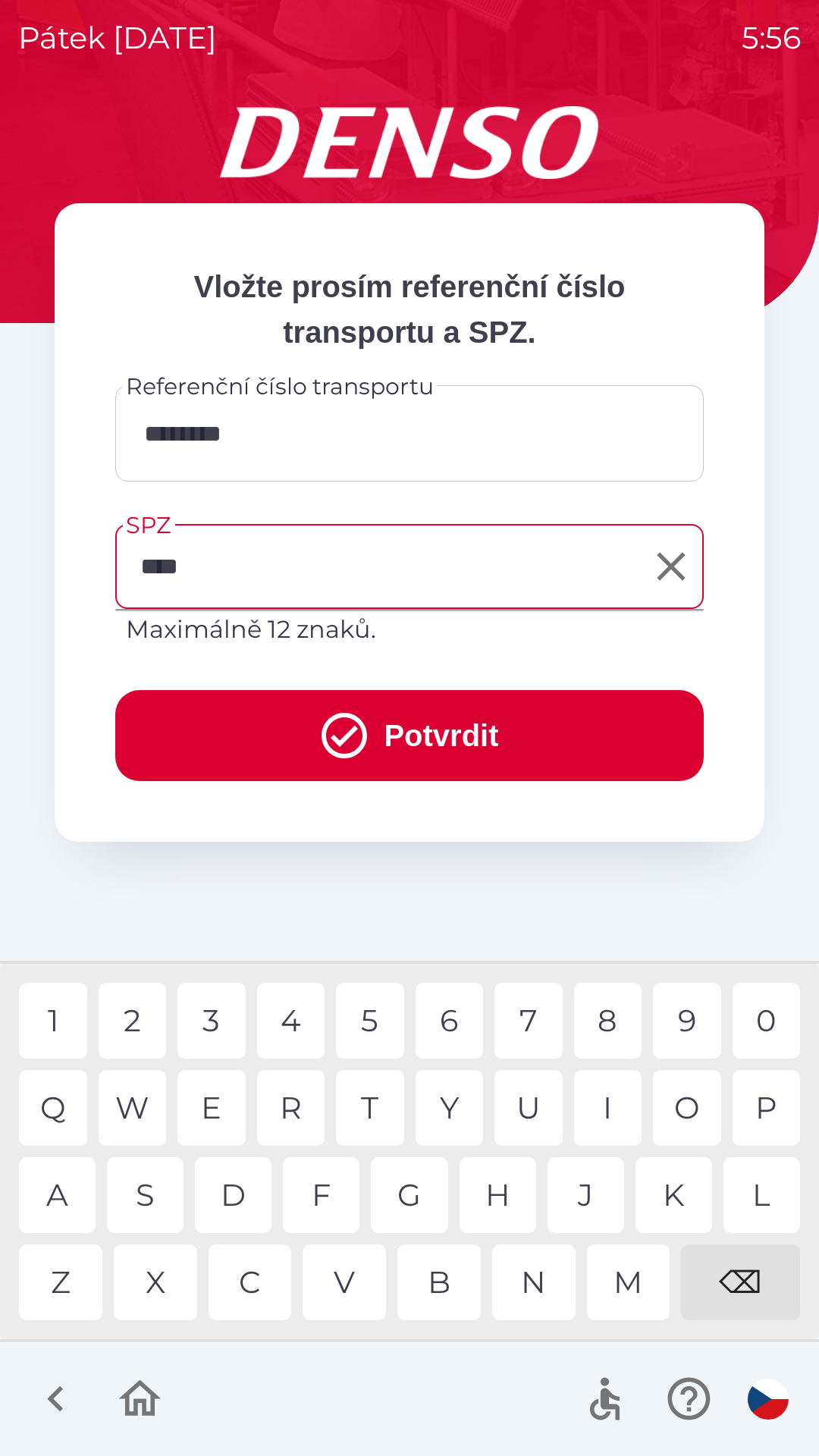
click at [232, 1193] on div "D" at bounding box center [233, 1195] width 77 height 76
click at [134, 1017] on div "2" at bounding box center [133, 1021] width 68 height 76
type input "*******"
click at [557, 734] on button "Potvrdit" at bounding box center [410, 736] width 589 height 91
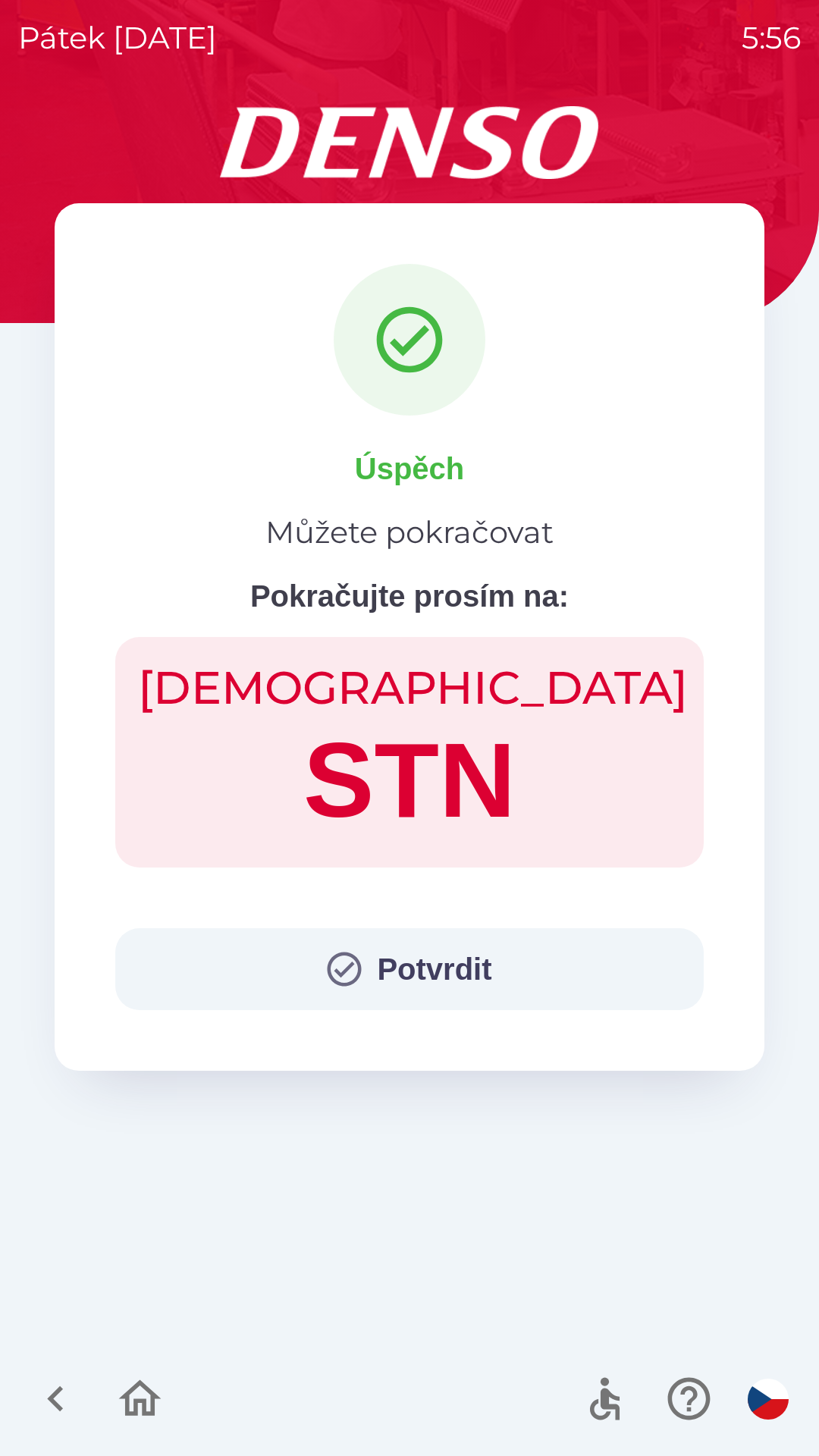
click at [525, 966] on button "Potvrdit" at bounding box center [410, 969] width 589 height 82
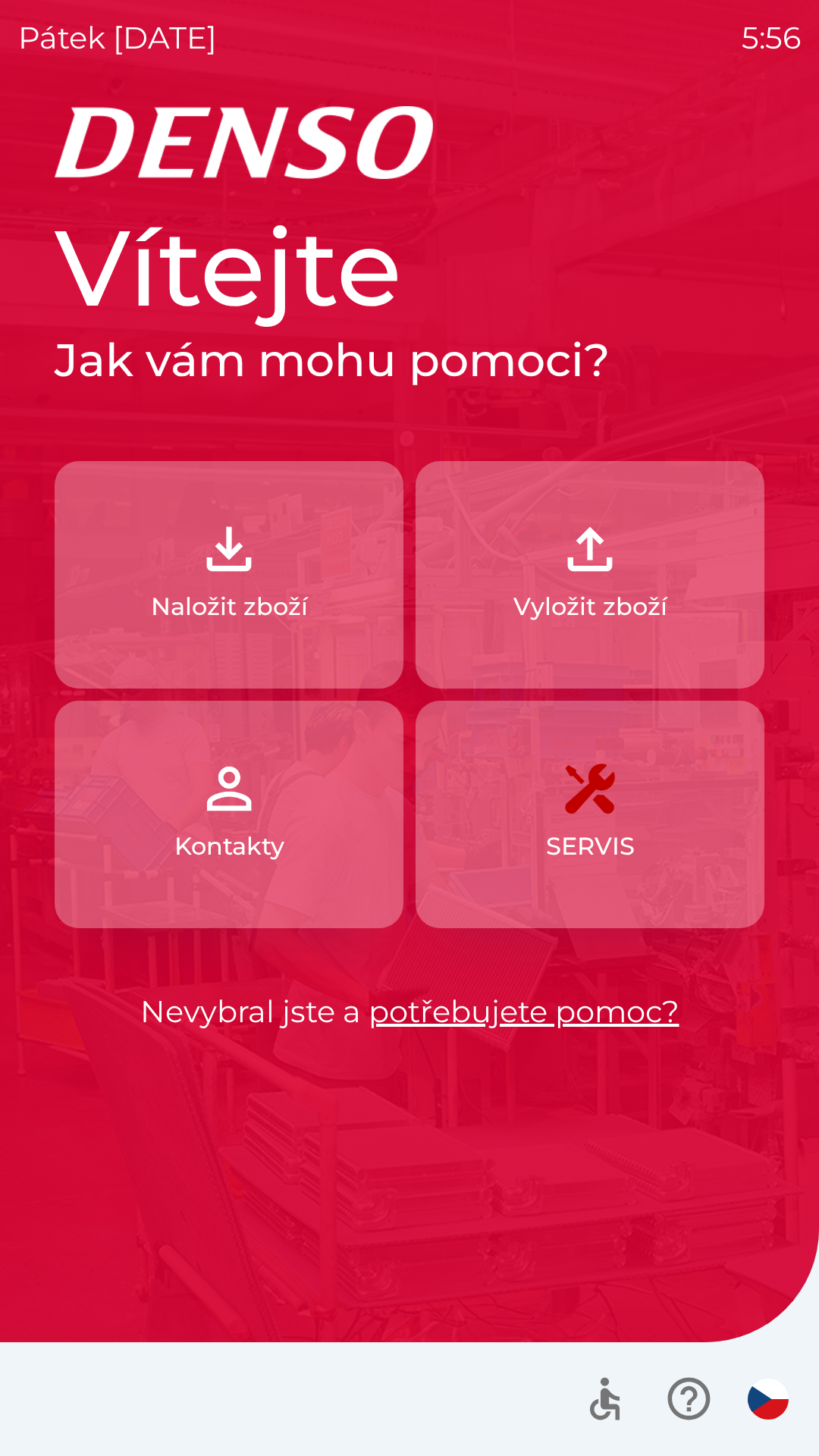
click at [290, 598] on p "Naložit zboží" at bounding box center [229, 607] width 157 height 36
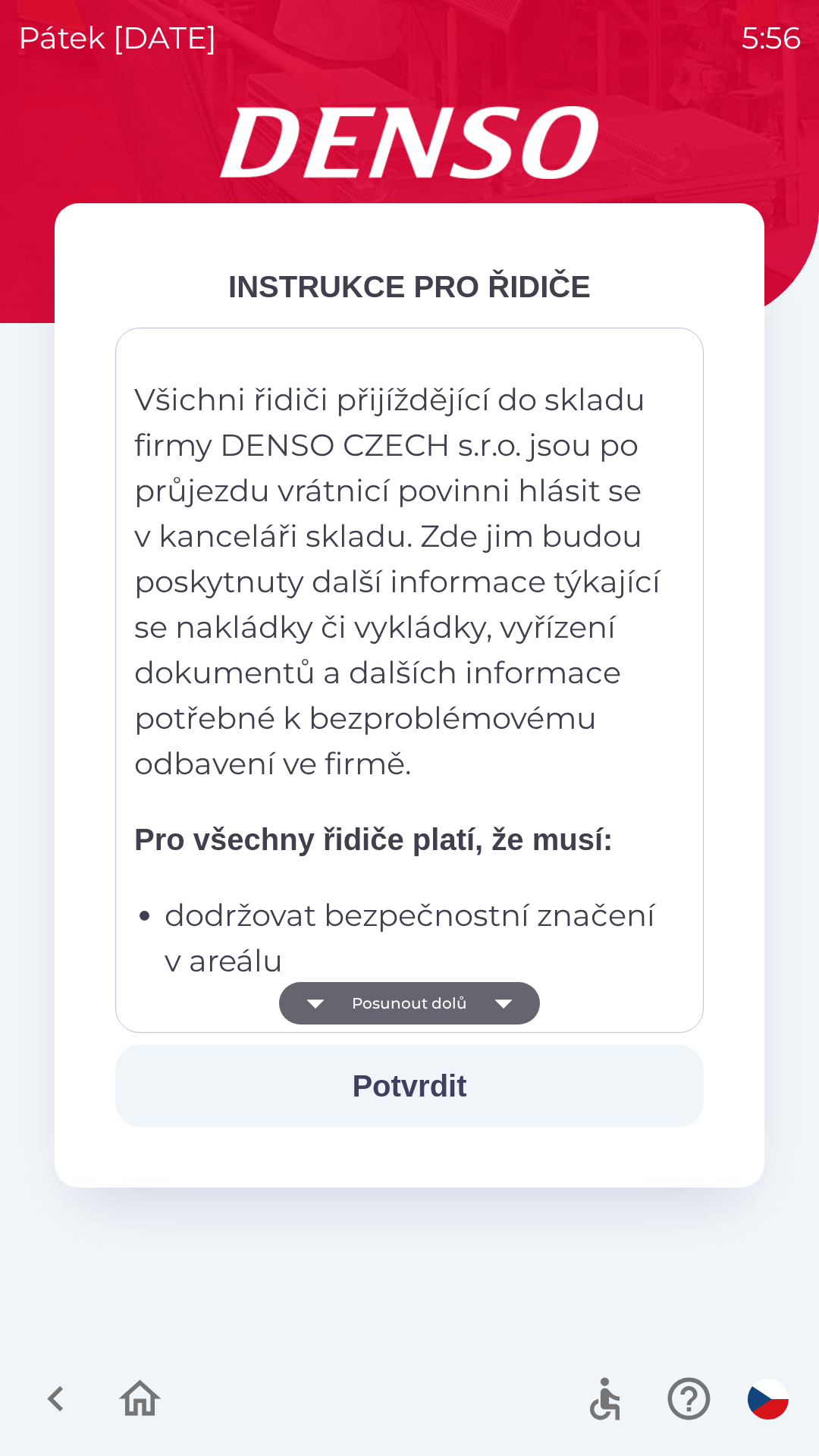
click at [433, 832] on strong "Pro všechny řidiče platí, že musí:" at bounding box center [373, 839] width 479 height 33
click at [451, 714] on p "Všichni řidiči přijíždějící do skladu firmy DENSO CZECH s.r.o. jsou po průjezdu…" at bounding box center [399, 582] width 529 height 410
click at [501, 555] on p "Všichni řidiči přijíždějící do skladu firmy DENSO CZECH s.r.o. jsou po průjezdu…" at bounding box center [399, 582] width 529 height 410
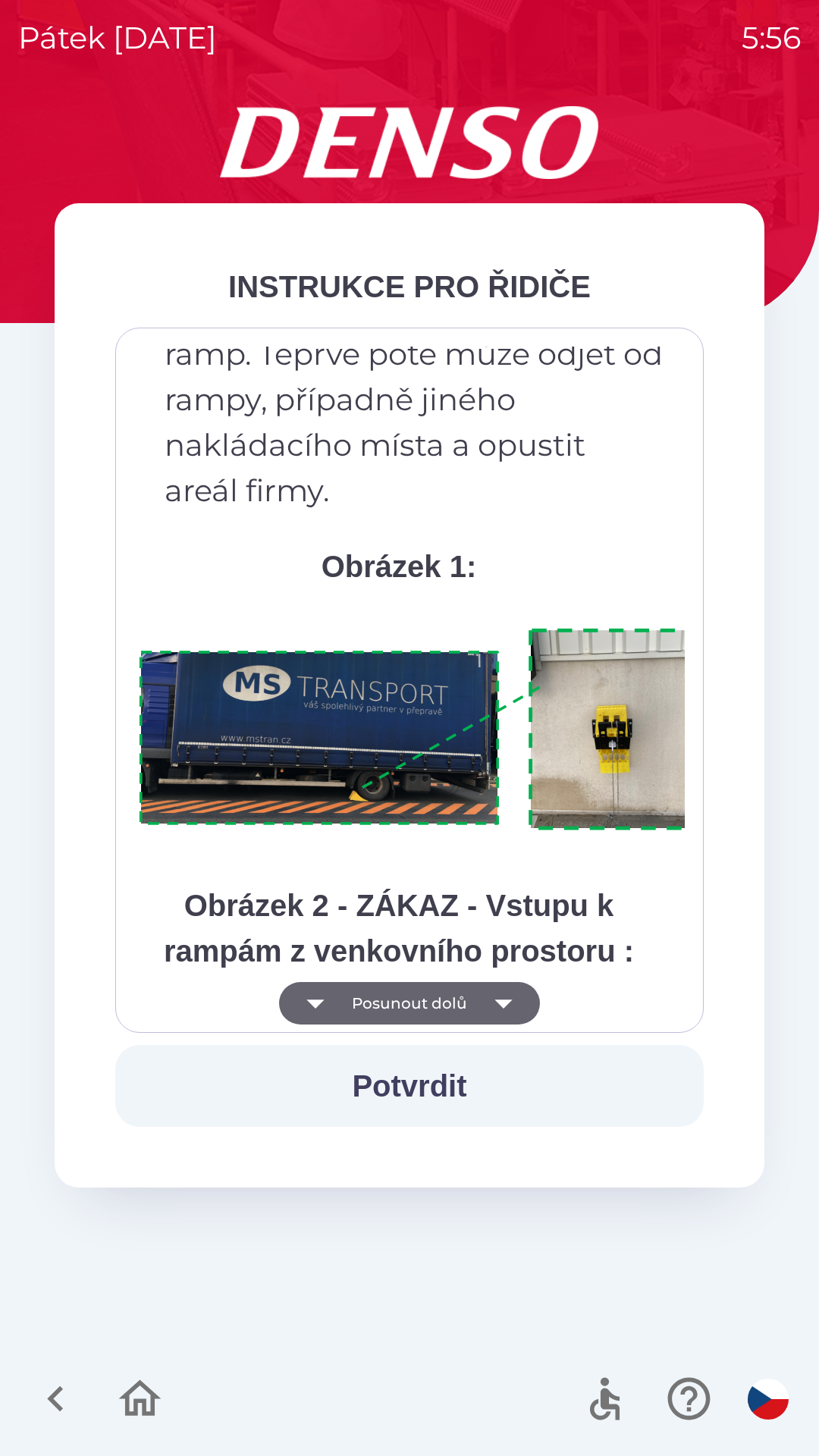
scroll to position [8521, 0]
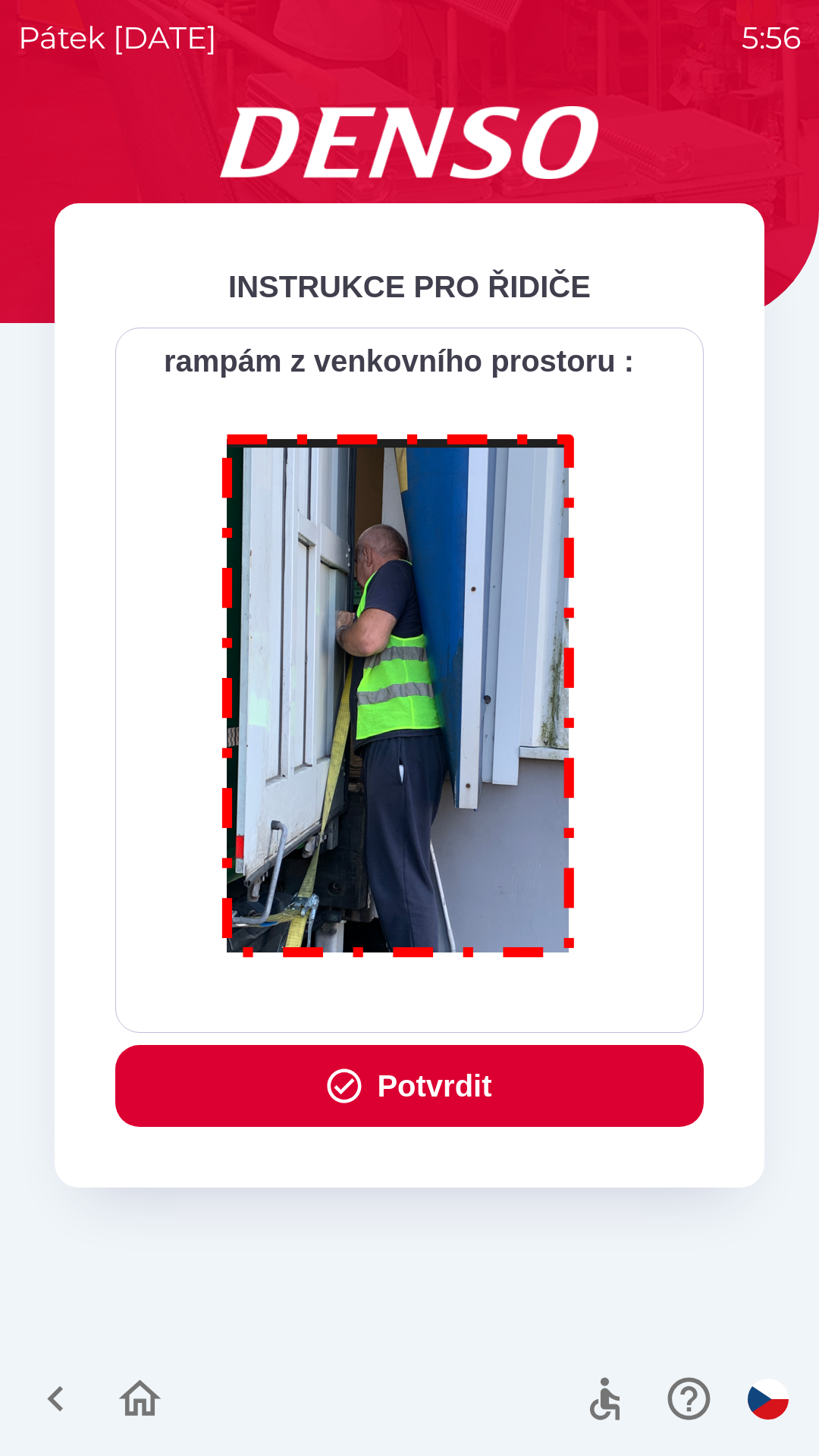
click at [519, 1079] on button "Potvrdit" at bounding box center [410, 1085] width 589 height 82
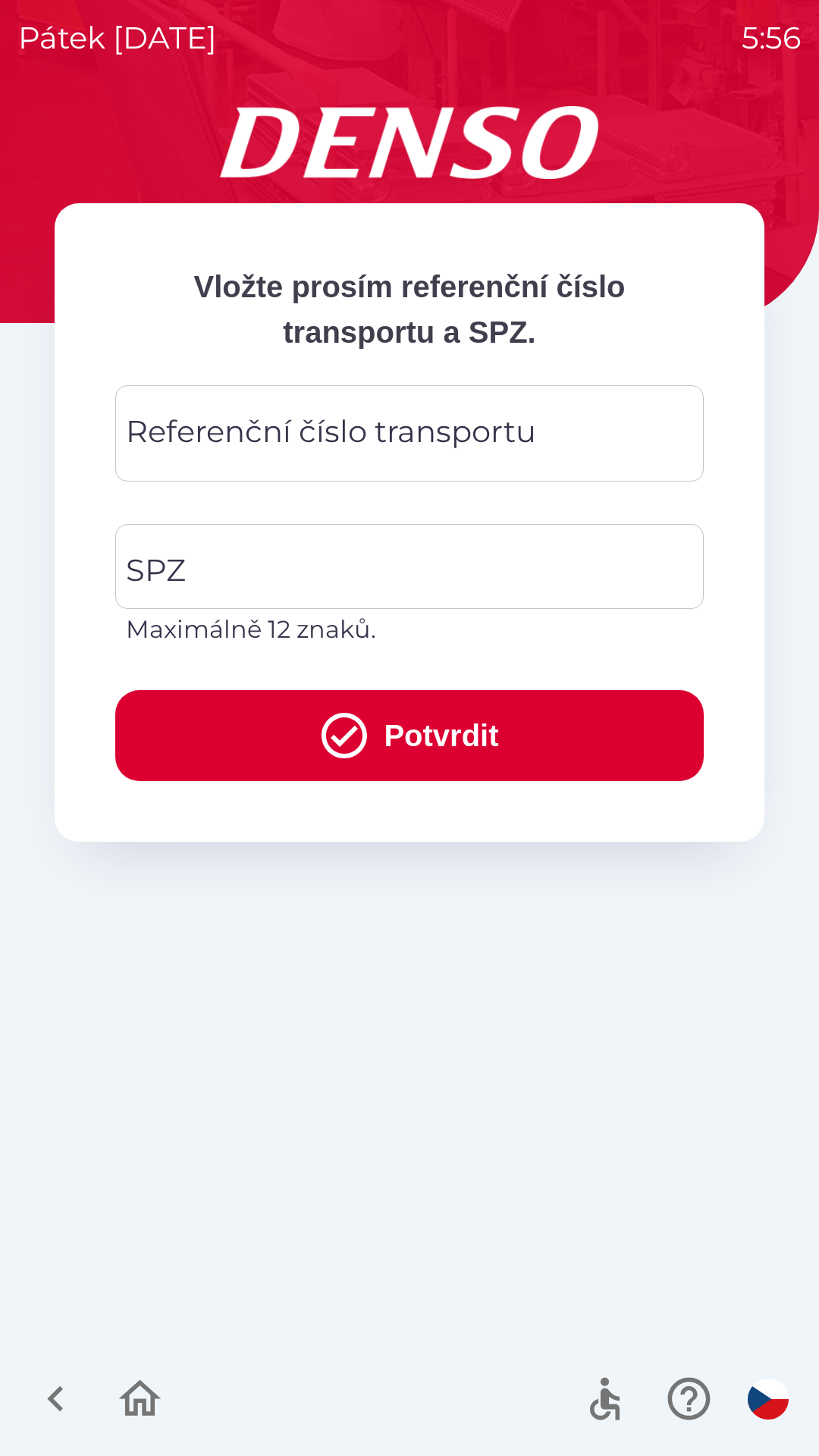
click at [345, 422] on div "Referenční číslo transportu Referenční číslo transportu" at bounding box center [410, 433] width 589 height 97
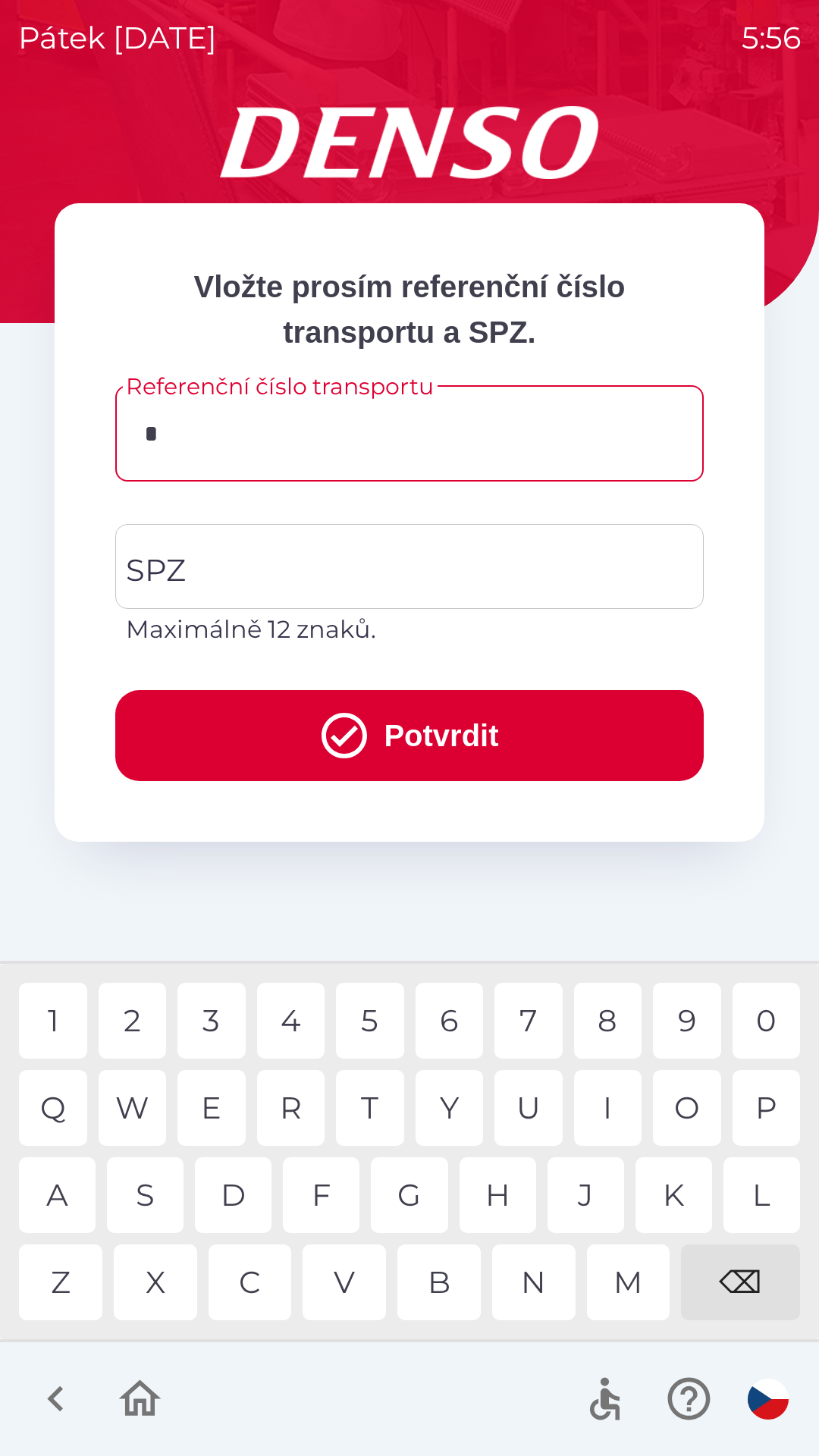
click at [253, 1283] on div "C" at bounding box center [250, 1283] width 83 height 76
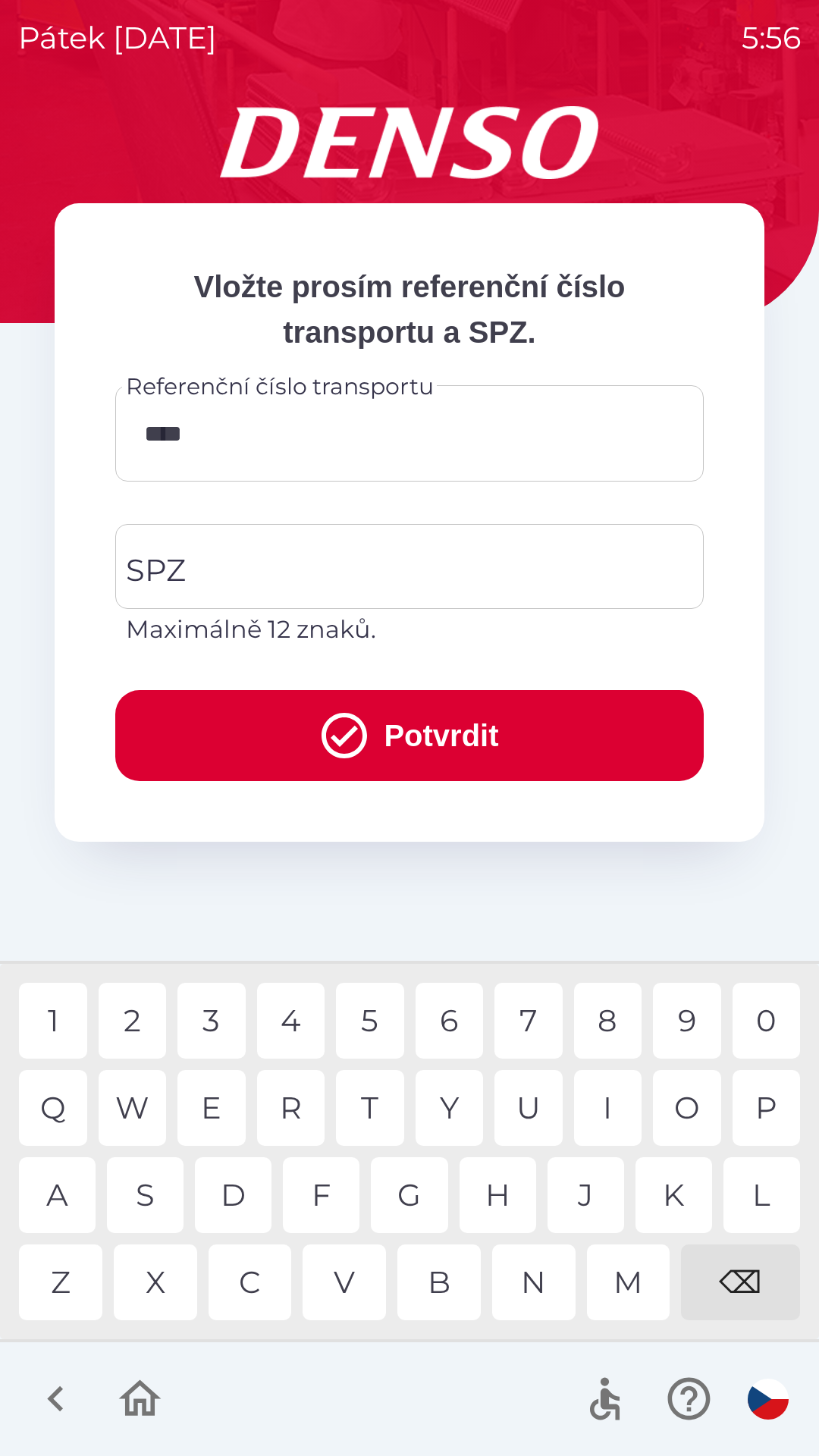
click at [758, 1006] on div "0" at bounding box center [767, 1021] width 68 height 76
type input "*********"
click at [366, 550] on input "SPZ" at bounding box center [398, 566] width 552 height 71
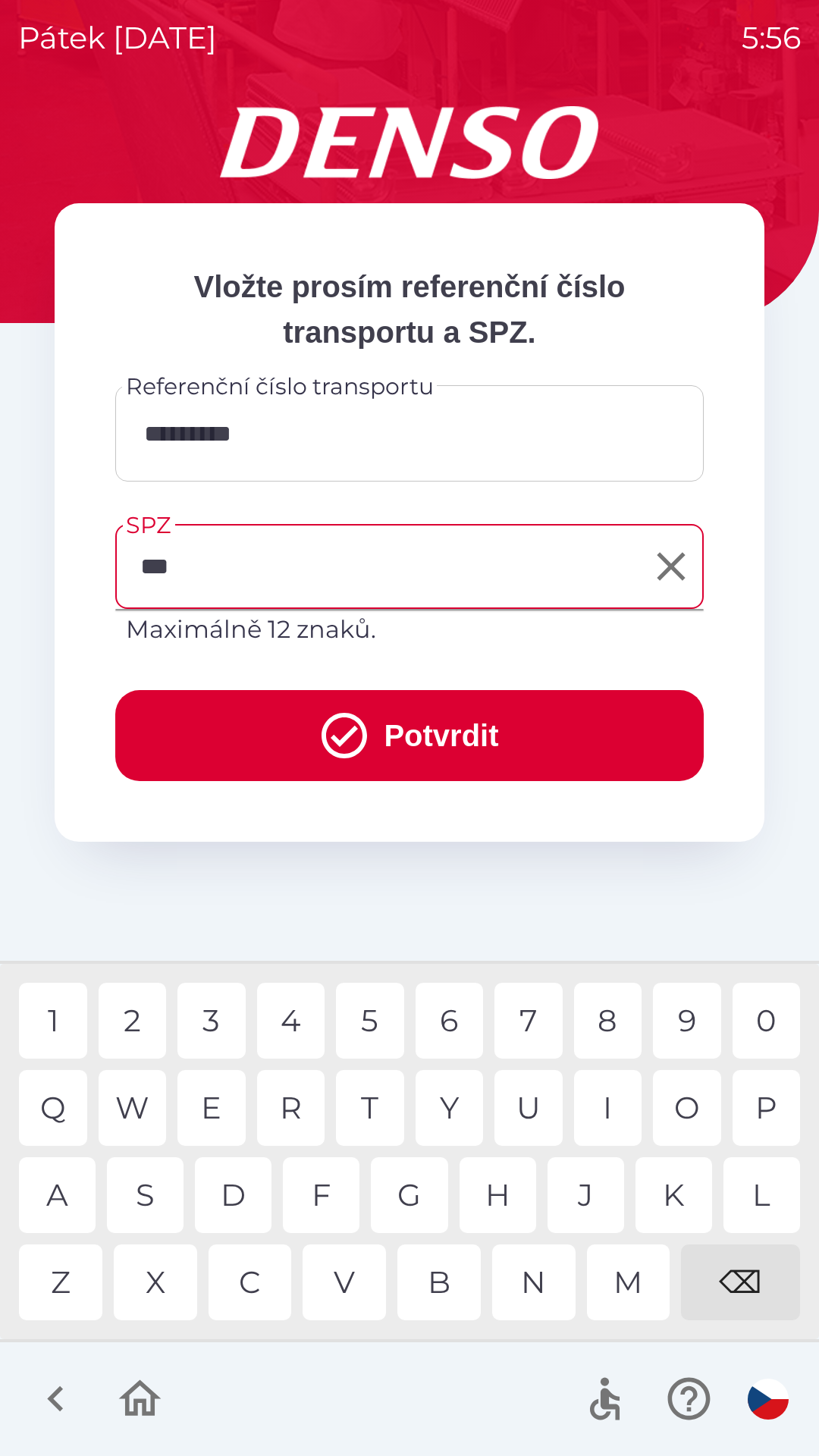
click at [442, 1282] on div "B" at bounding box center [439, 1283] width 83 height 76
type input "*******"
click at [541, 733] on button "Potvrdit" at bounding box center [410, 736] width 589 height 91
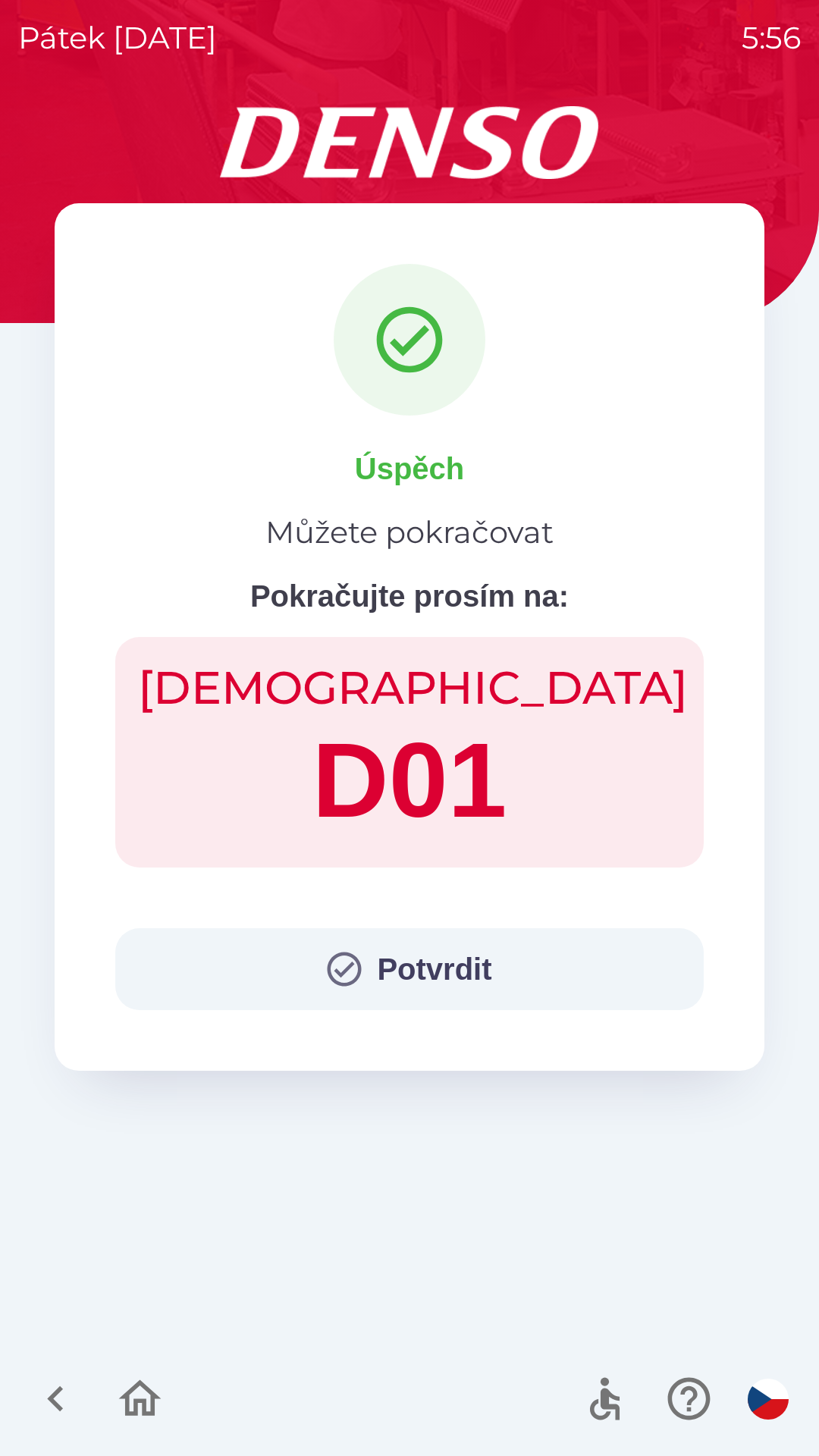
click at [519, 964] on button "Potvrdit" at bounding box center [410, 969] width 589 height 82
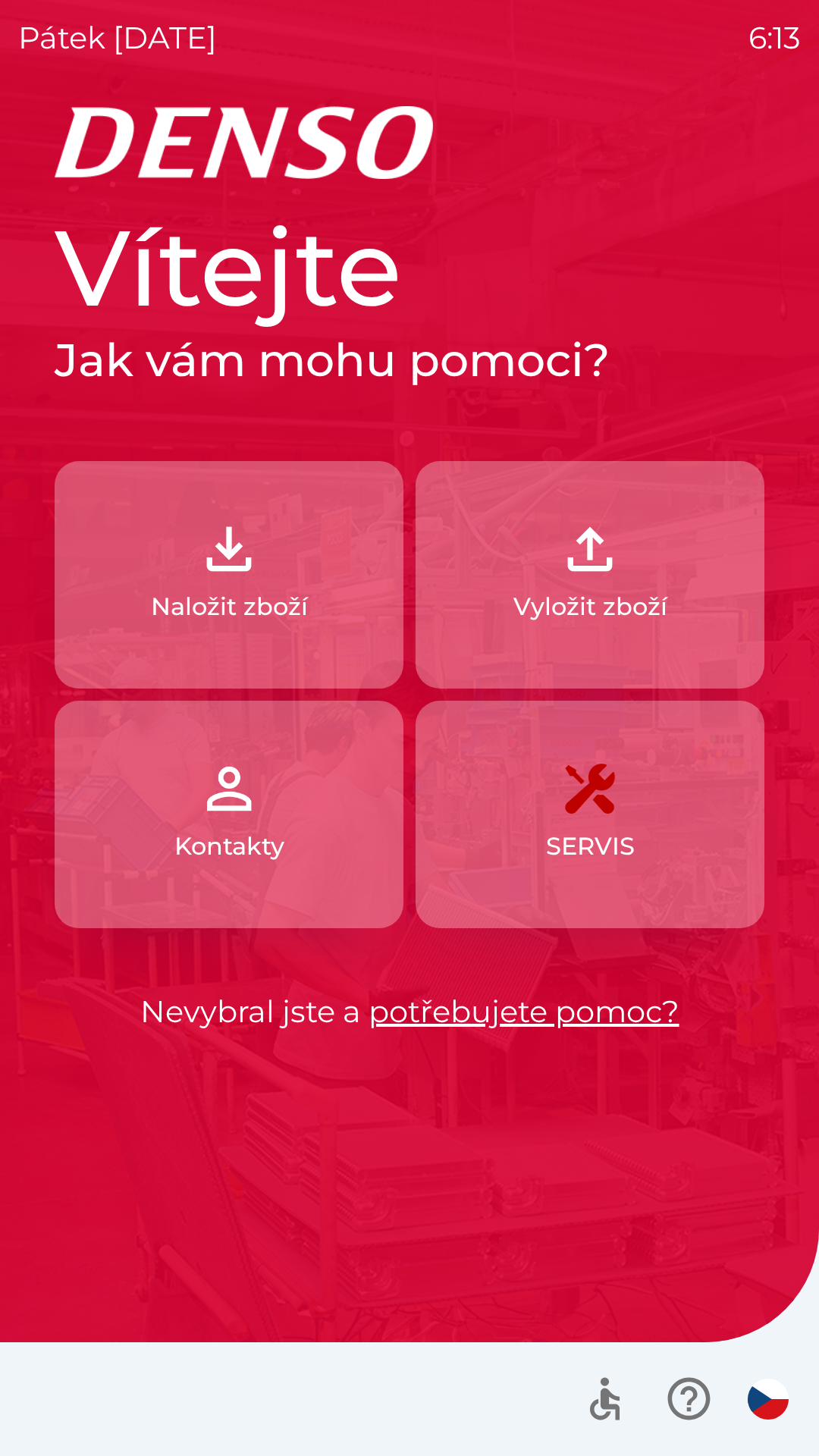
click at [562, 577] on img "button" at bounding box center [590, 549] width 66 height 66
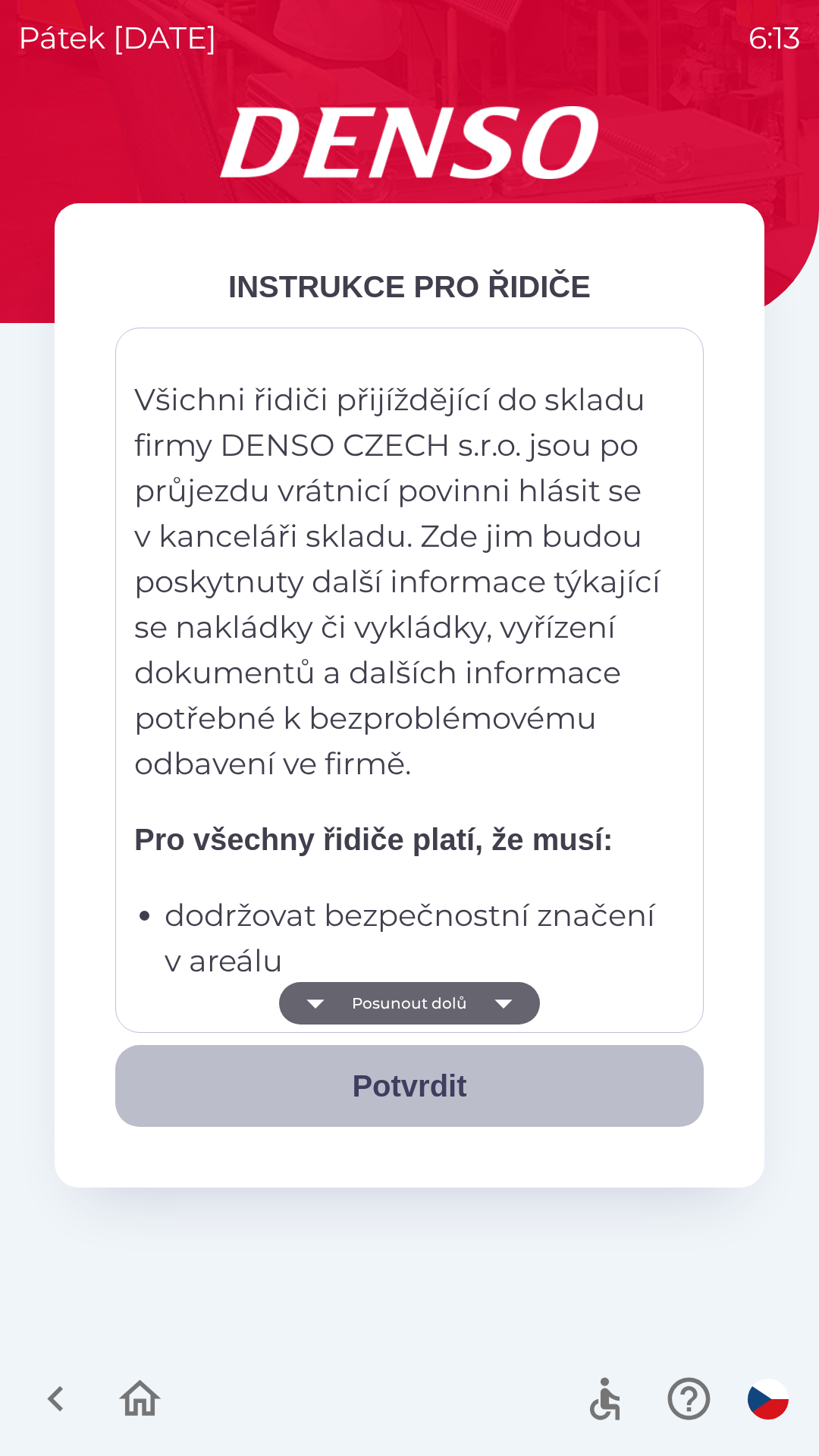
click at [434, 1078] on button "Potvrdit" at bounding box center [410, 1085] width 589 height 82
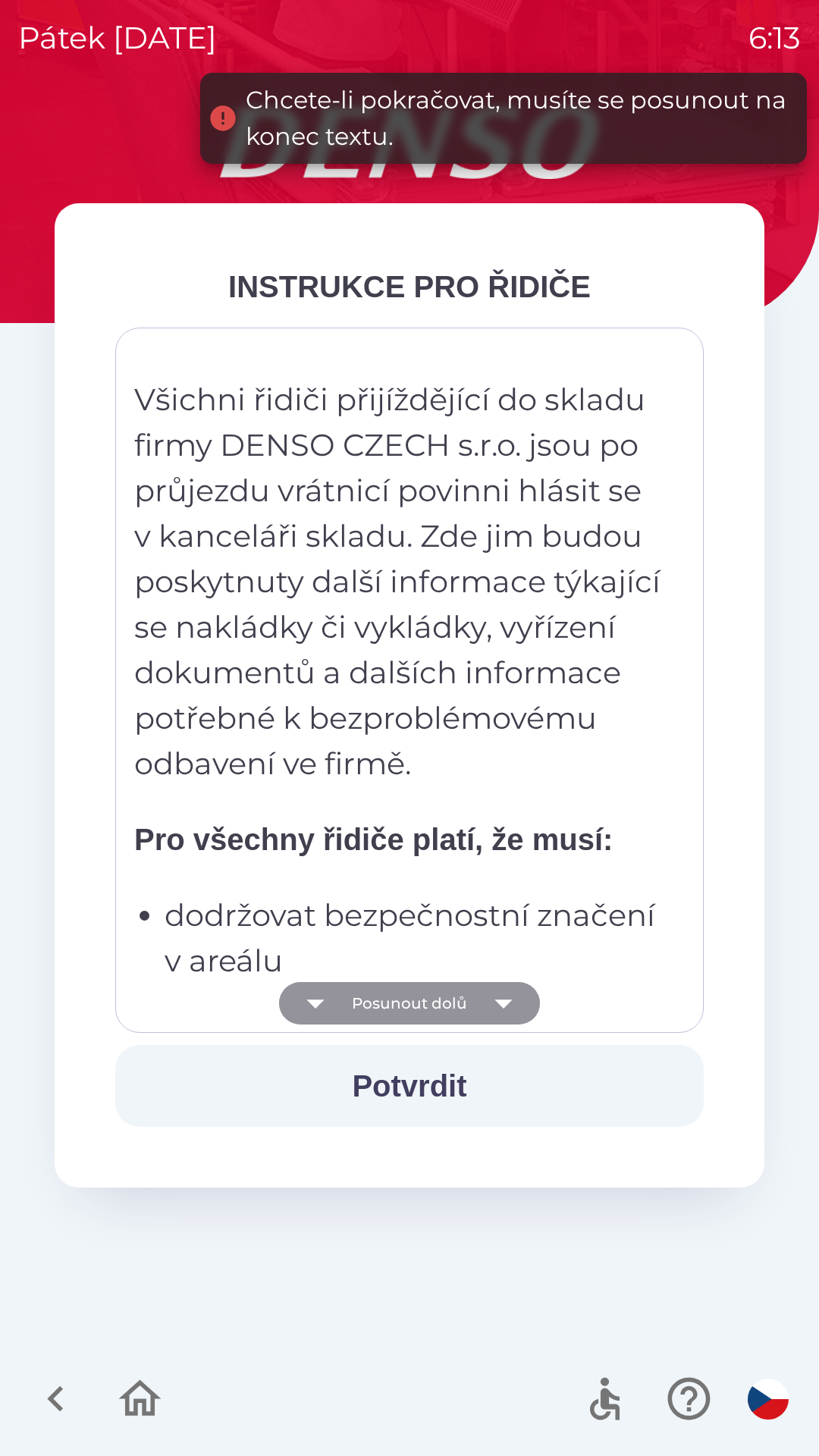
click at [500, 991] on icon "button" at bounding box center [503, 1003] width 43 height 43
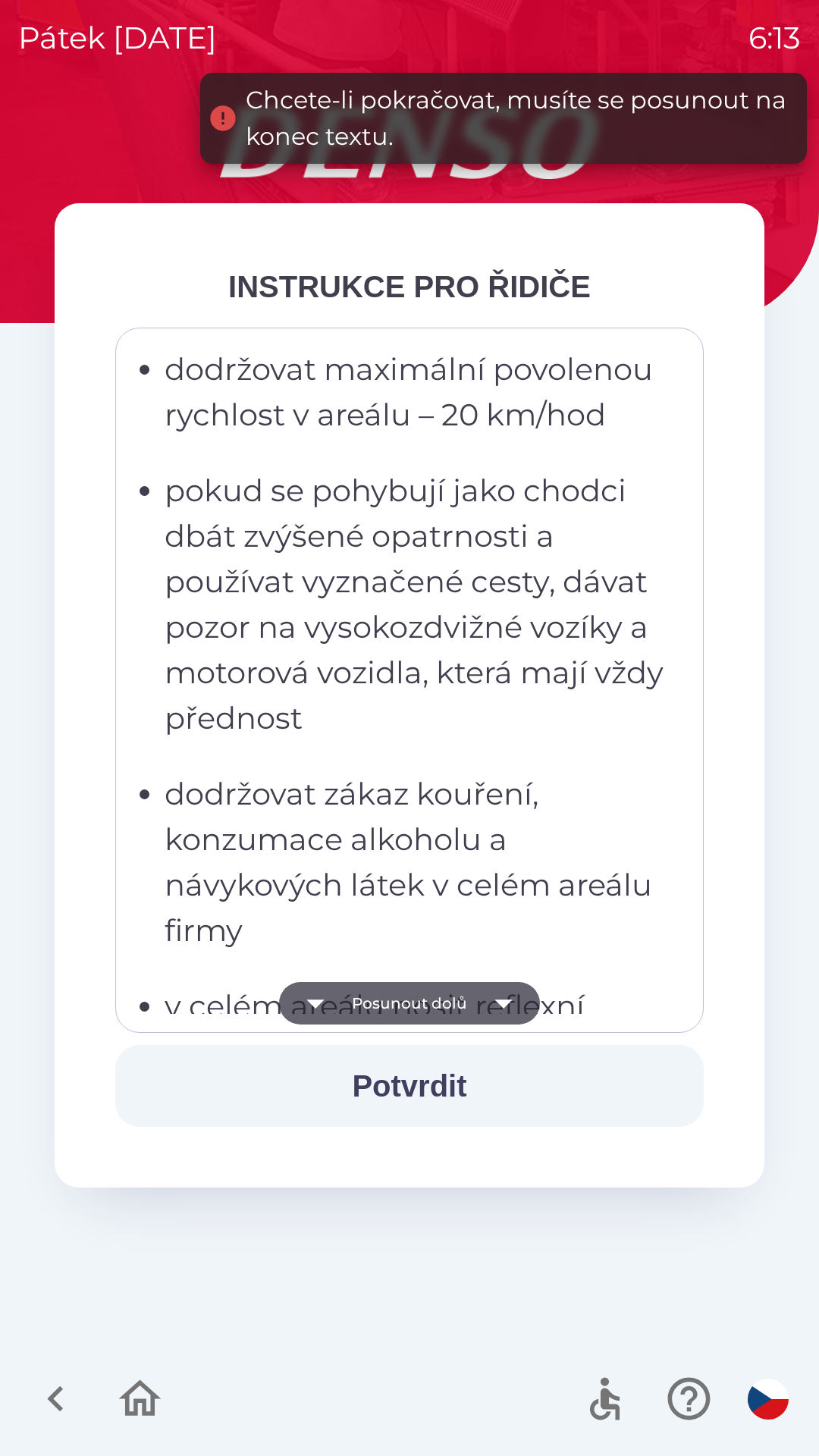
click at [508, 1010] on icon "button" at bounding box center [503, 1003] width 43 height 43
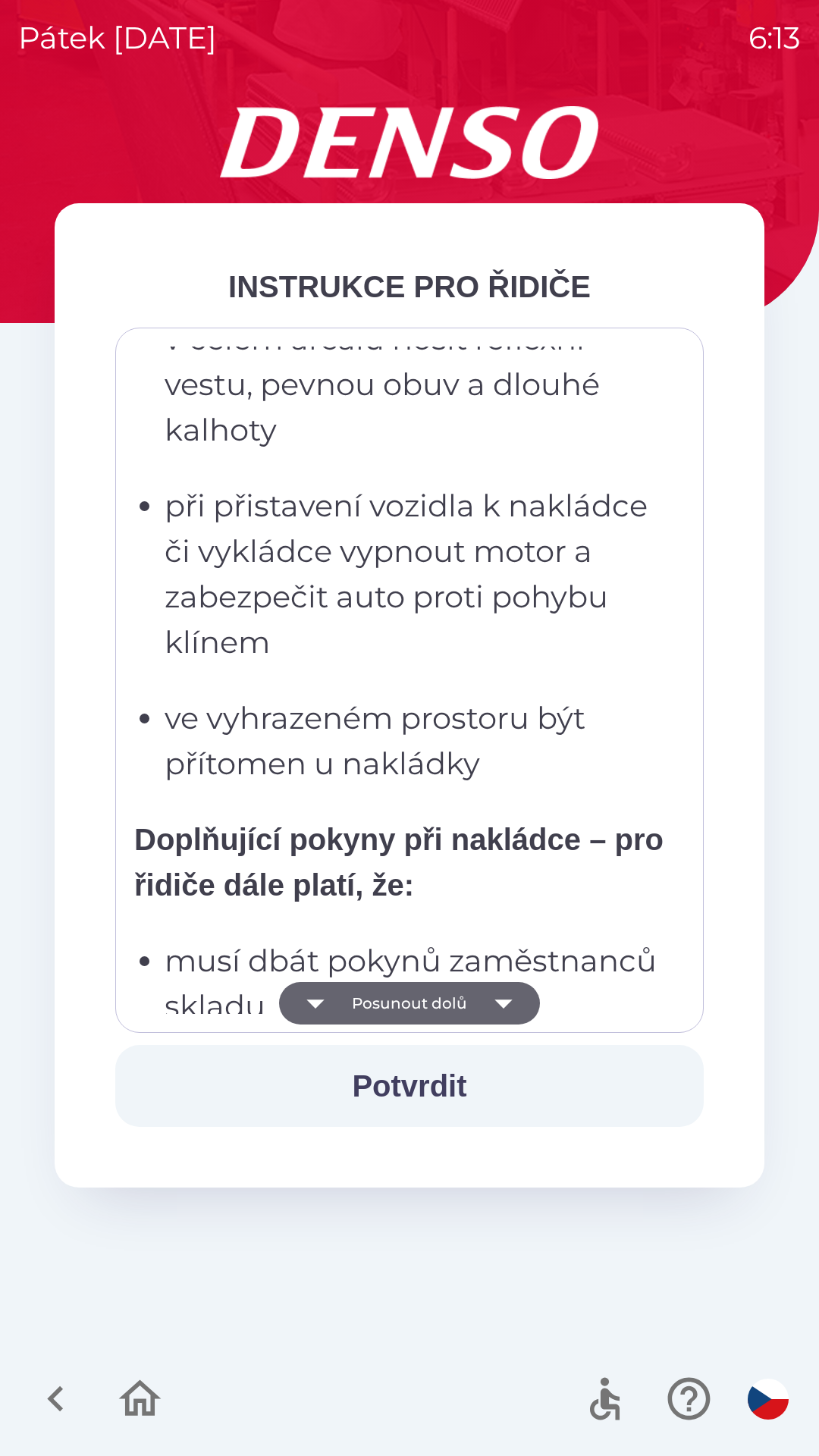
click at [500, 1001] on icon "button" at bounding box center [503, 1004] width 17 height 9
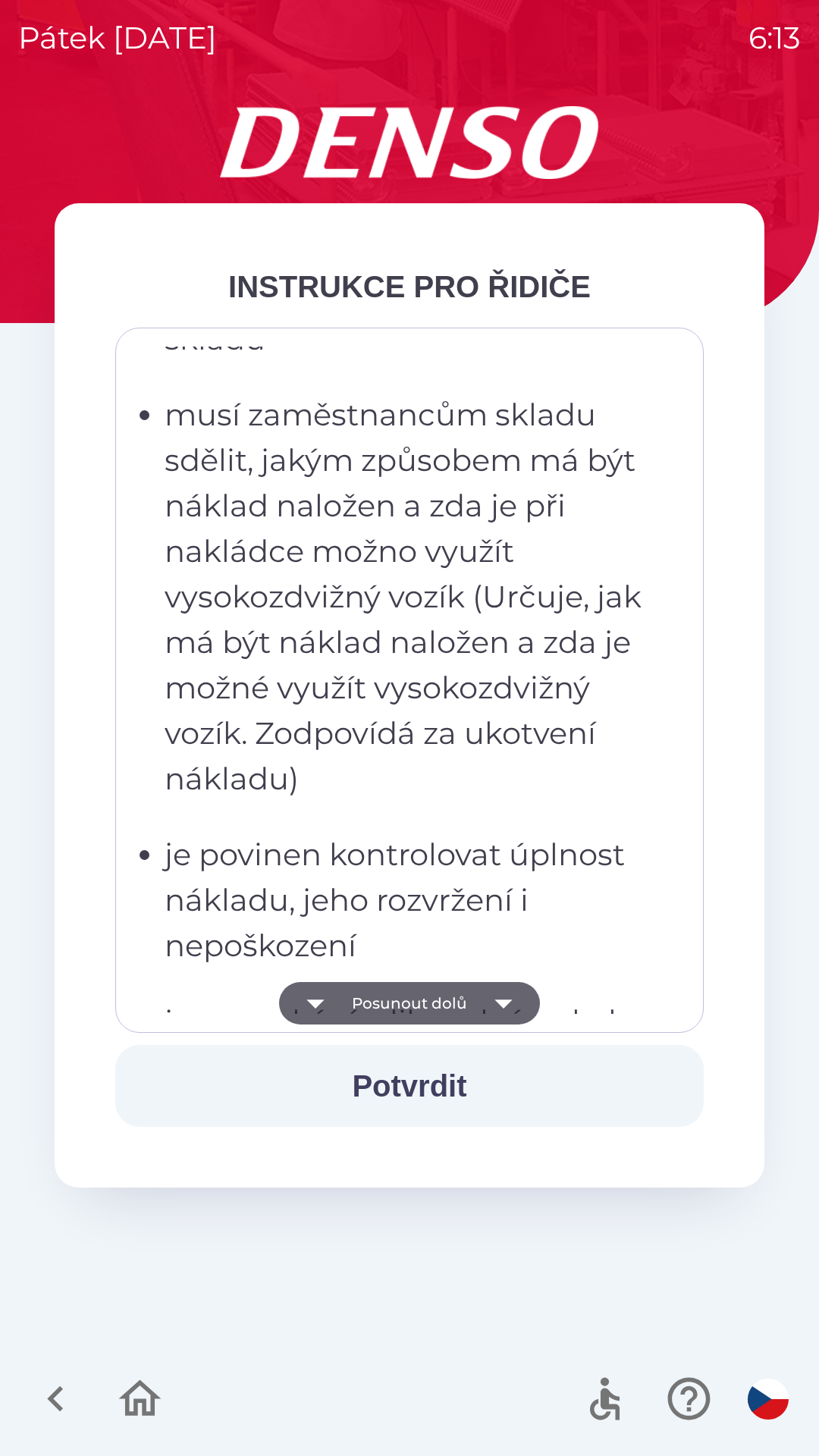
click at [499, 1001] on icon "button" at bounding box center [503, 1004] width 17 height 9
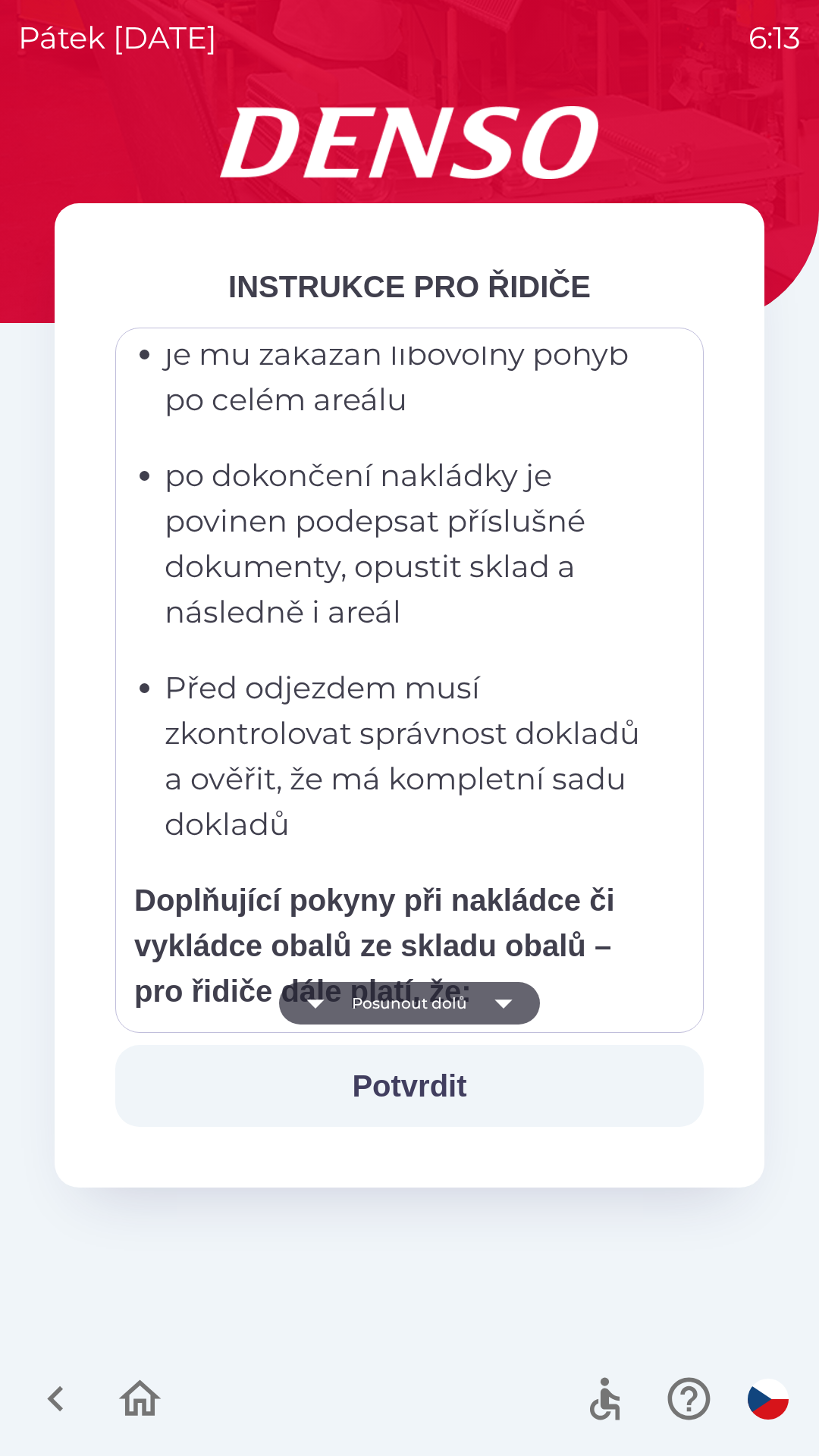
click at [506, 1006] on icon "button" at bounding box center [503, 1003] width 43 height 43
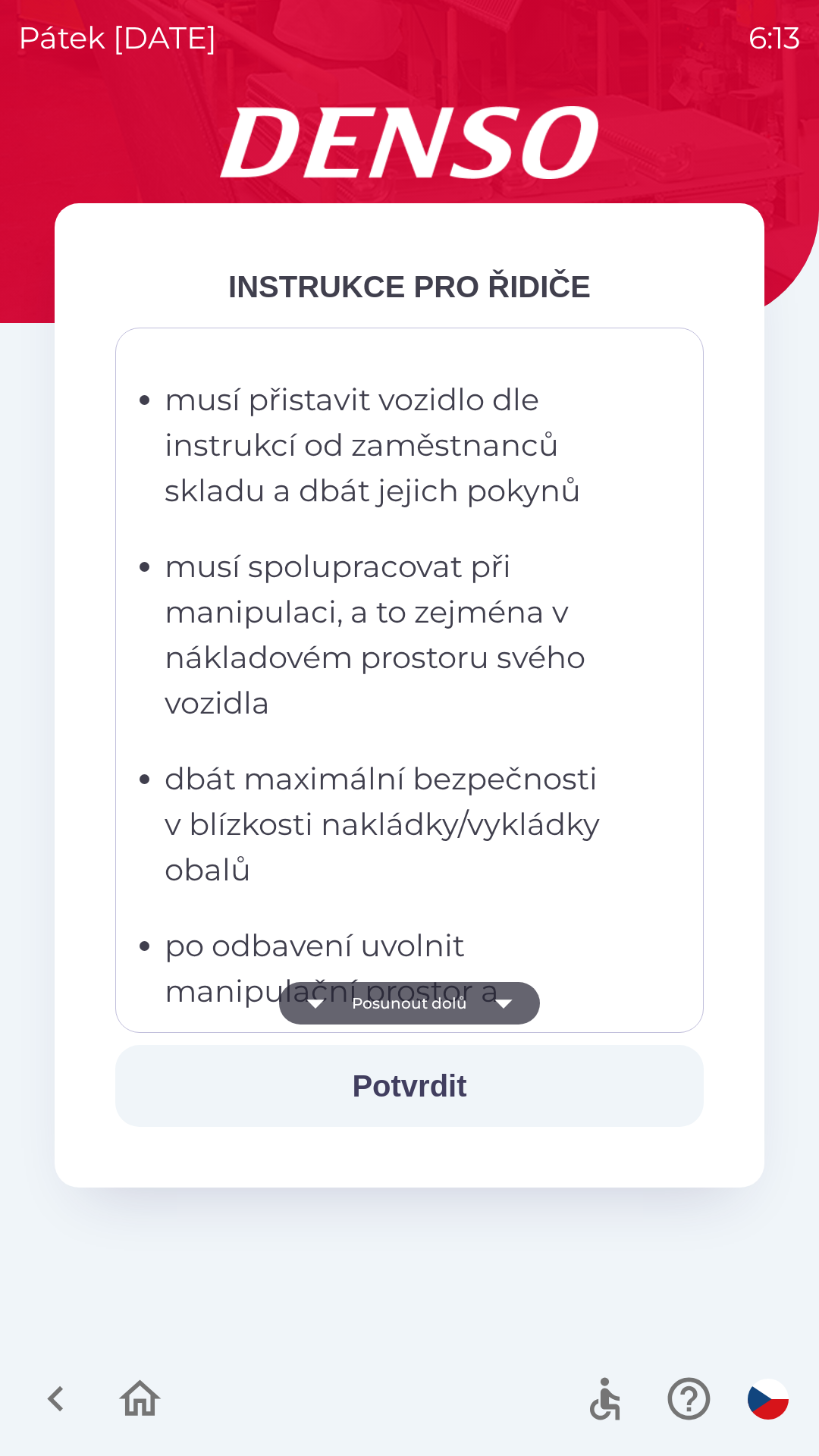
click at [510, 998] on icon "button" at bounding box center [503, 1003] width 43 height 43
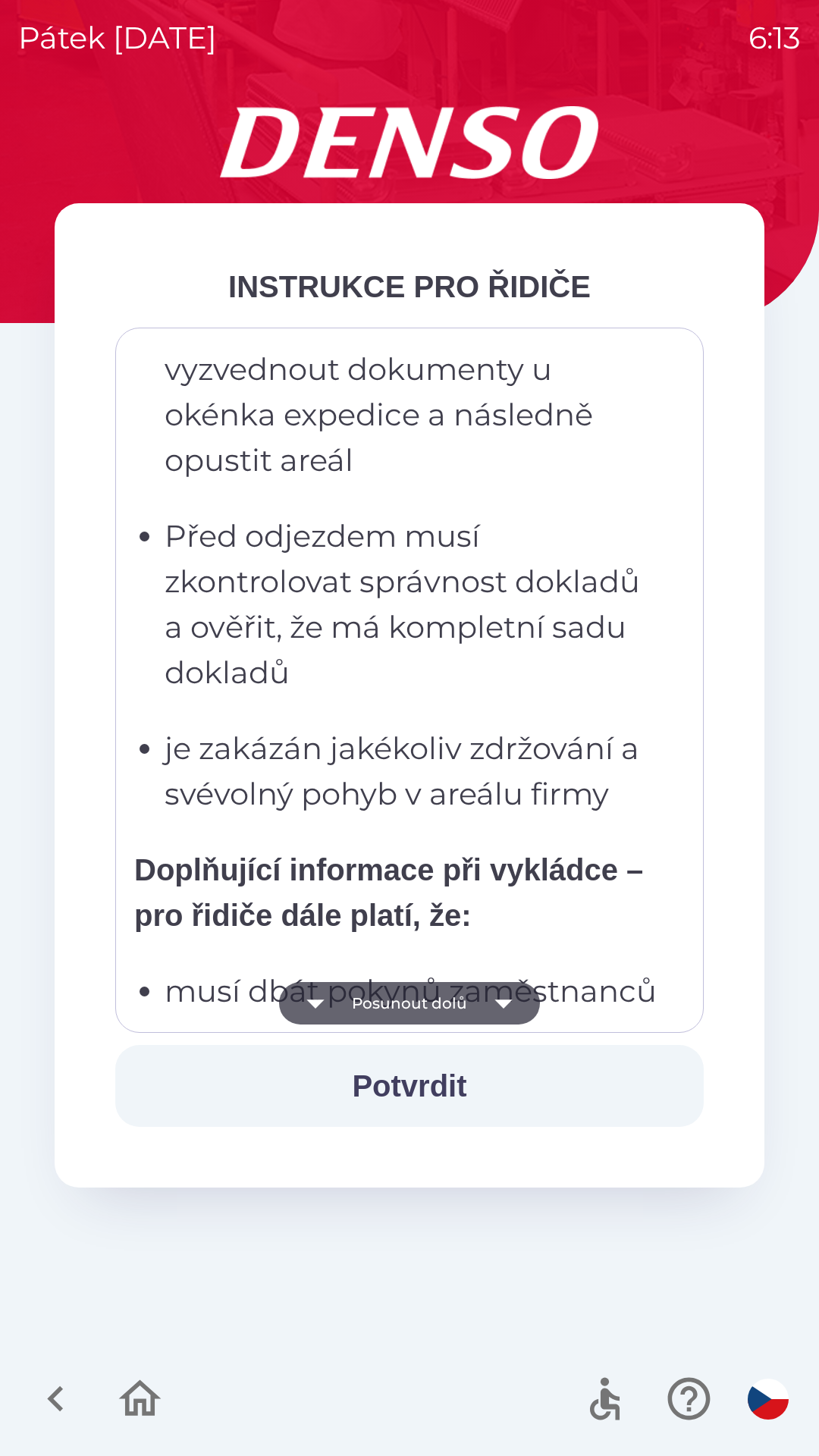
click at [511, 1006] on icon "button" at bounding box center [503, 1003] width 43 height 43
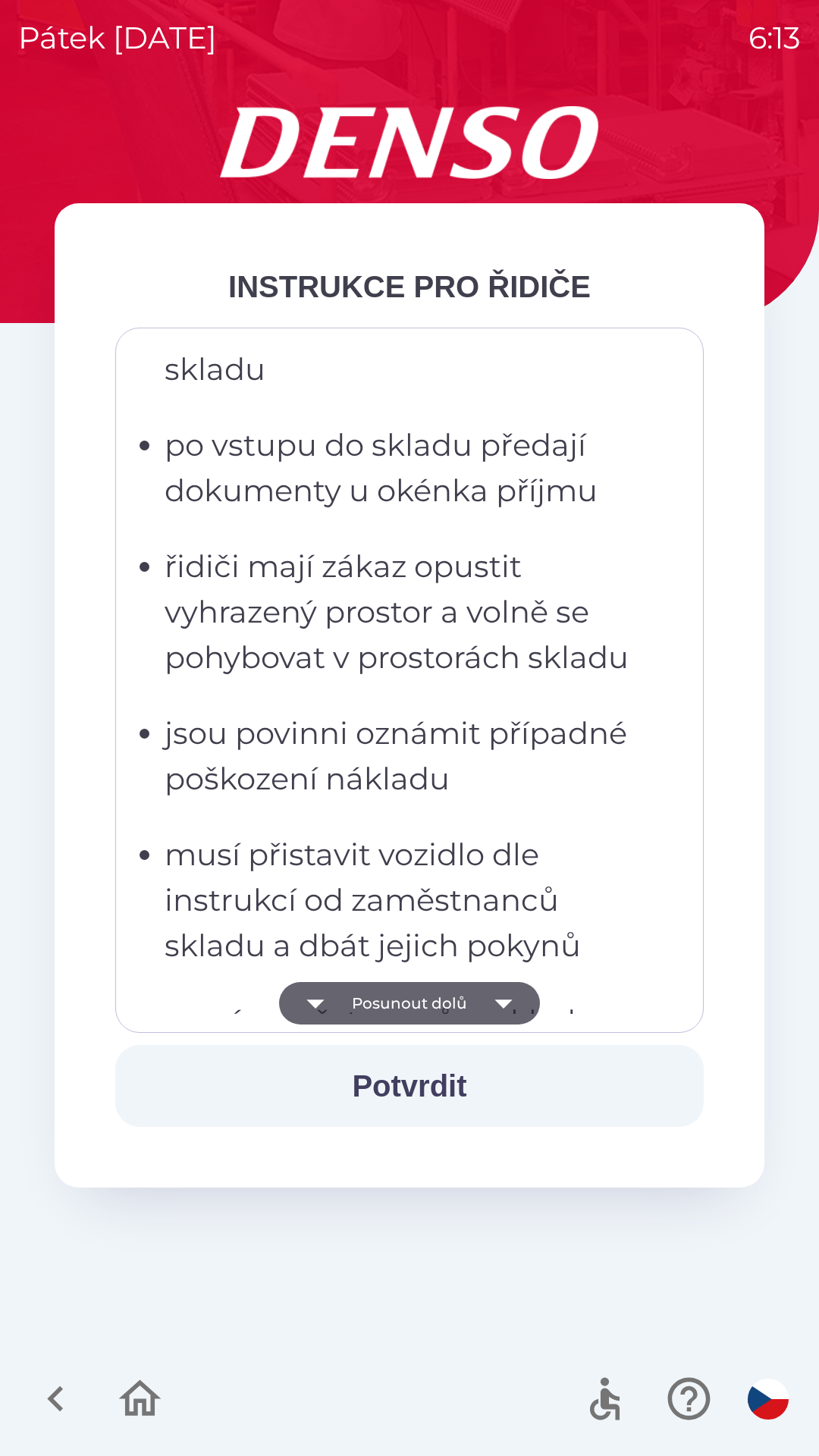
click at [506, 1001] on icon "button" at bounding box center [503, 1004] width 17 height 9
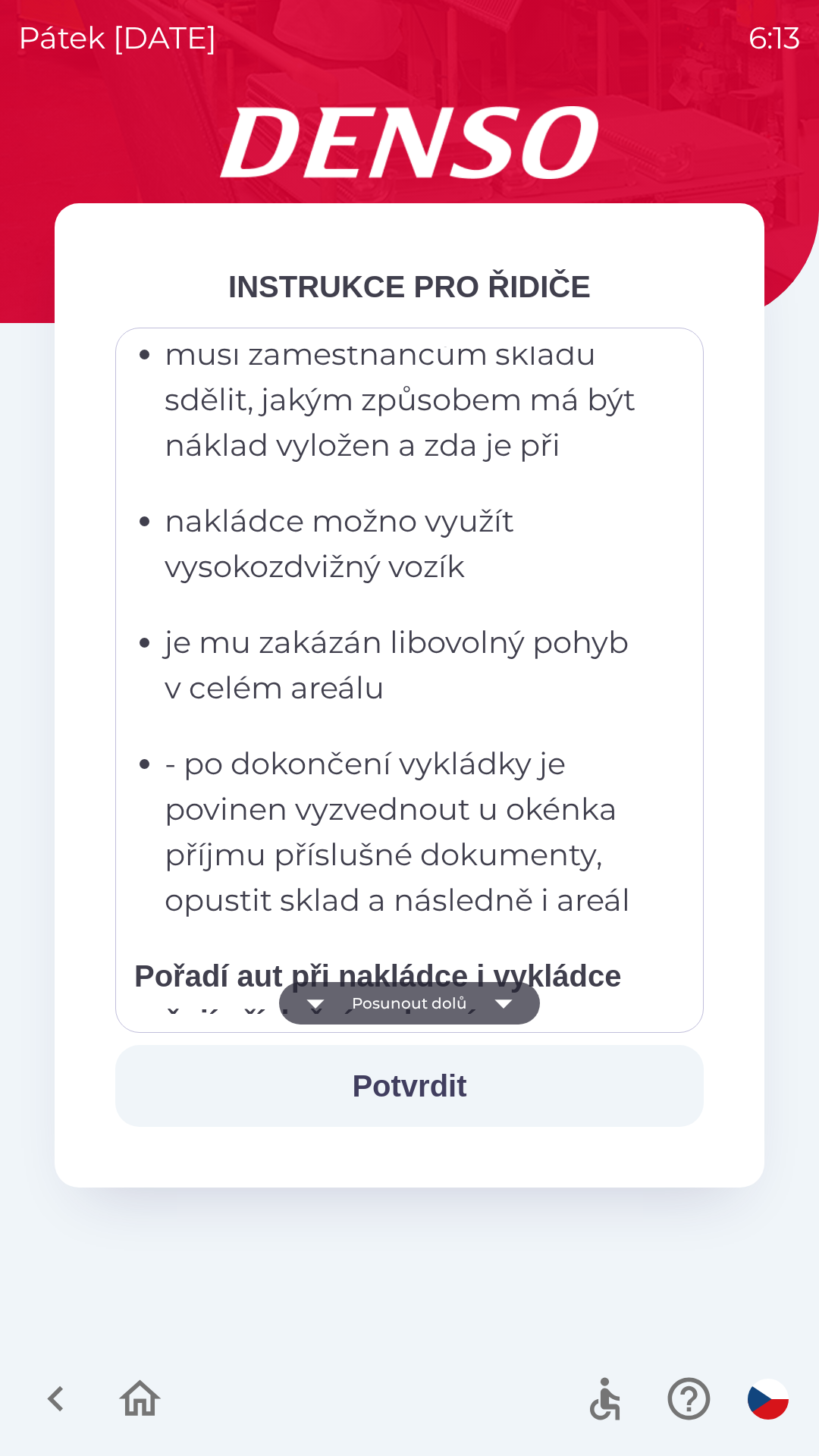
click at [509, 1006] on icon "button" at bounding box center [503, 1003] width 43 height 43
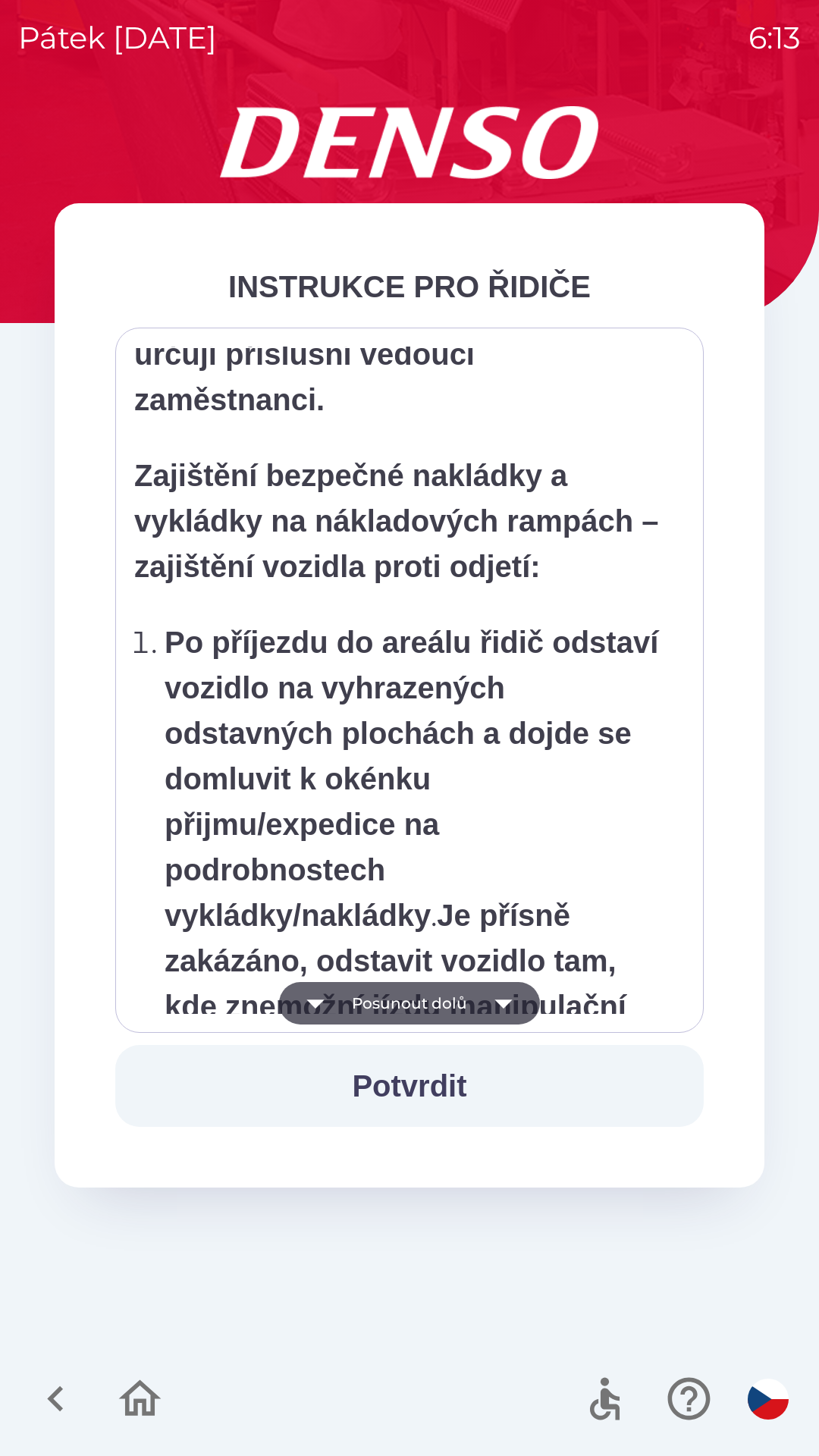
click at [510, 1002] on icon "button" at bounding box center [503, 1003] width 43 height 43
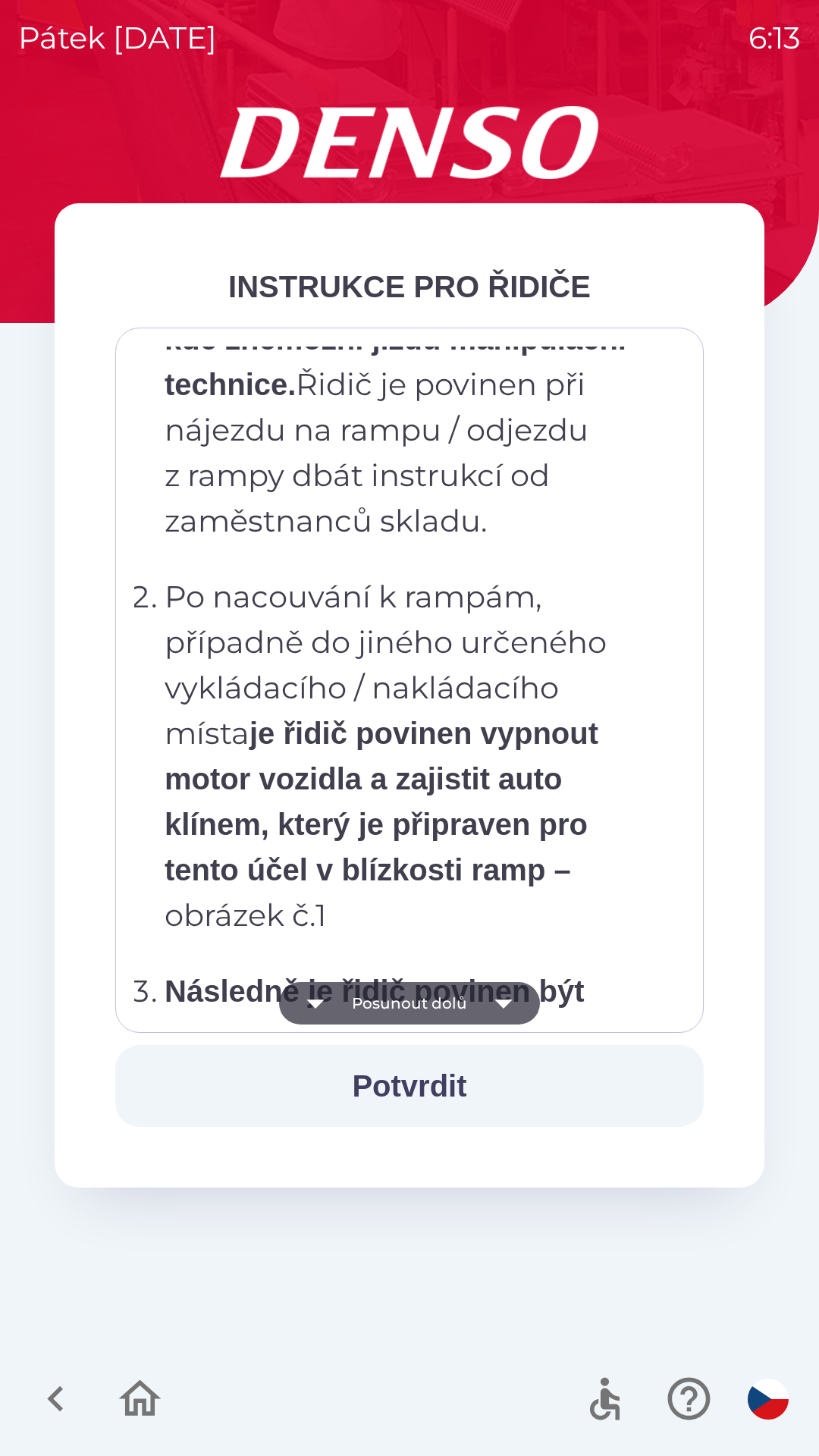
click at [506, 993] on icon "button" at bounding box center [503, 1003] width 43 height 43
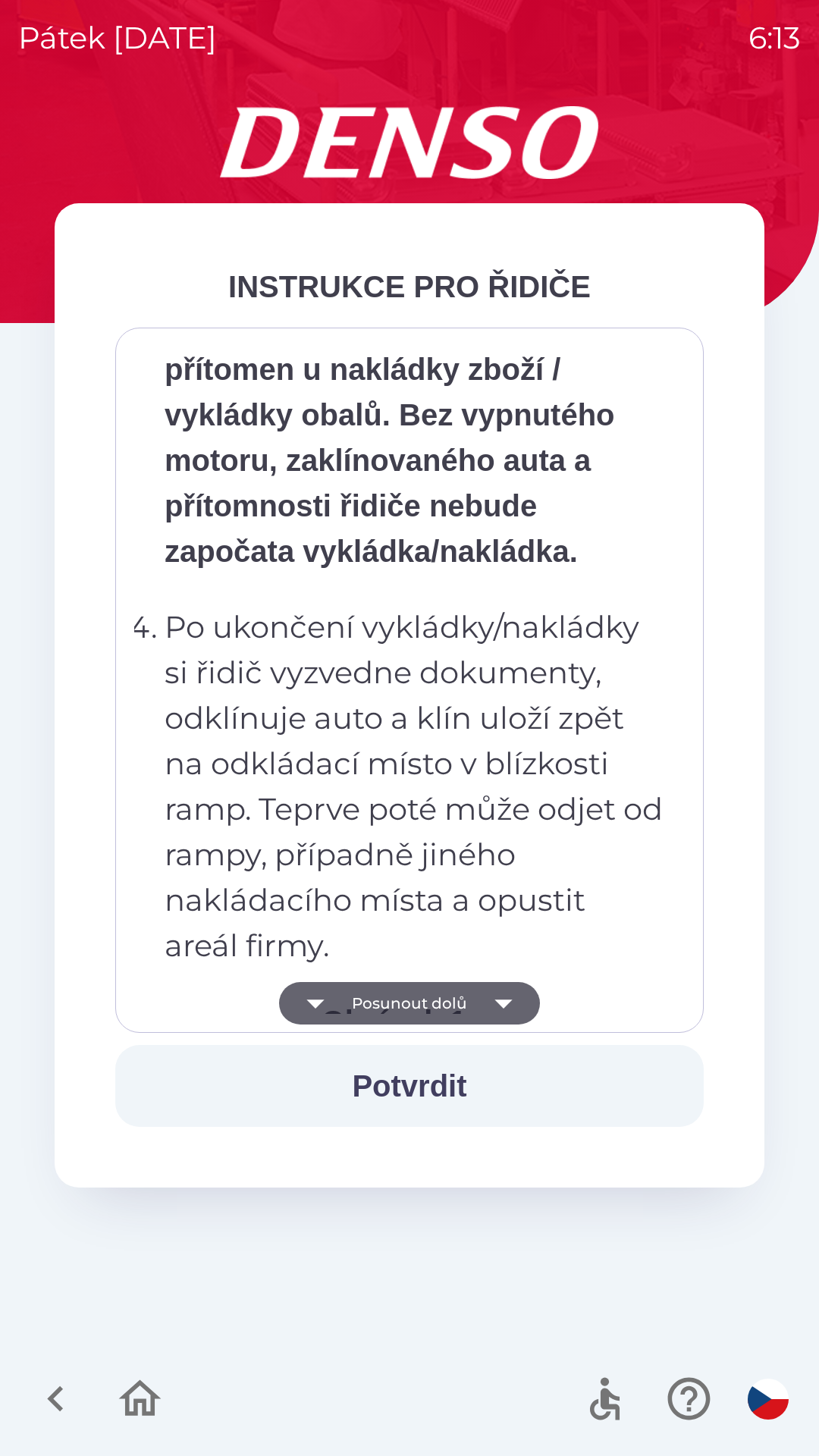
click at [511, 1006] on icon "button" at bounding box center [503, 1003] width 43 height 43
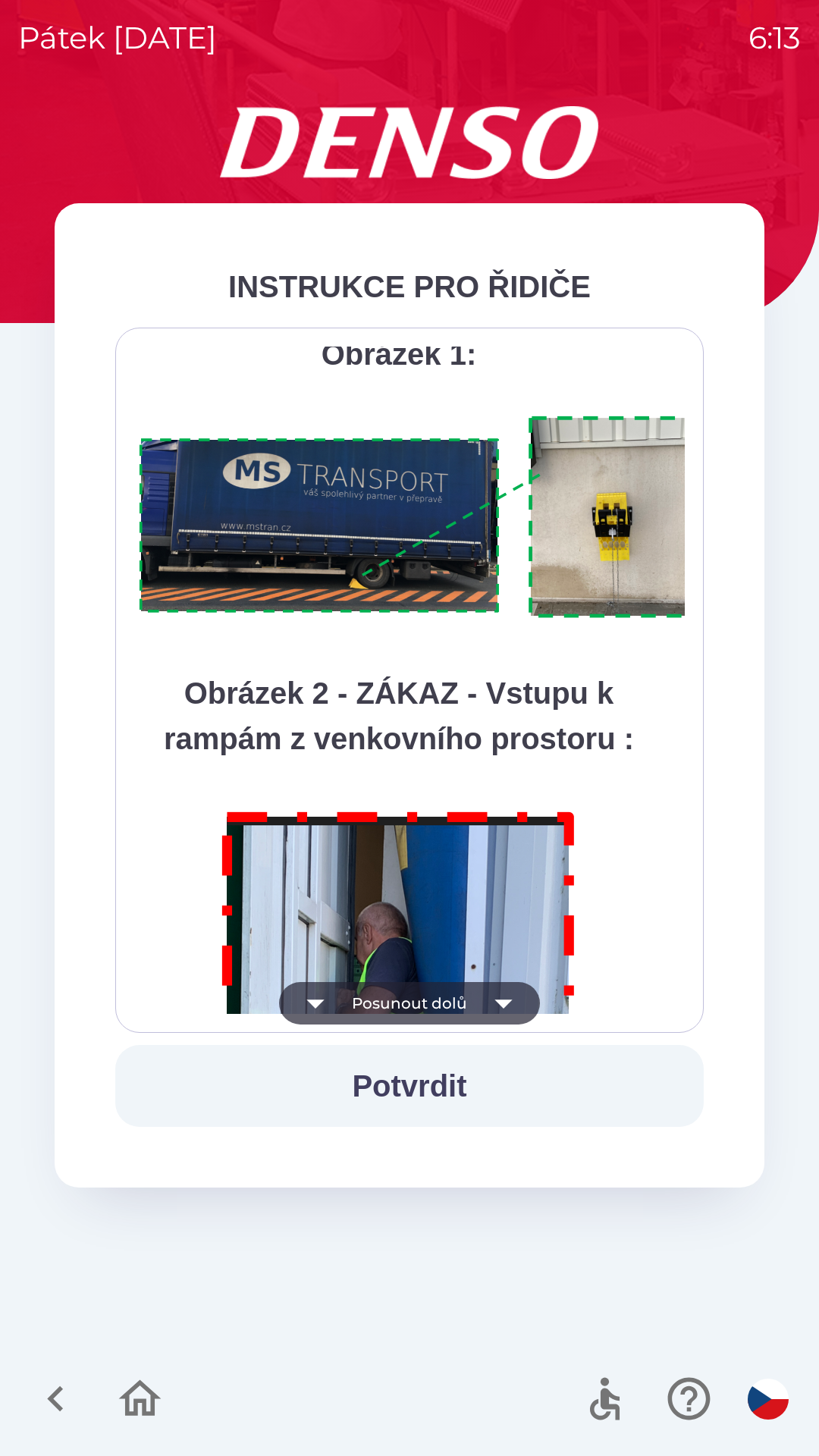
click at [514, 998] on icon "button" at bounding box center [503, 1003] width 43 height 43
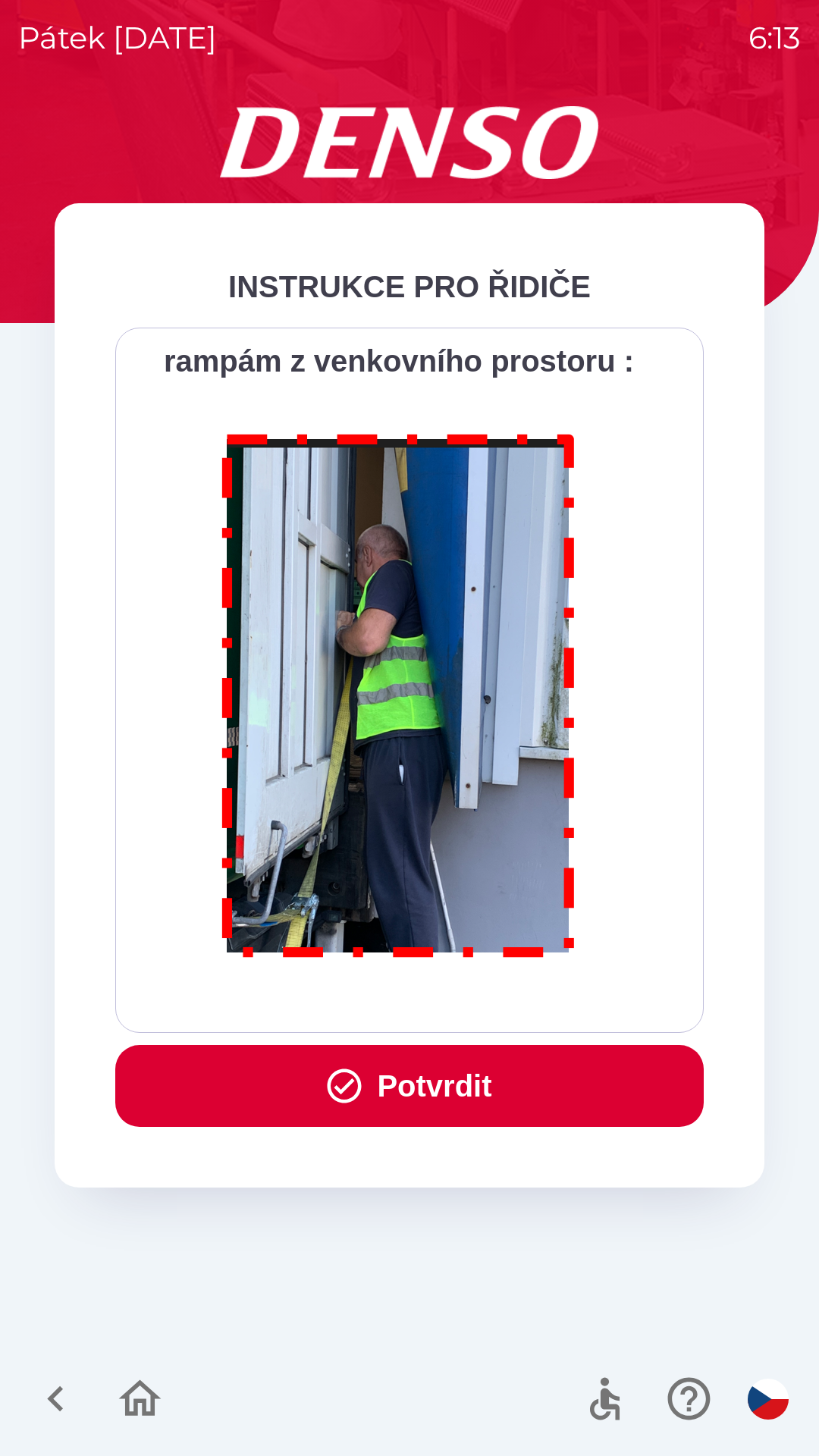
click at [494, 1093] on button "Potvrdit" at bounding box center [410, 1085] width 589 height 82
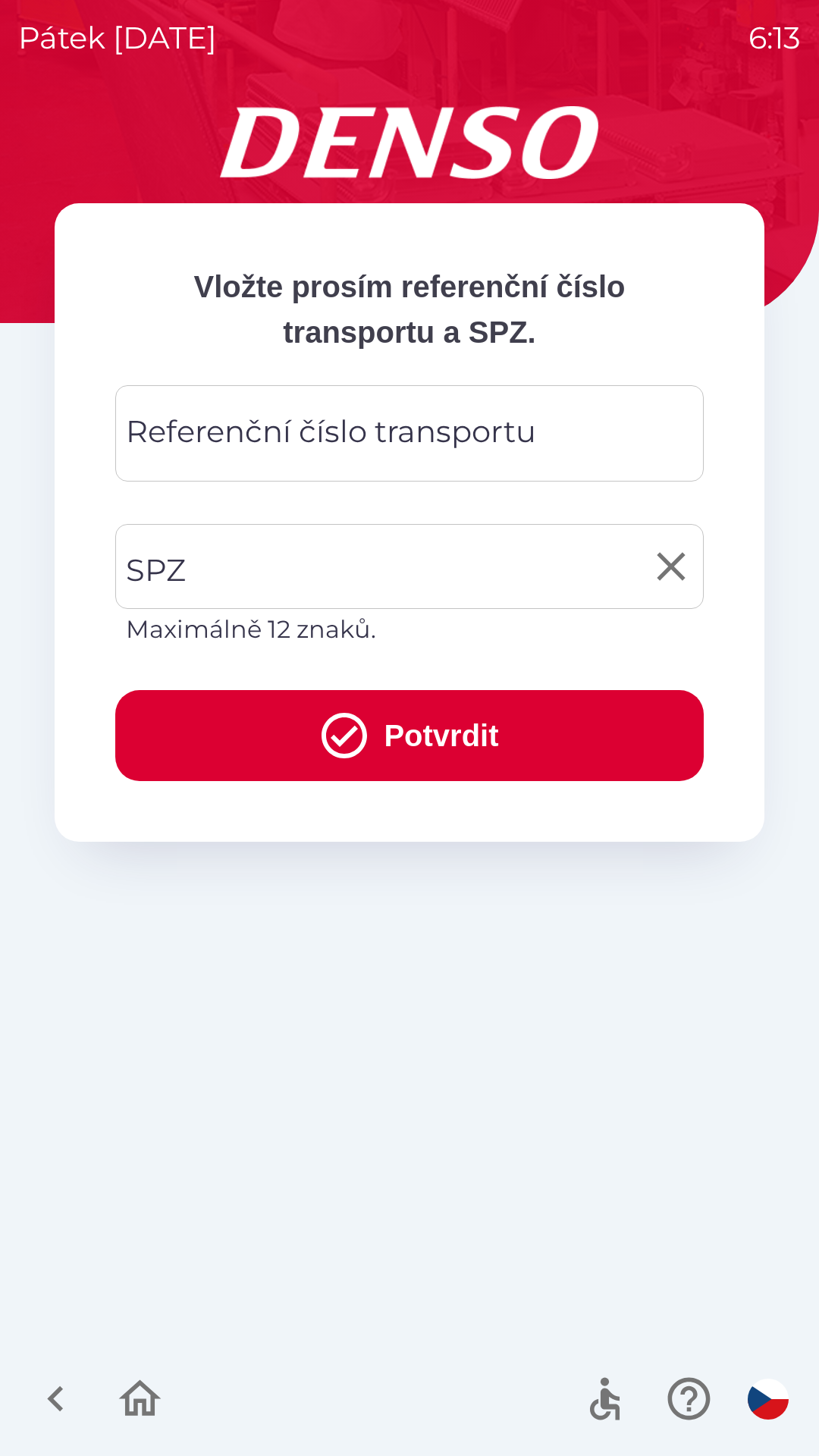
click at [220, 561] on input "SPZ" at bounding box center [398, 566] width 552 height 71
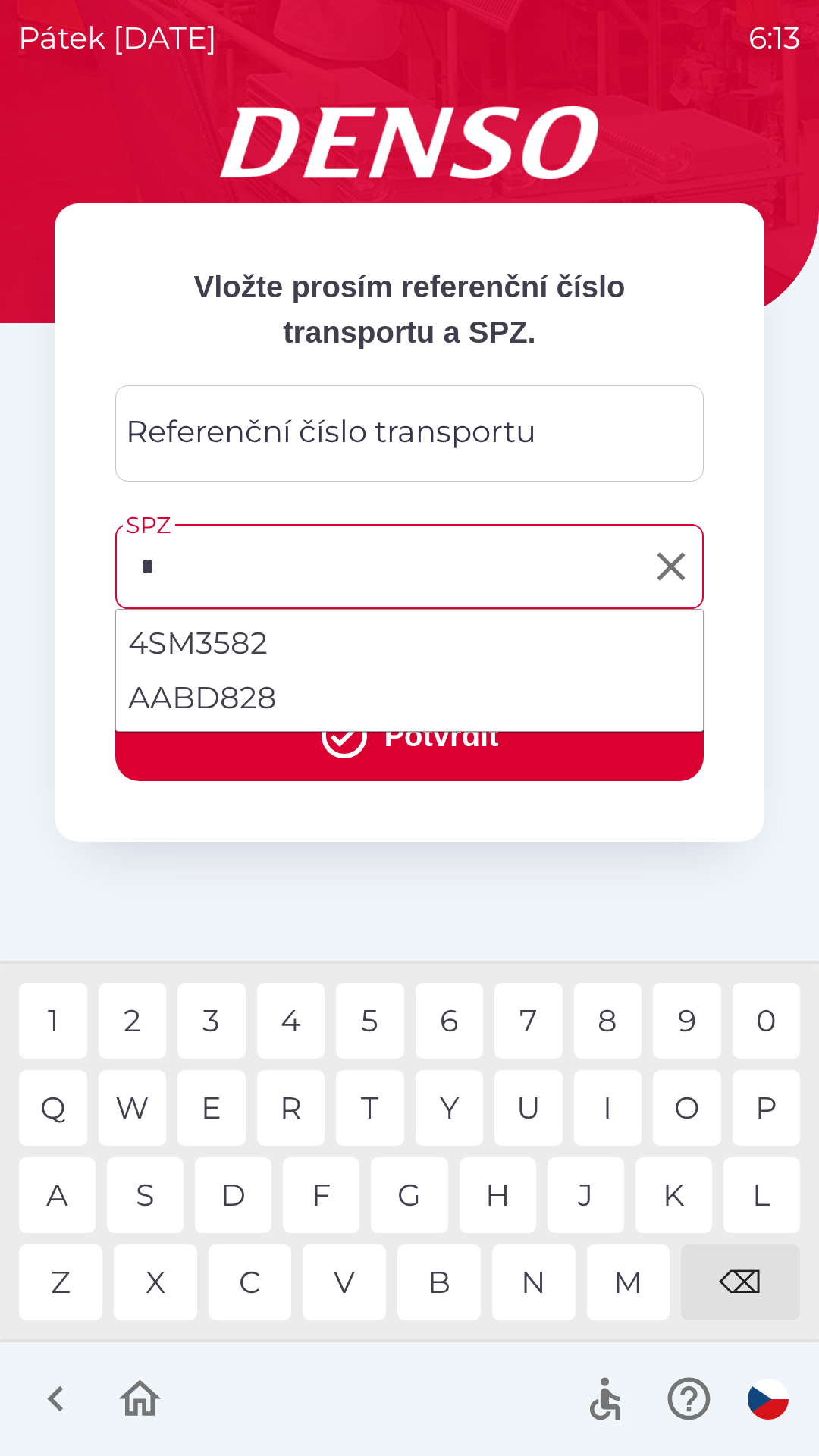
click at [603, 1017] on div "8" at bounding box center [608, 1021] width 68 height 76
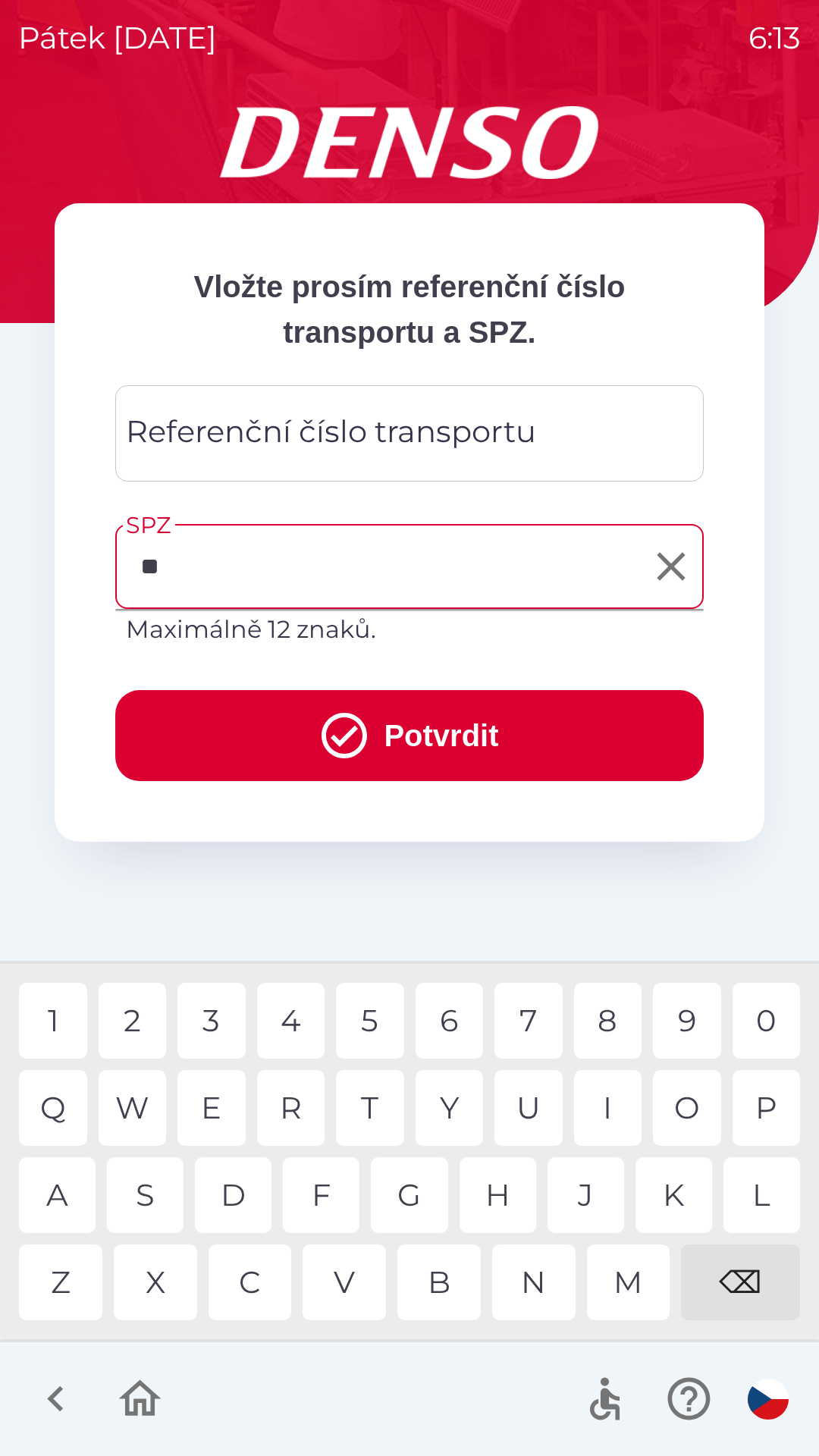
click at [252, 1284] on div "C" at bounding box center [250, 1283] width 83 height 76
click at [601, 1018] on div "8" at bounding box center [608, 1021] width 68 height 76
type input "*******"
click at [67, 1030] on div "1" at bounding box center [53, 1021] width 68 height 76
click at [359, 727] on icon "submit" at bounding box center [344, 736] width 46 height 46
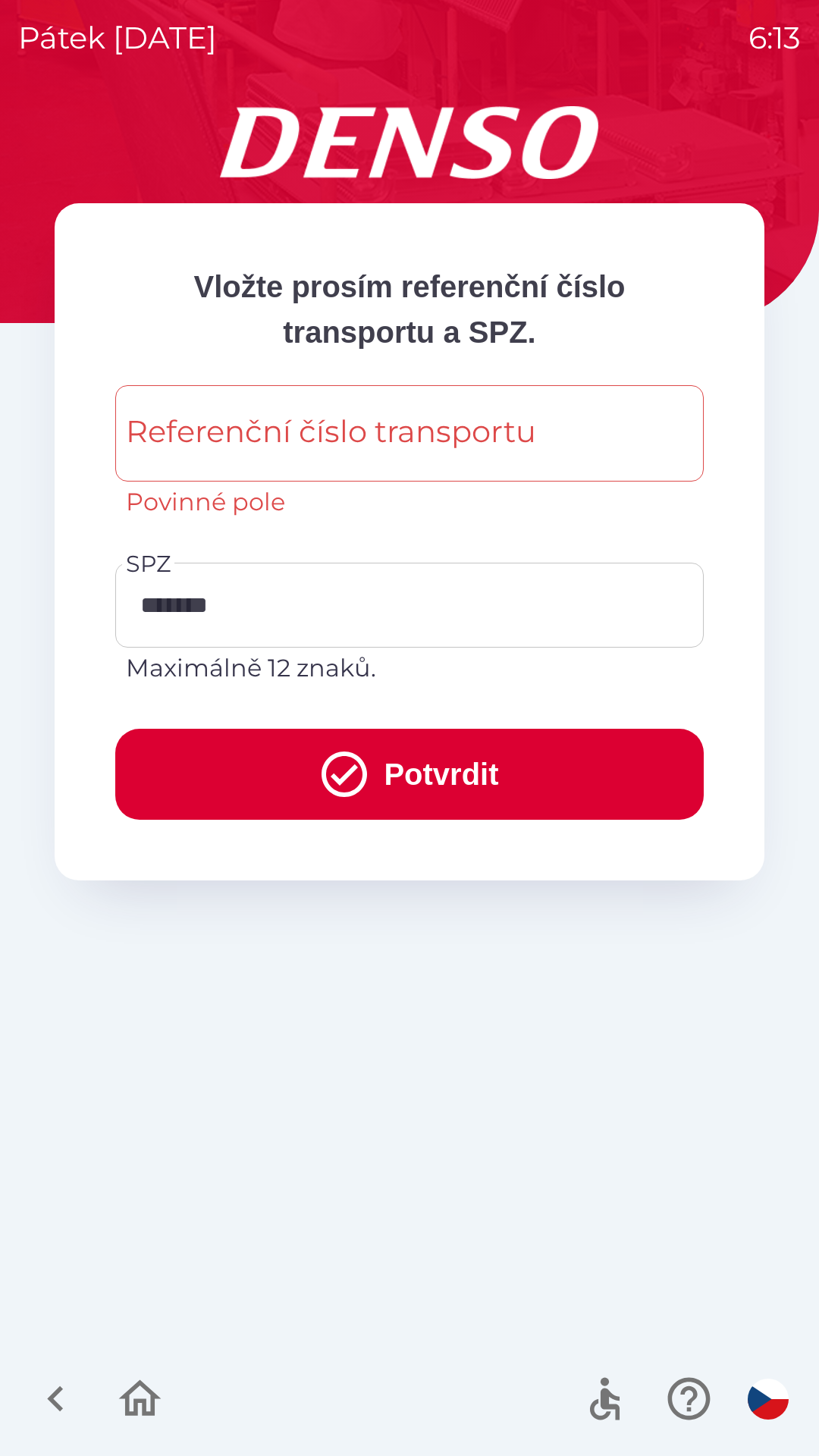
click at [186, 437] on div "Referenční číslo transportu Referenční číslo transportu Povinné pole" at bounding box center [410, 452] width 589 height 135
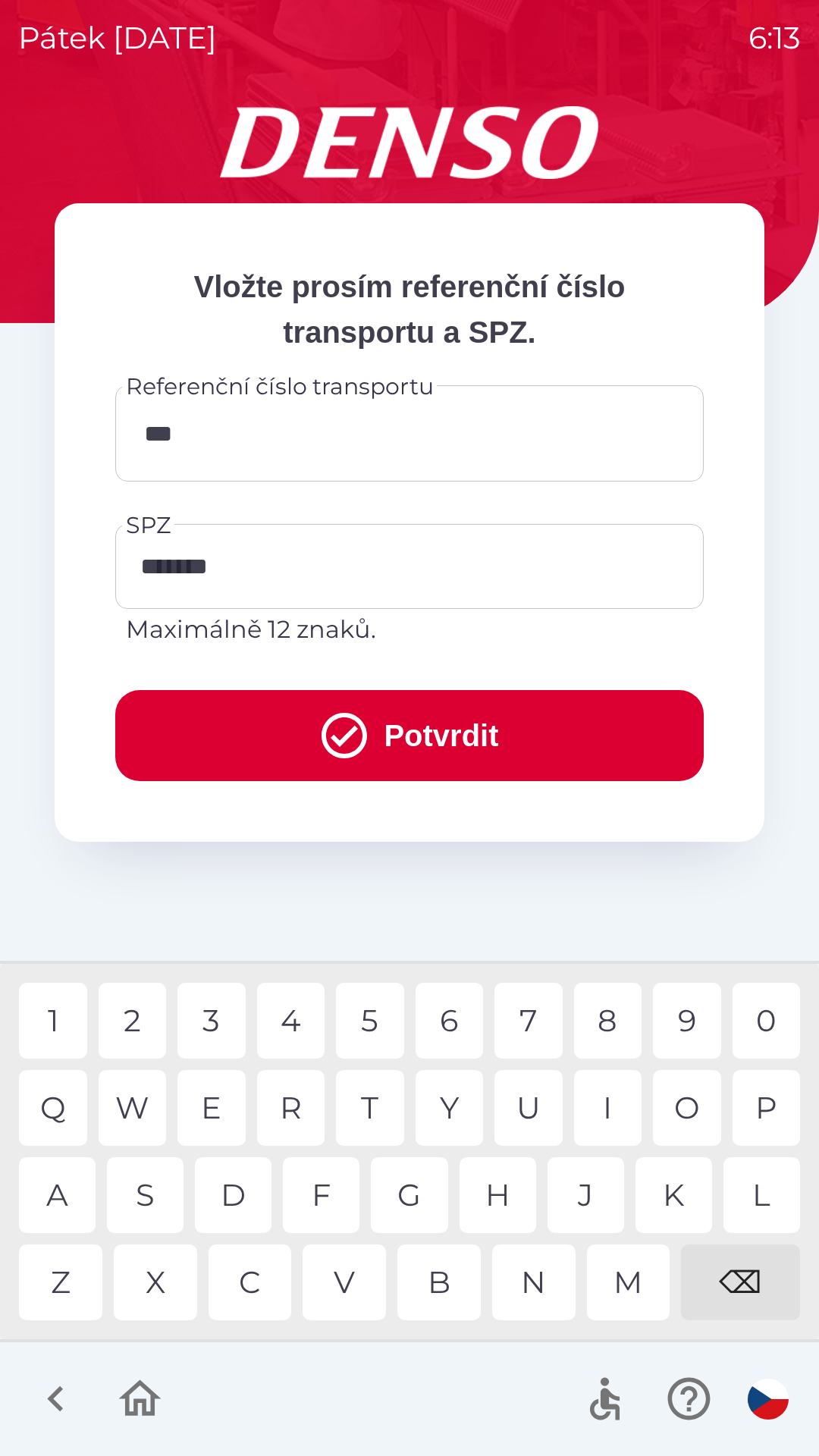
click at [627, 1270] on div "M" at bounding box center [628, 1283] width 83 height 76
click at [544, 1110] on div "U" at bounding box center [529, 1108] width 68 height 76
click at [297, 1017] on div "4" at bounding box center [291, 1021] width 68 height 76
click at [396, 1004] on div "5" at bounding box center [370, 1021] width 68 height 76
type input "**********"
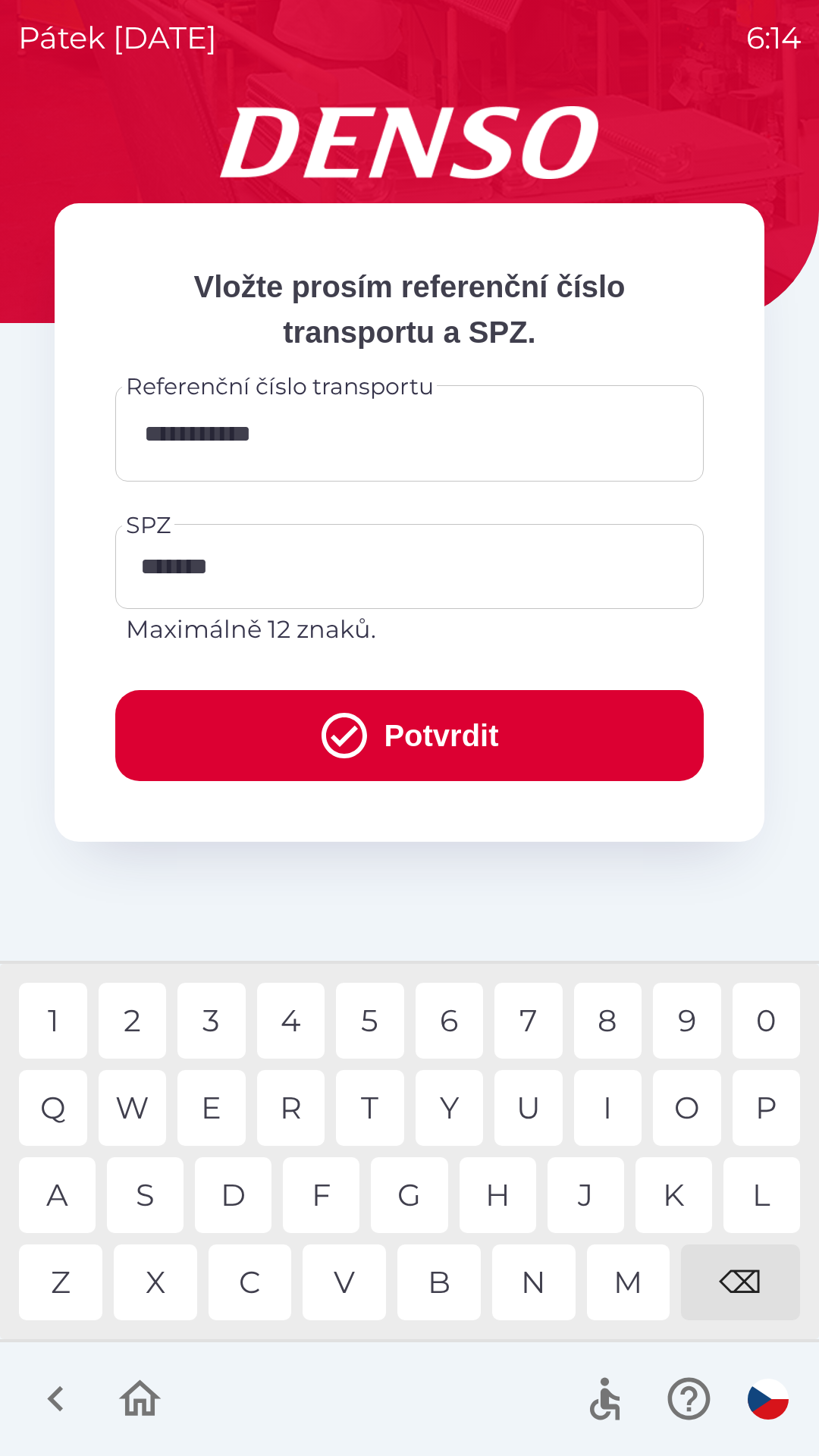
click at [377, 1017] on div "5" at bounding box center [370, 1021] width 68 height 76
click at [419, 737] on button "Potvrdit" at bounding box center [410, 736] width 589 height 91
